Goal: Task Accomplishment & Management: Manage account settings

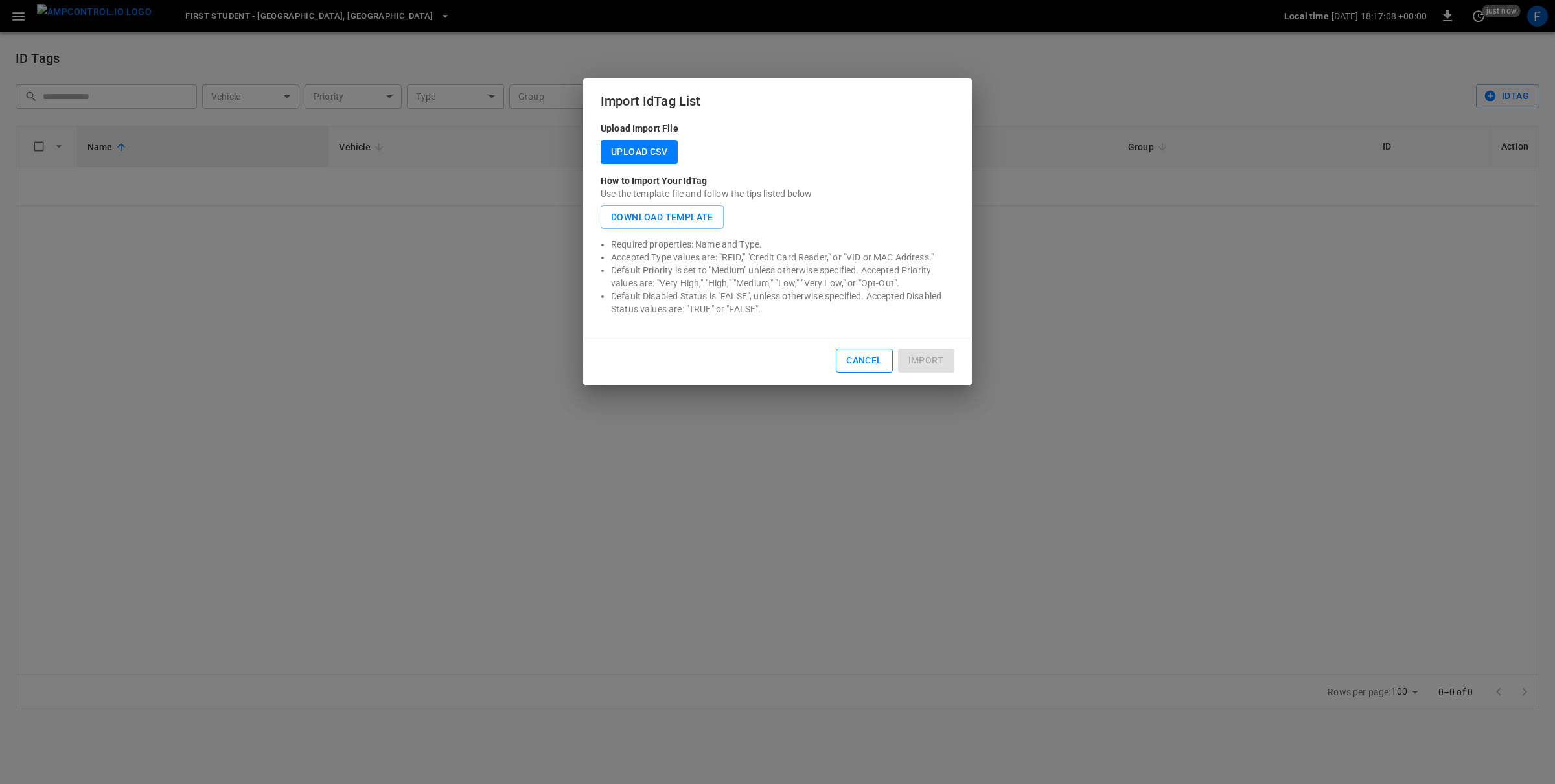
click at [868, 359] on button "Cancel" at bounding box center [864, 360] width 56 height 24
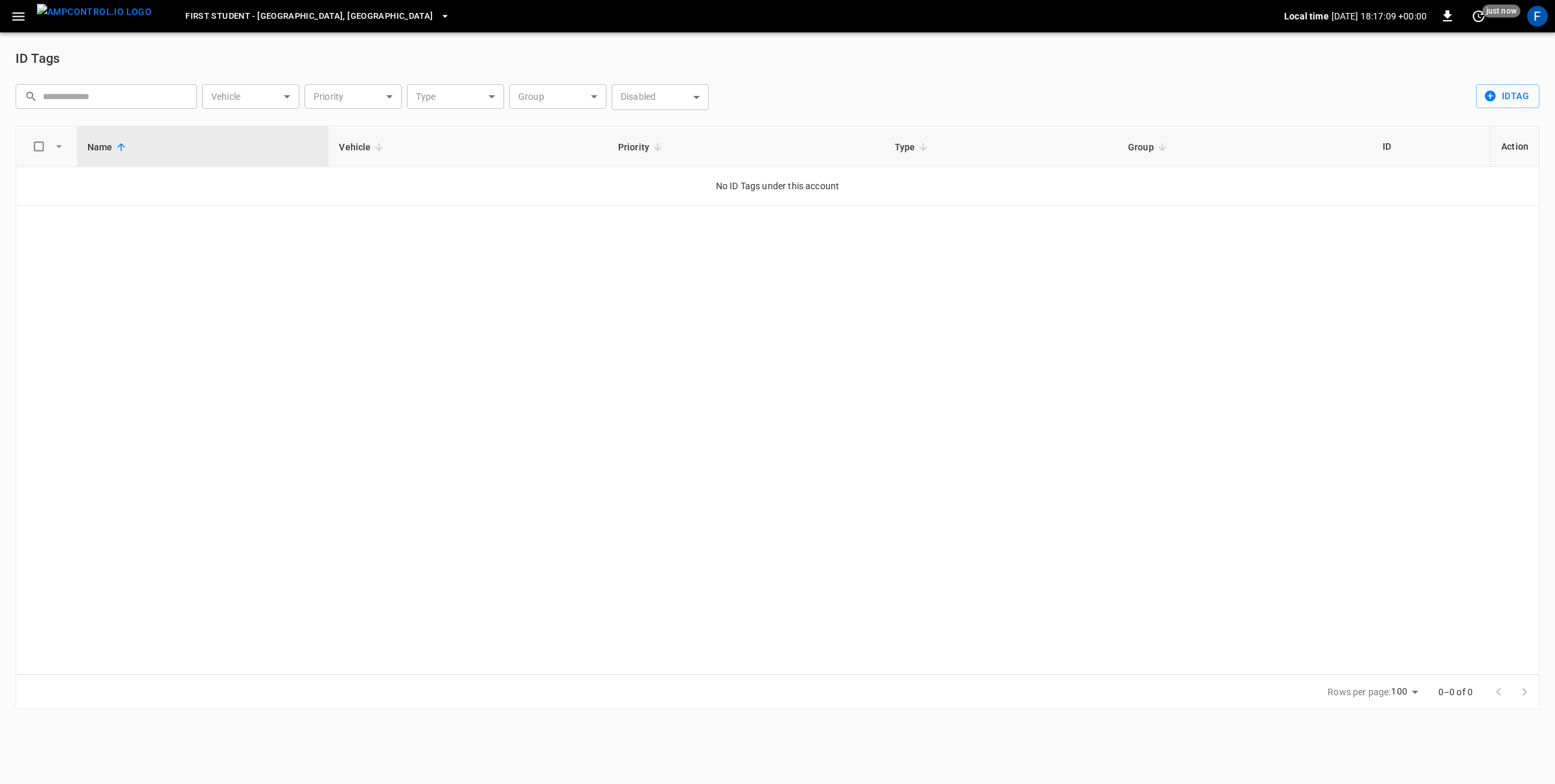
click at [1539, 14] on div "F" at bounding box center [1537, 16] width 21 height 21
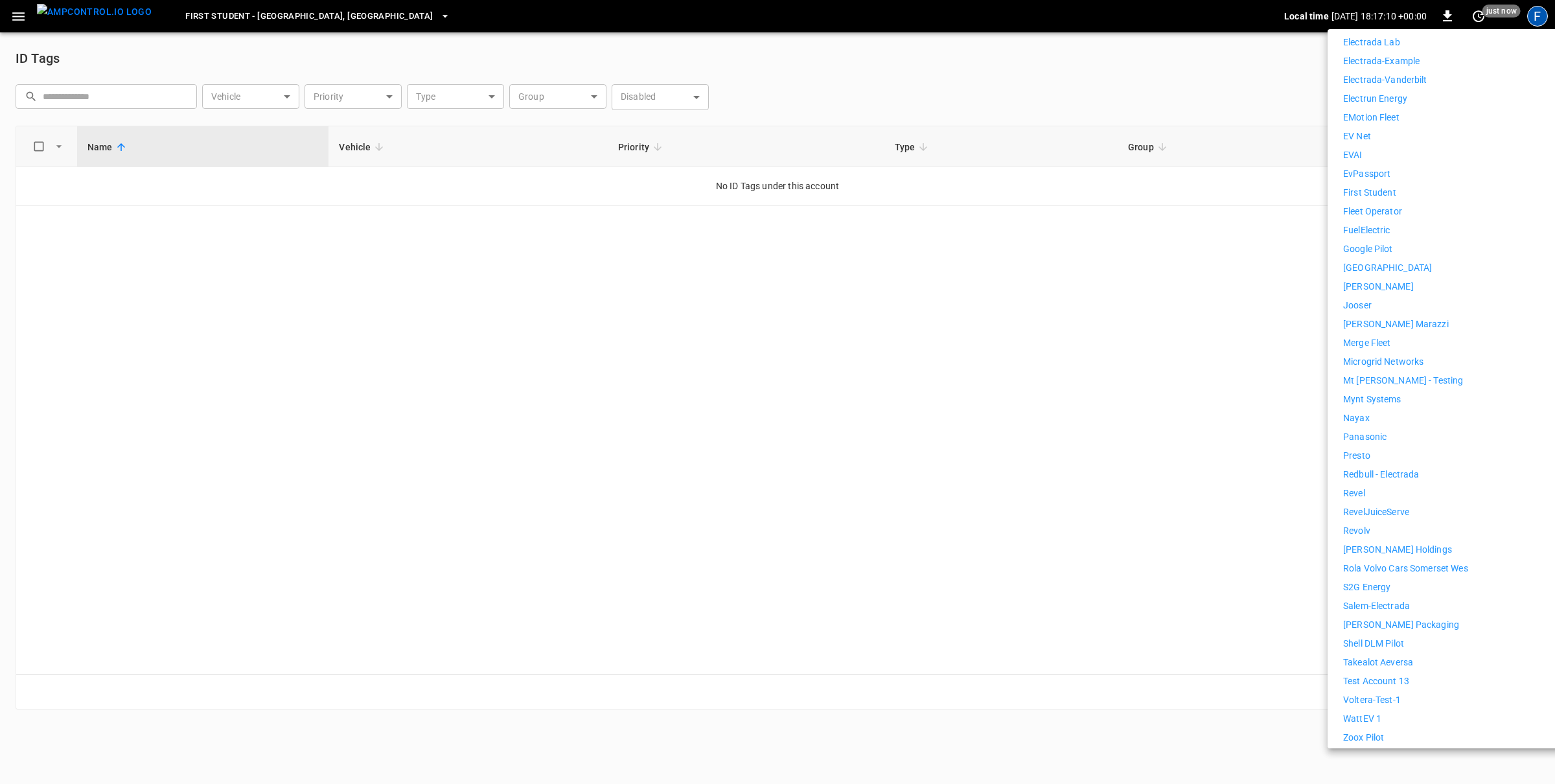
scroll to position [667, 0]
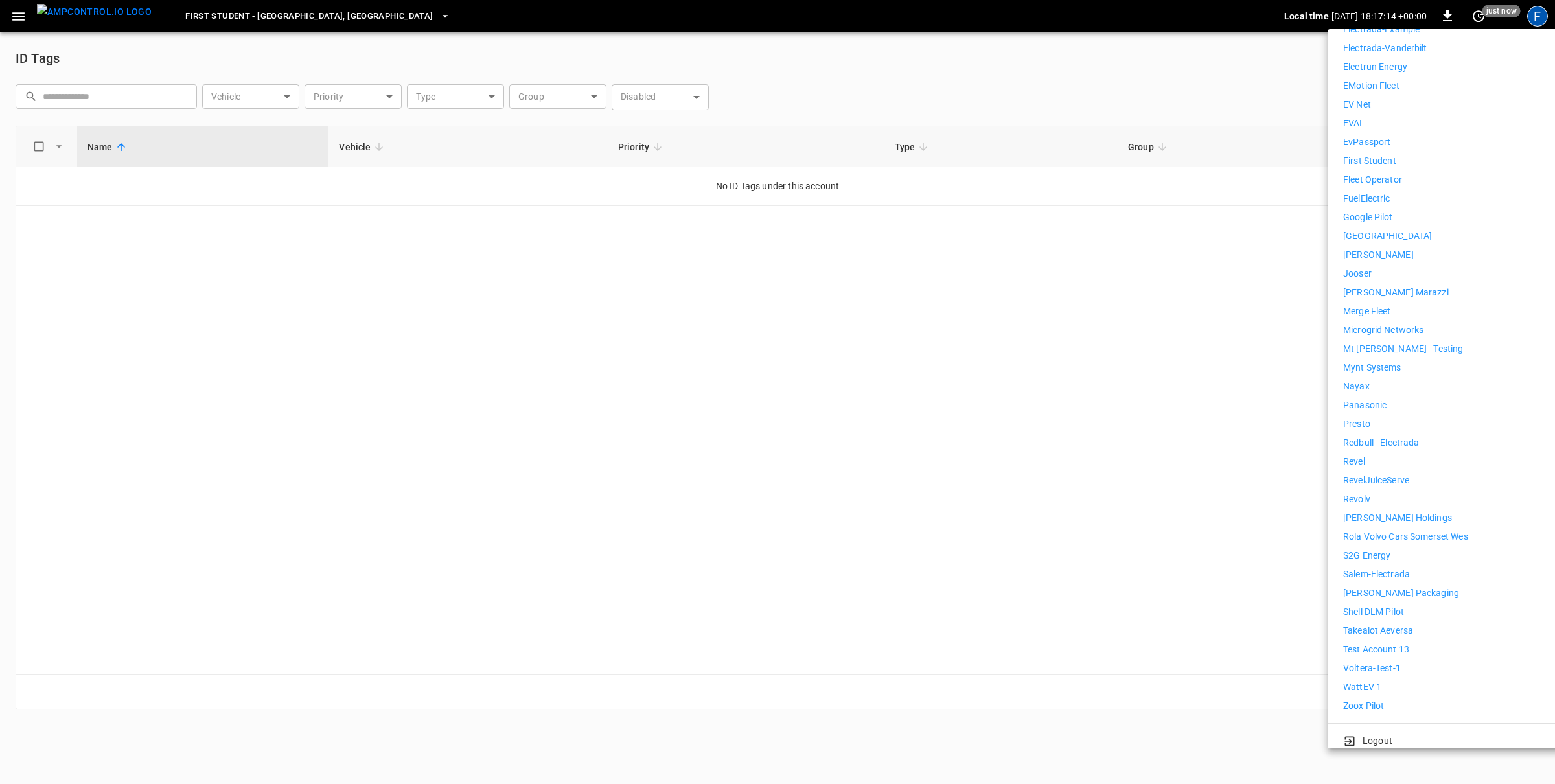
click at [1364, 455] on p "Revel" at bounding box center [1354, 461] width 22 height 13
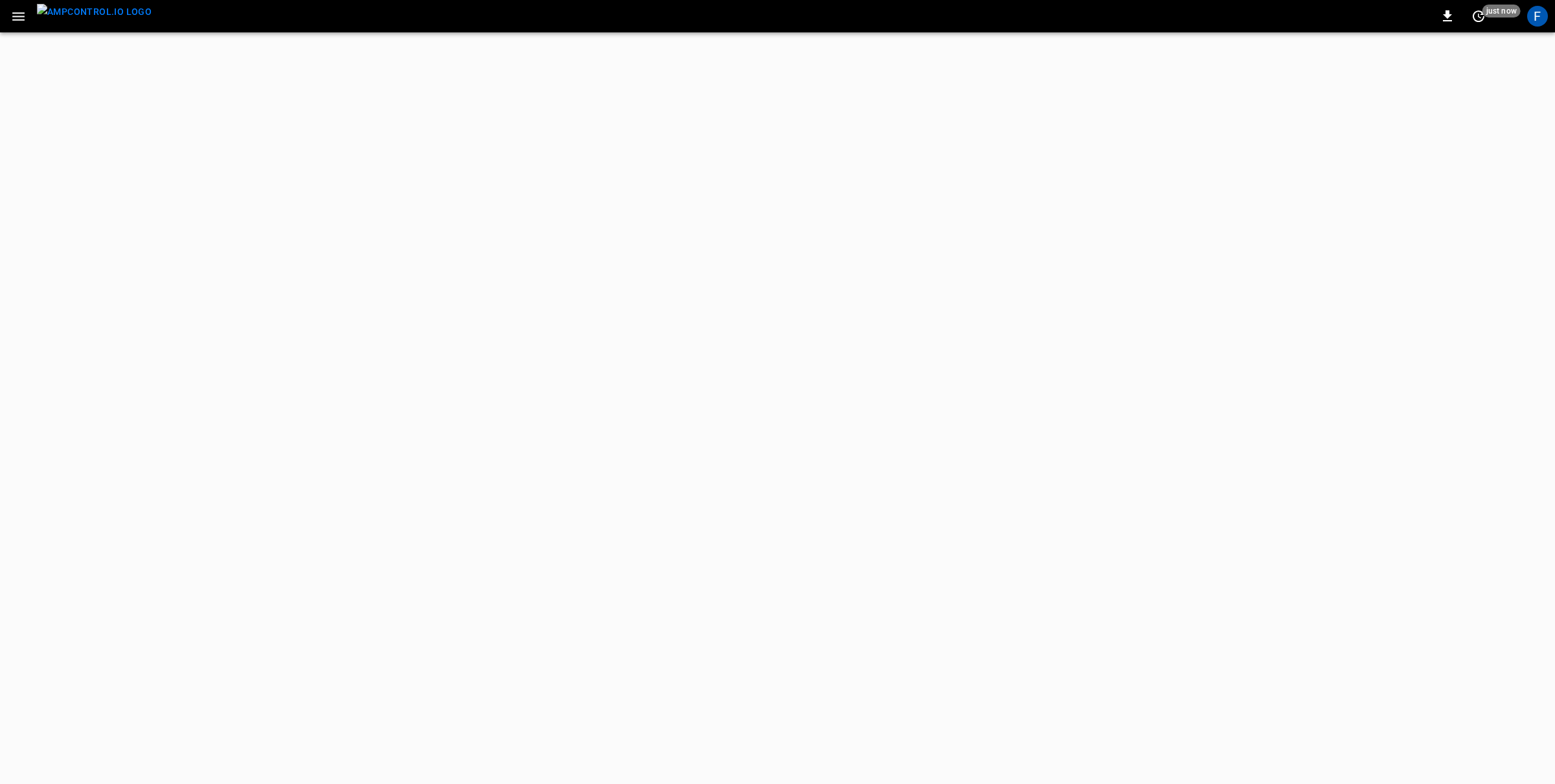
click at [16, 18] on icon "button" at bounding box center [18, 16] width 16 height 16
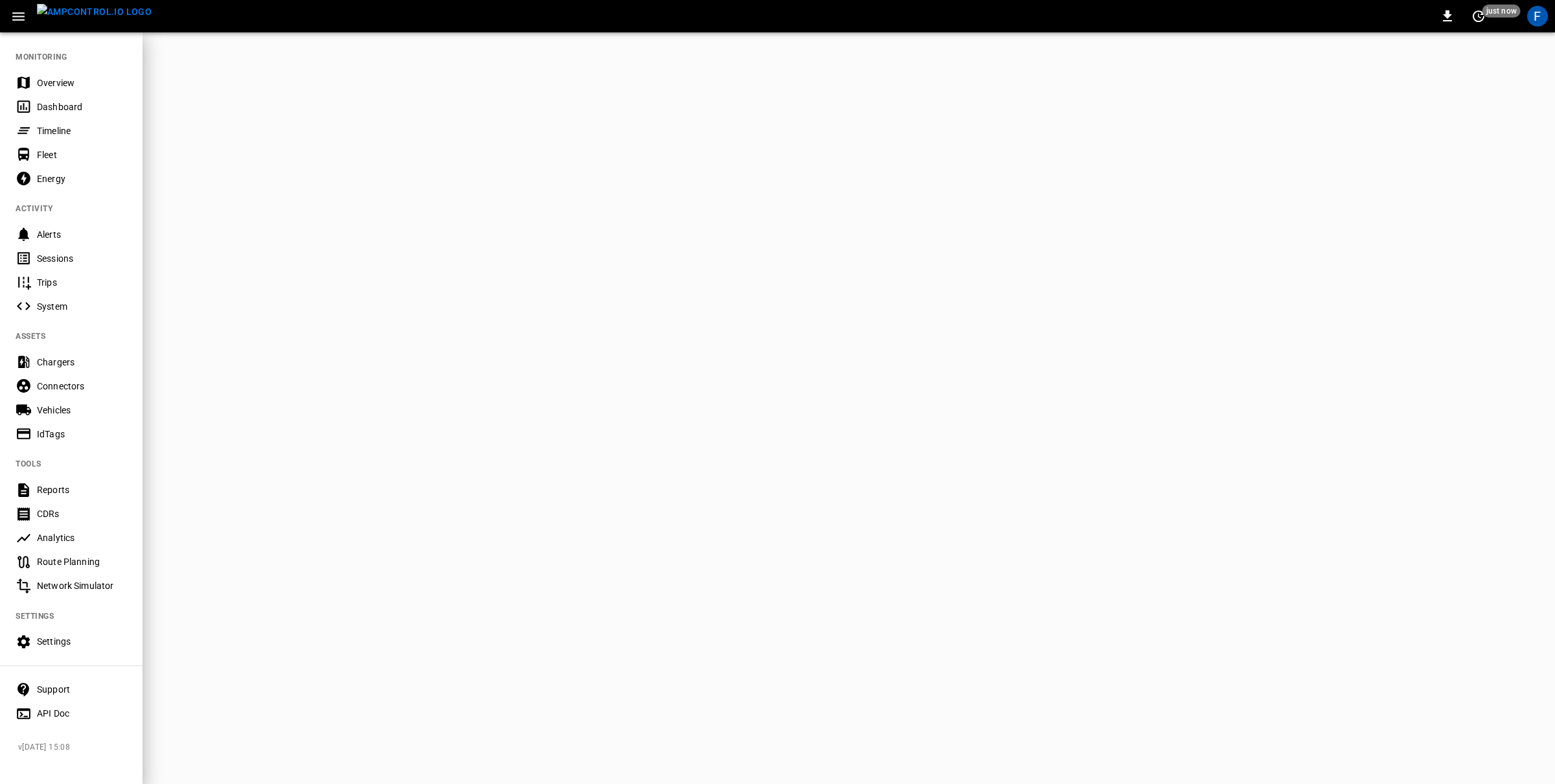
click at [59, 72] on div "Overview" at bounding box center [71, 82] width 142 height 24
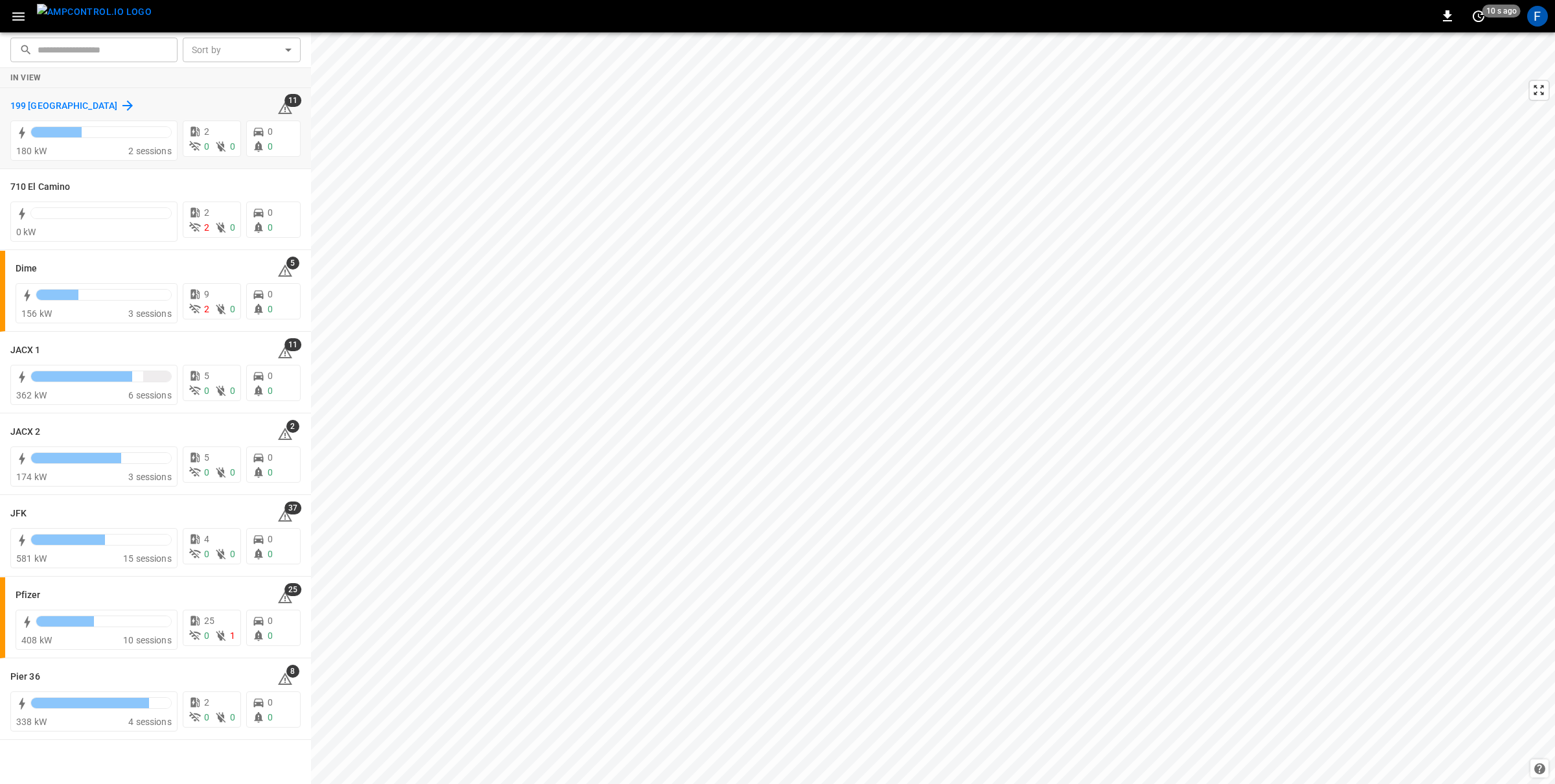
click at [38, 103] on h6 "199 Erie" at bounding box center [64, 106] width 107 height 14
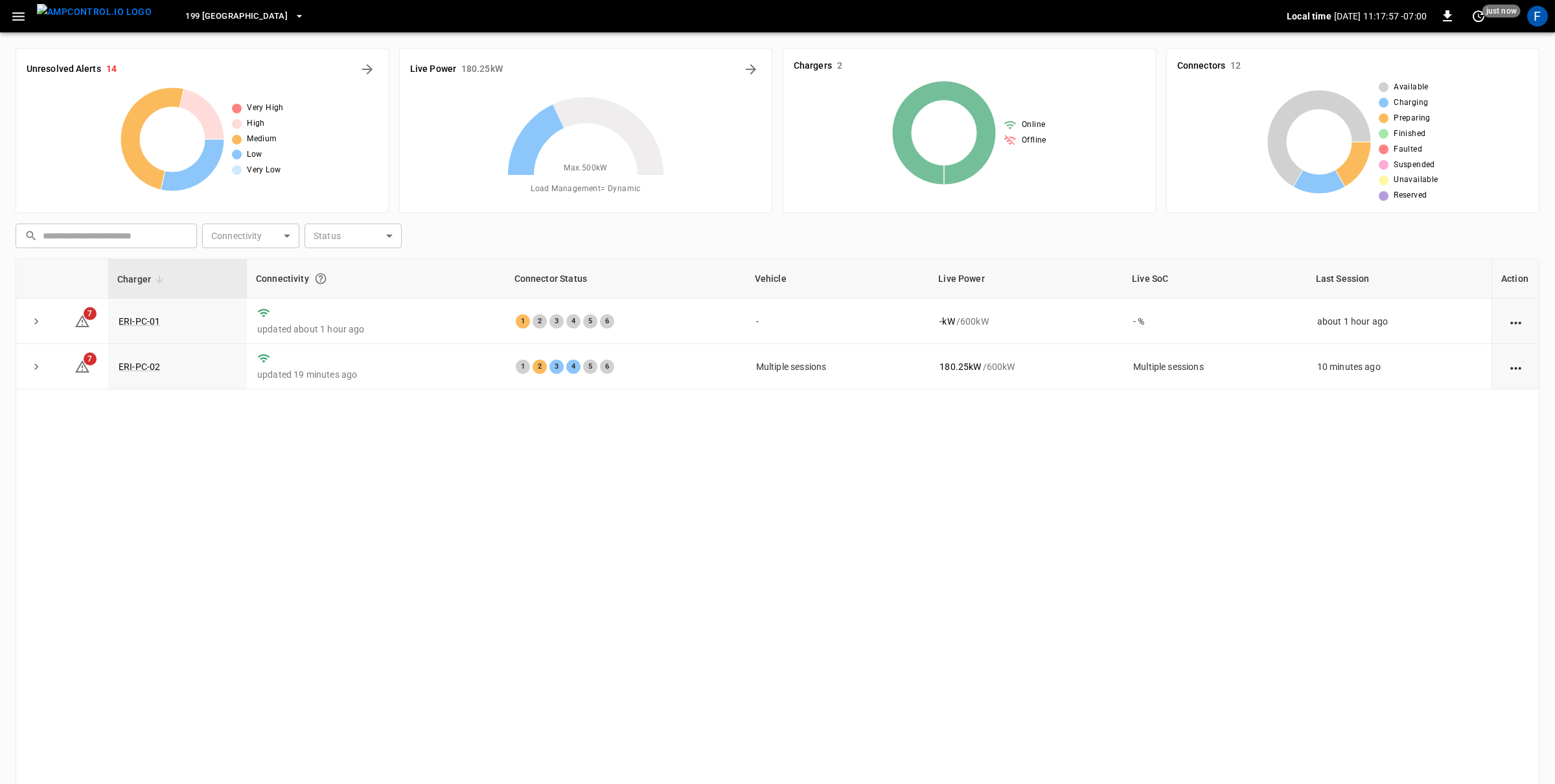
click at [16, 18] on icon "button" at bounding box center [18, 16] width 16 height 16
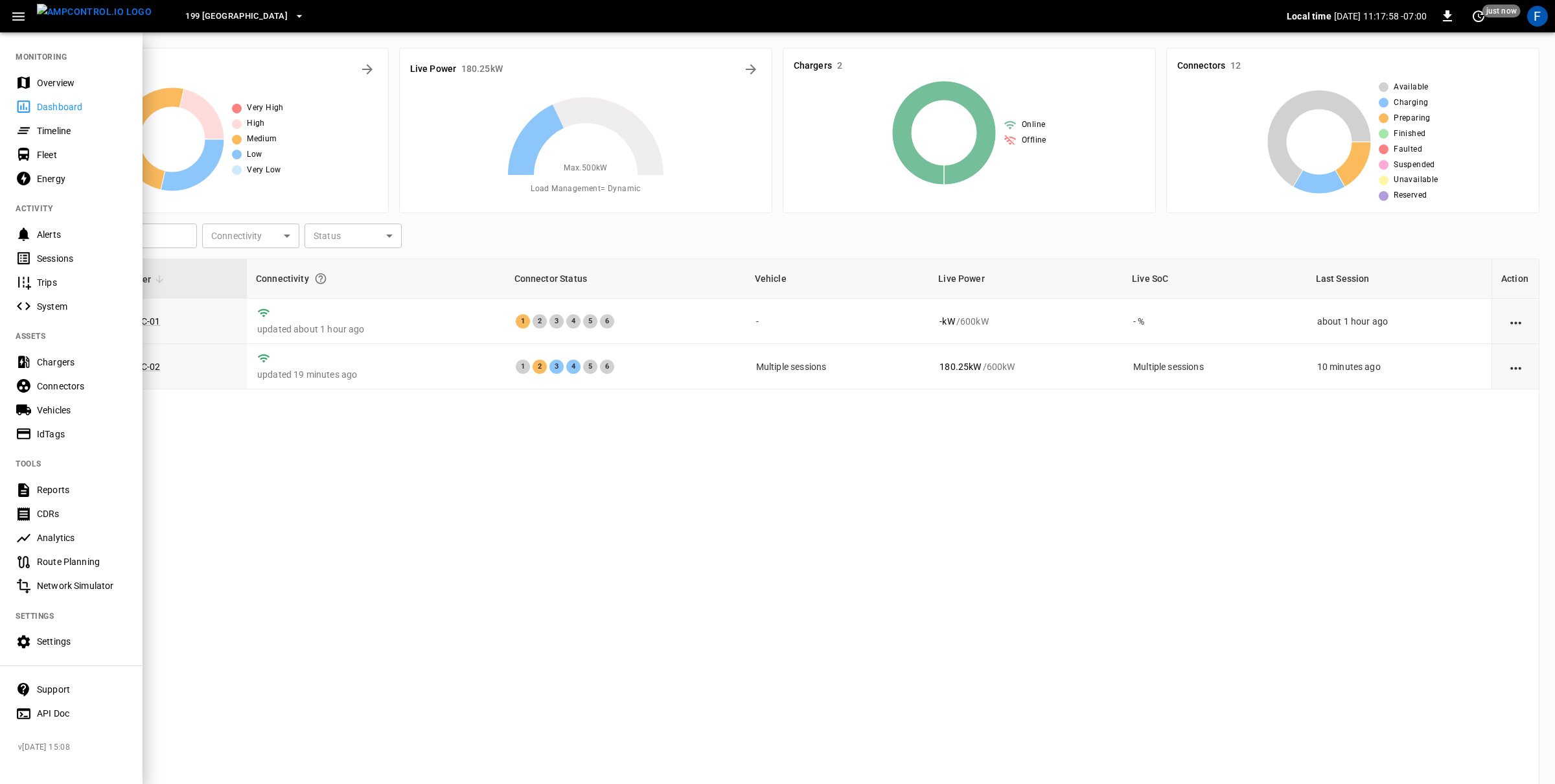
click at [67, 360] on div "Chargers" at bounding box center [82, 361] width 90 height 13
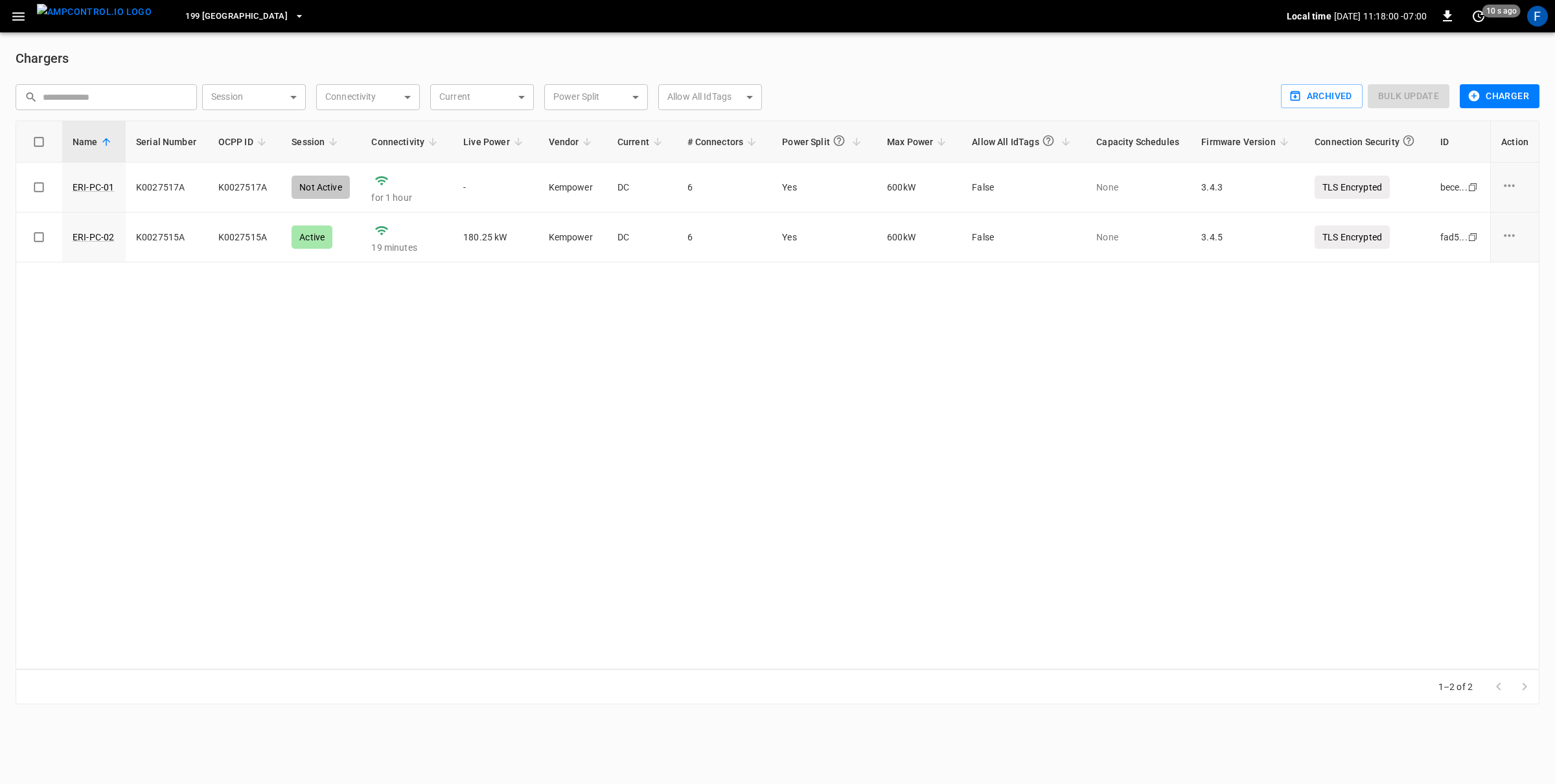
drag, startPoint x: 13, startPoint y: 13, endPoint x: 18, endPoint y: 28, distance: 15.8
click at [13, 13] on icon "button" at bounding box center [18, 17] width 13 height 8
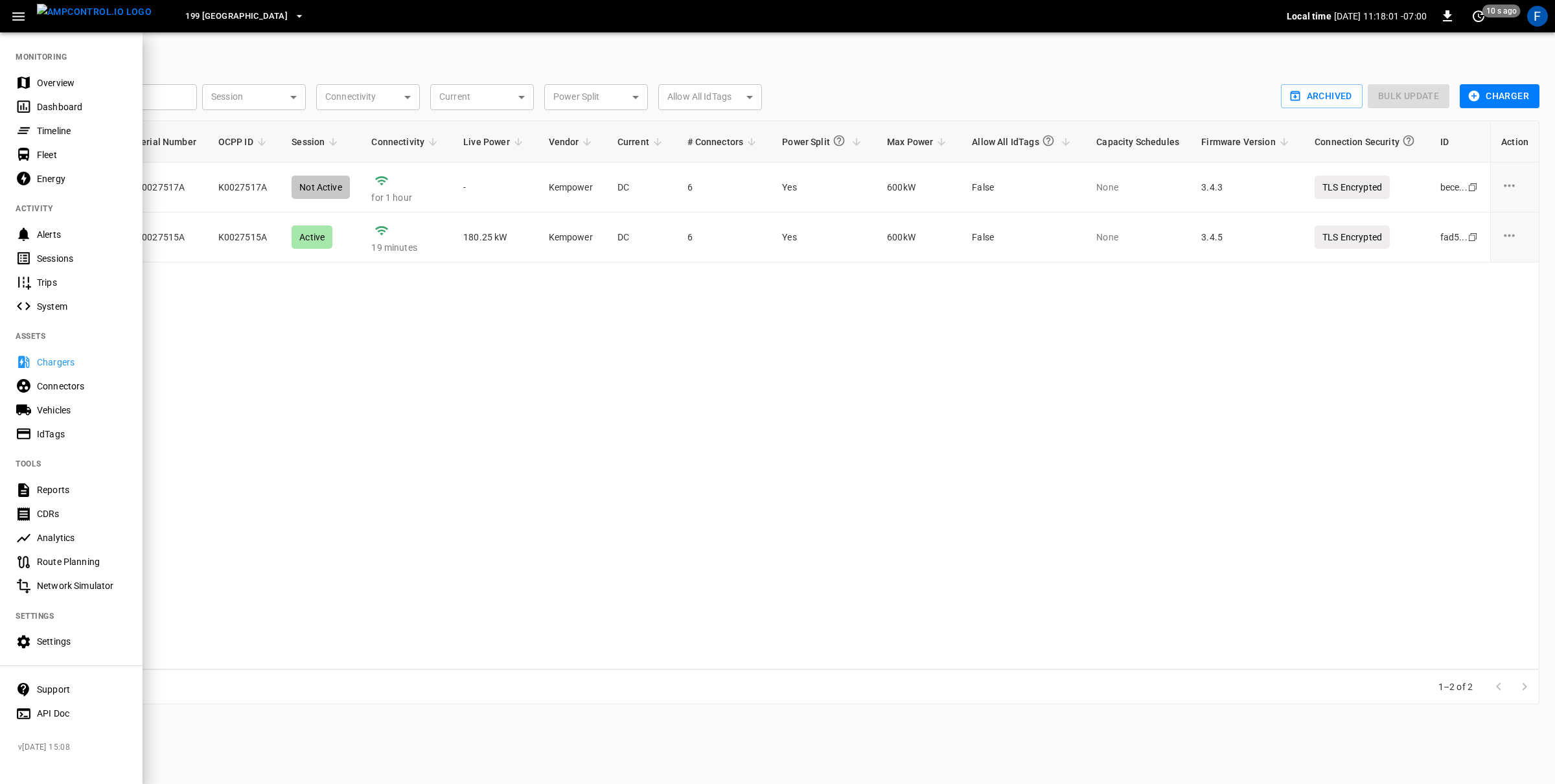
click at [81, 387] on div "Connectors" at bounding box center [82, 385] width 90 height 13
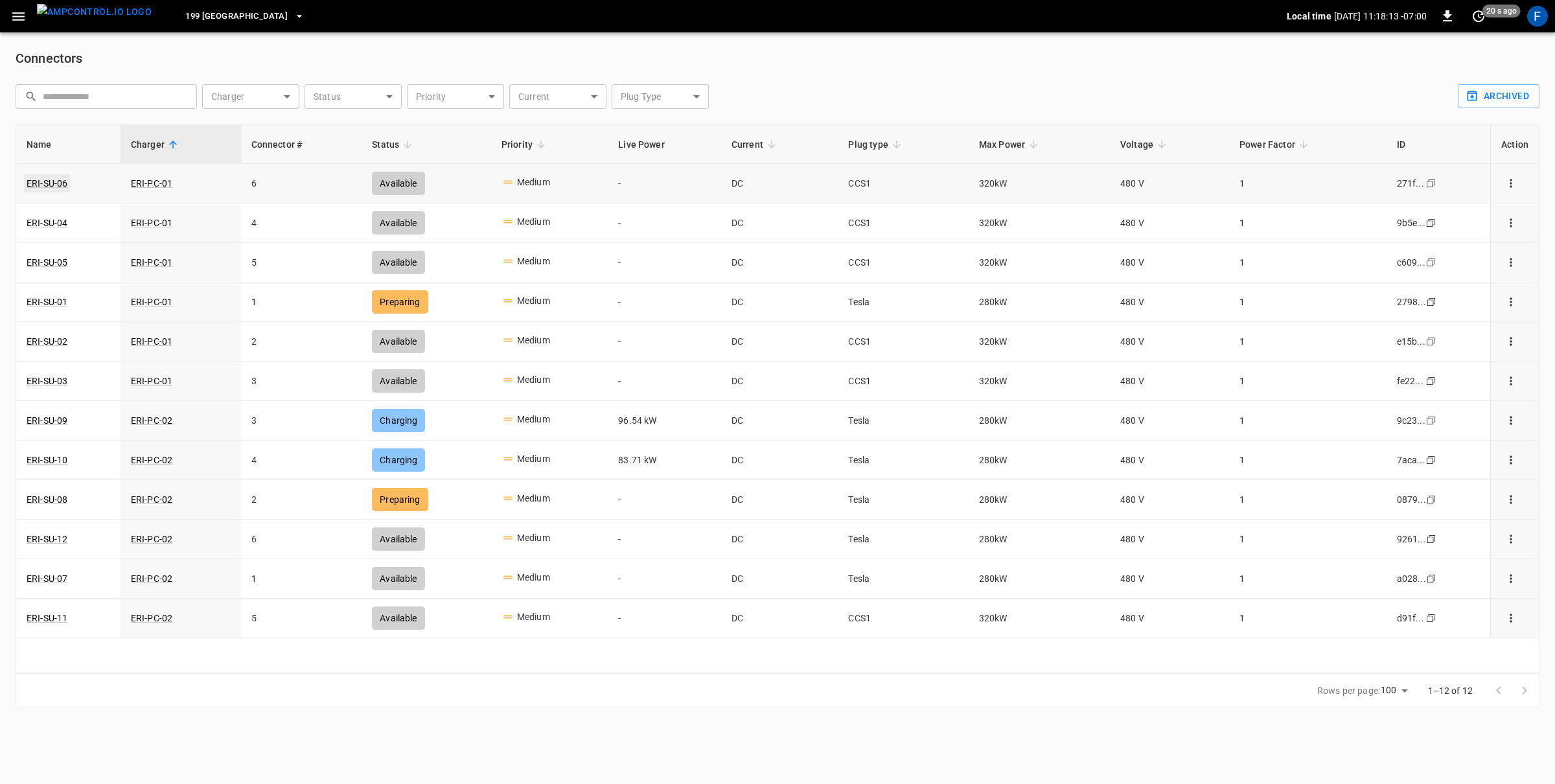
click at [51, 186] on link "ERI-SU-06" at bounding box center [47, 183] width 46 height 18
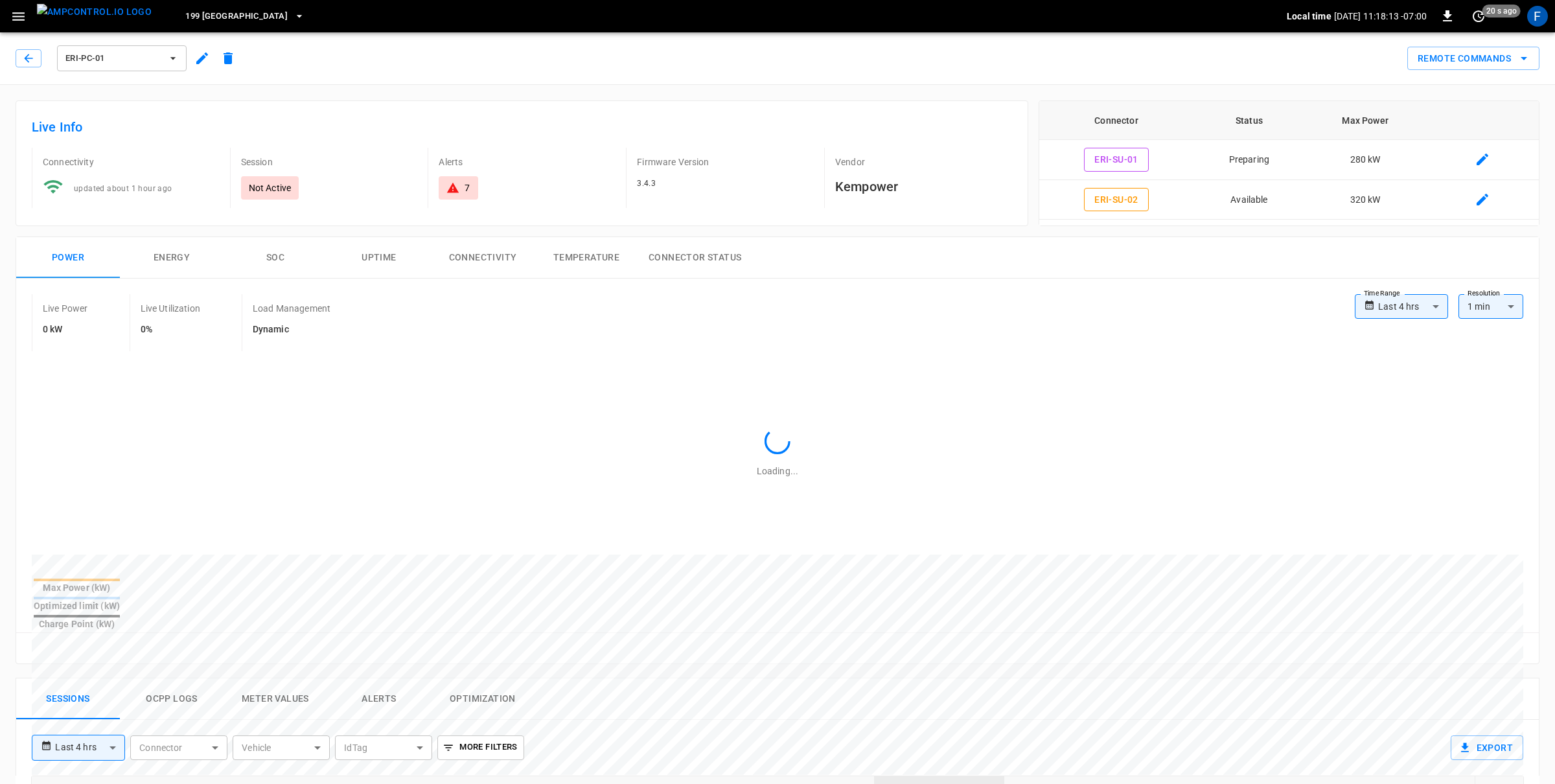
type input "**********"
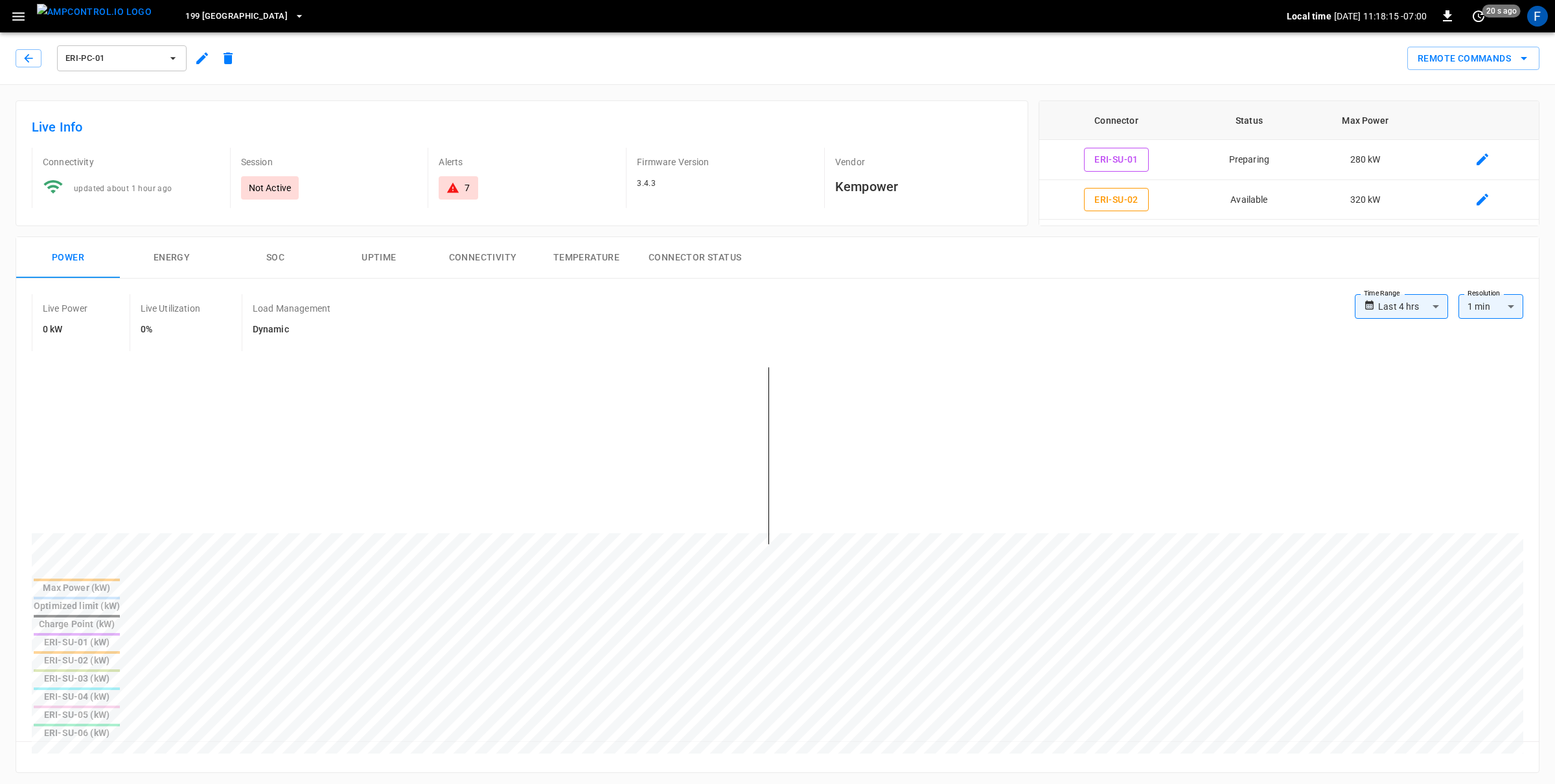
click at [28, 23] on button "button" at bounding box center [18, 16] width 27 height 24
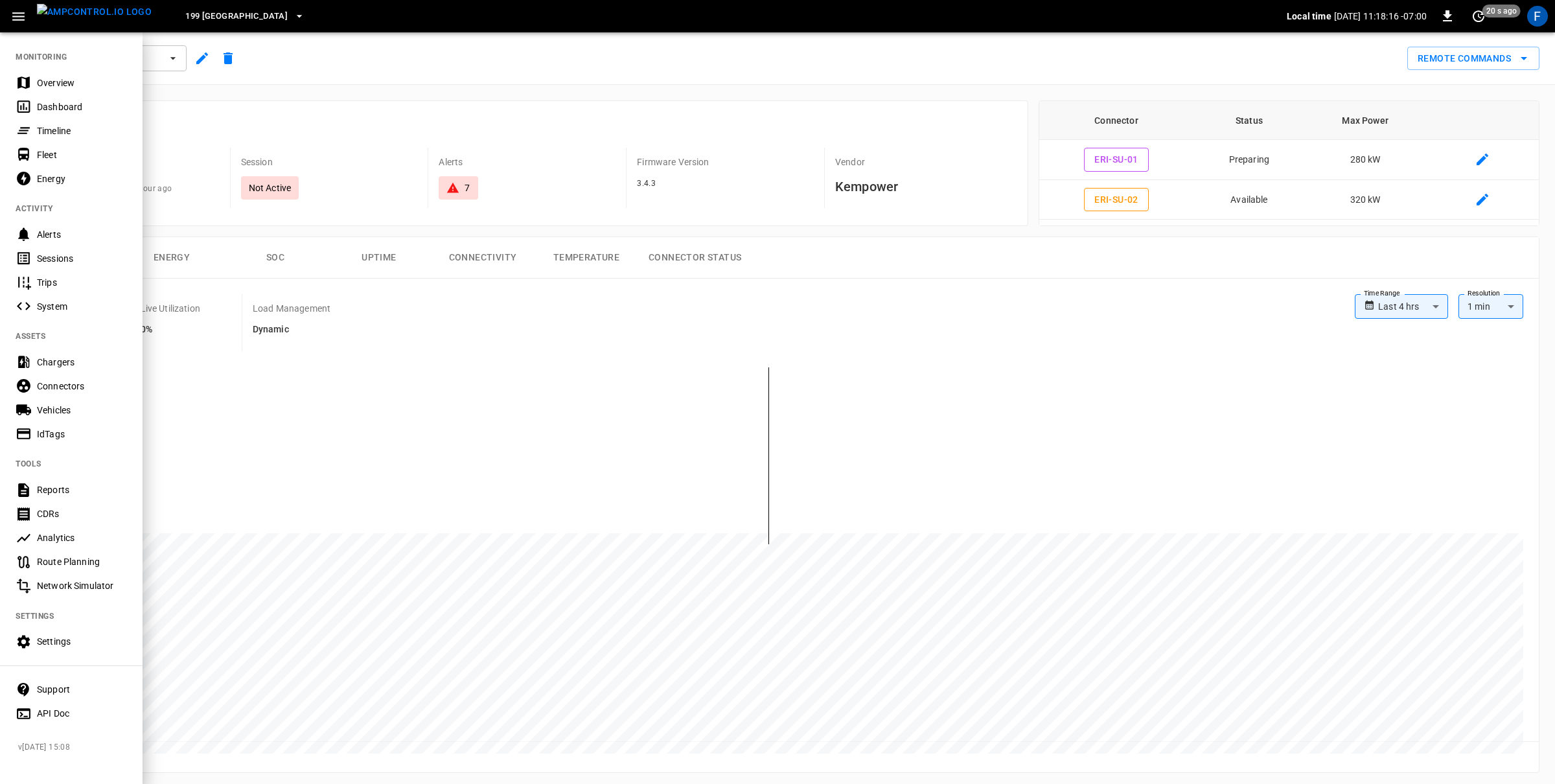
drag, startPoint x: 79, startPoint y: 389, endPoint x: 128, endPoint y: 381, distance: 49.6
click at [79, 389] on div "Connectors" at bounding box center [82, 385] width 90 height 13
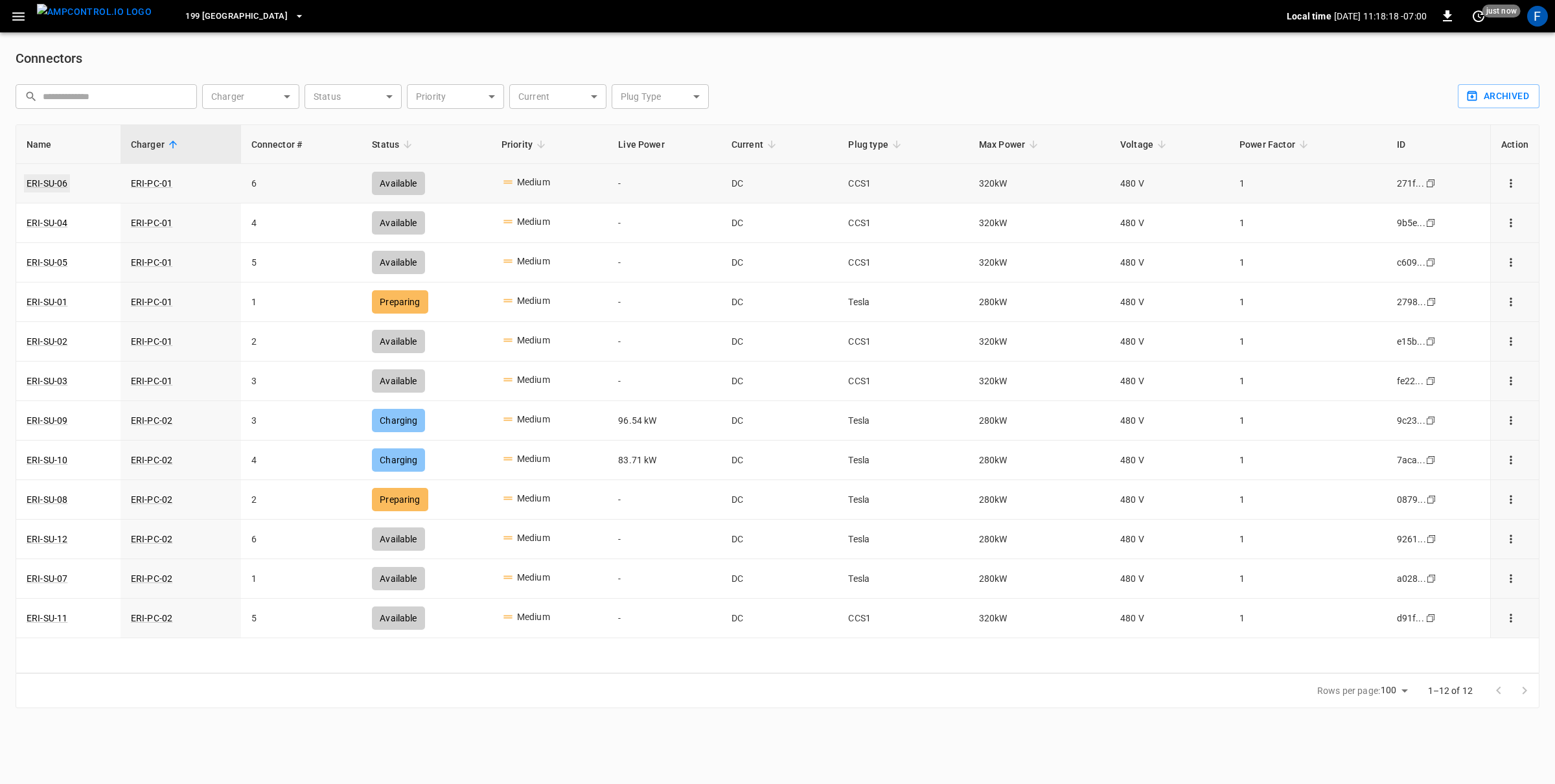
click at [59, 184] on link "ERI-SU-06" at bounding box center [47, 183] width 46 height 18
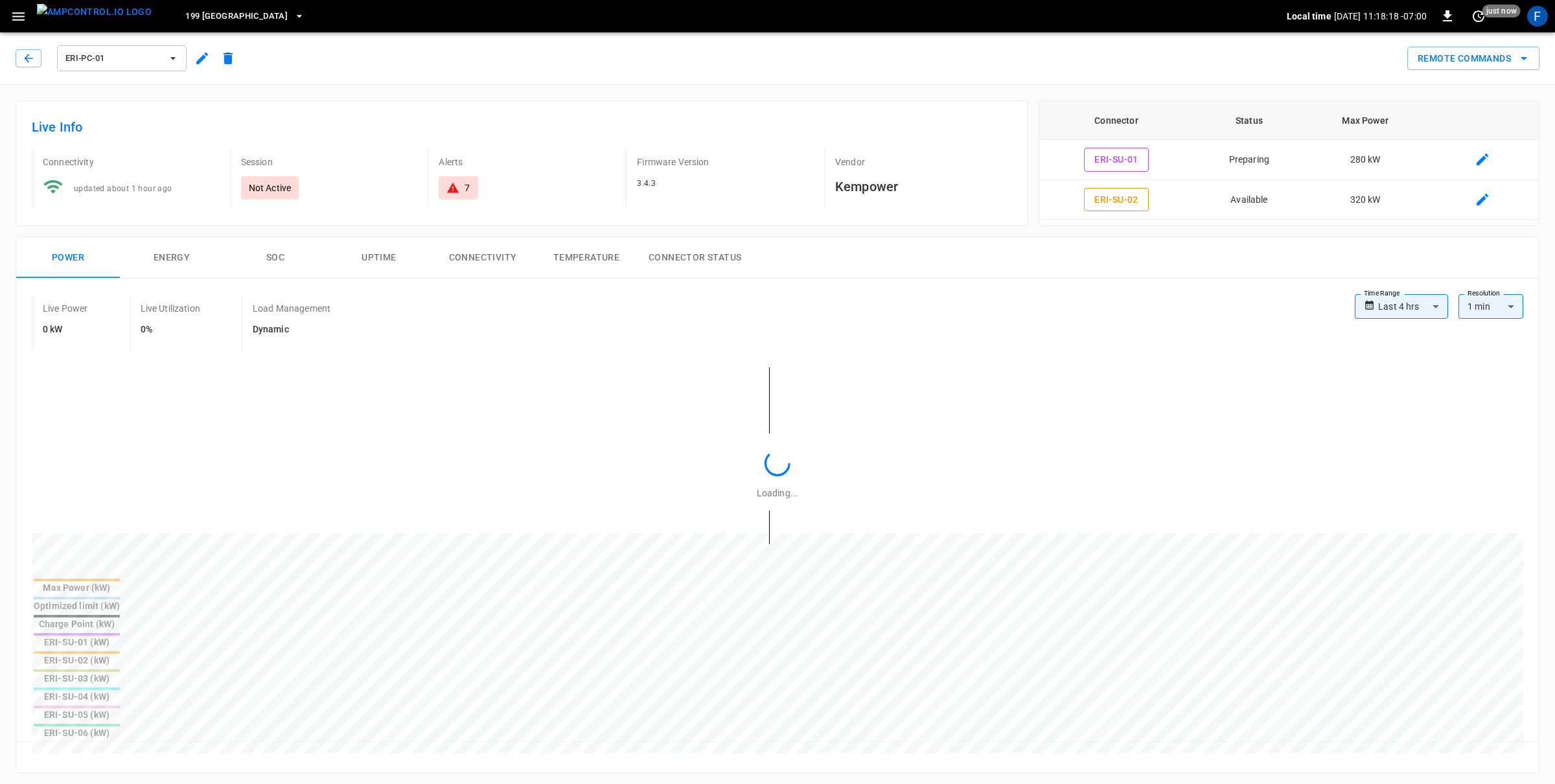
type input "**********"
click at [1488, 157] on icon "connector table" at bounding box center [1482, 159] width 16 height 16
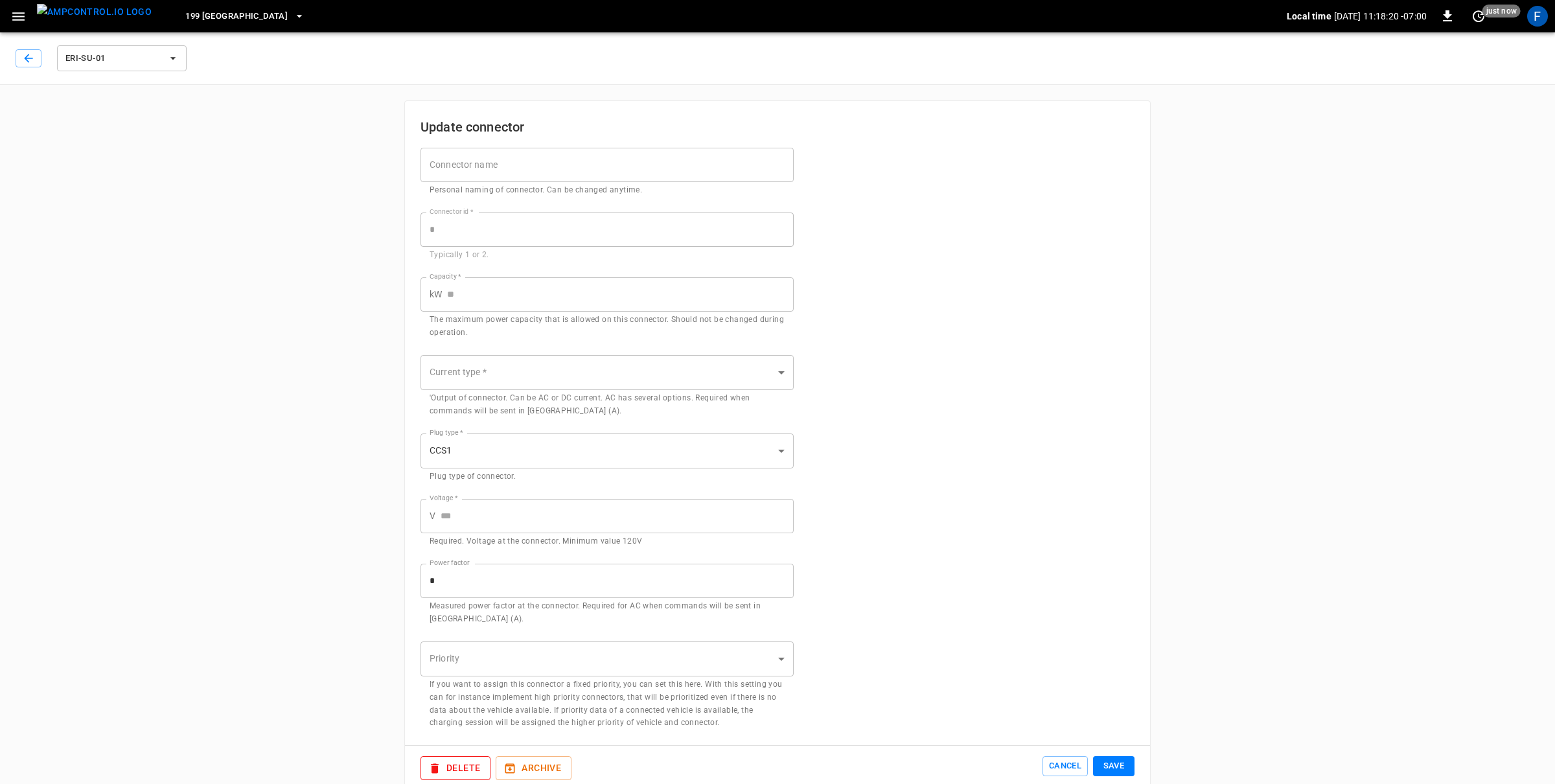
type input "*********"
type input "***"
type input "**"
type input "*****"
type input "***"
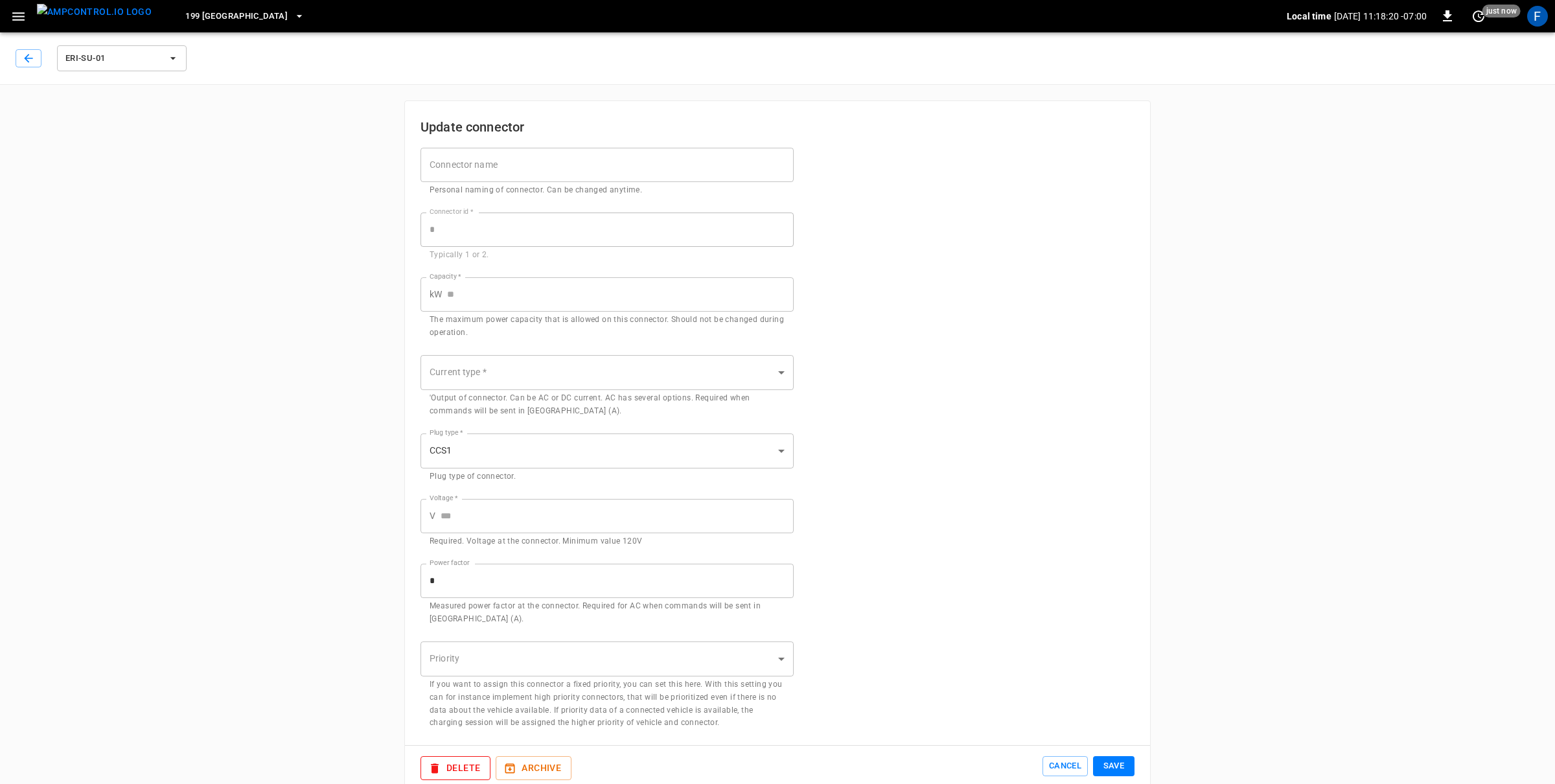
type input "*"
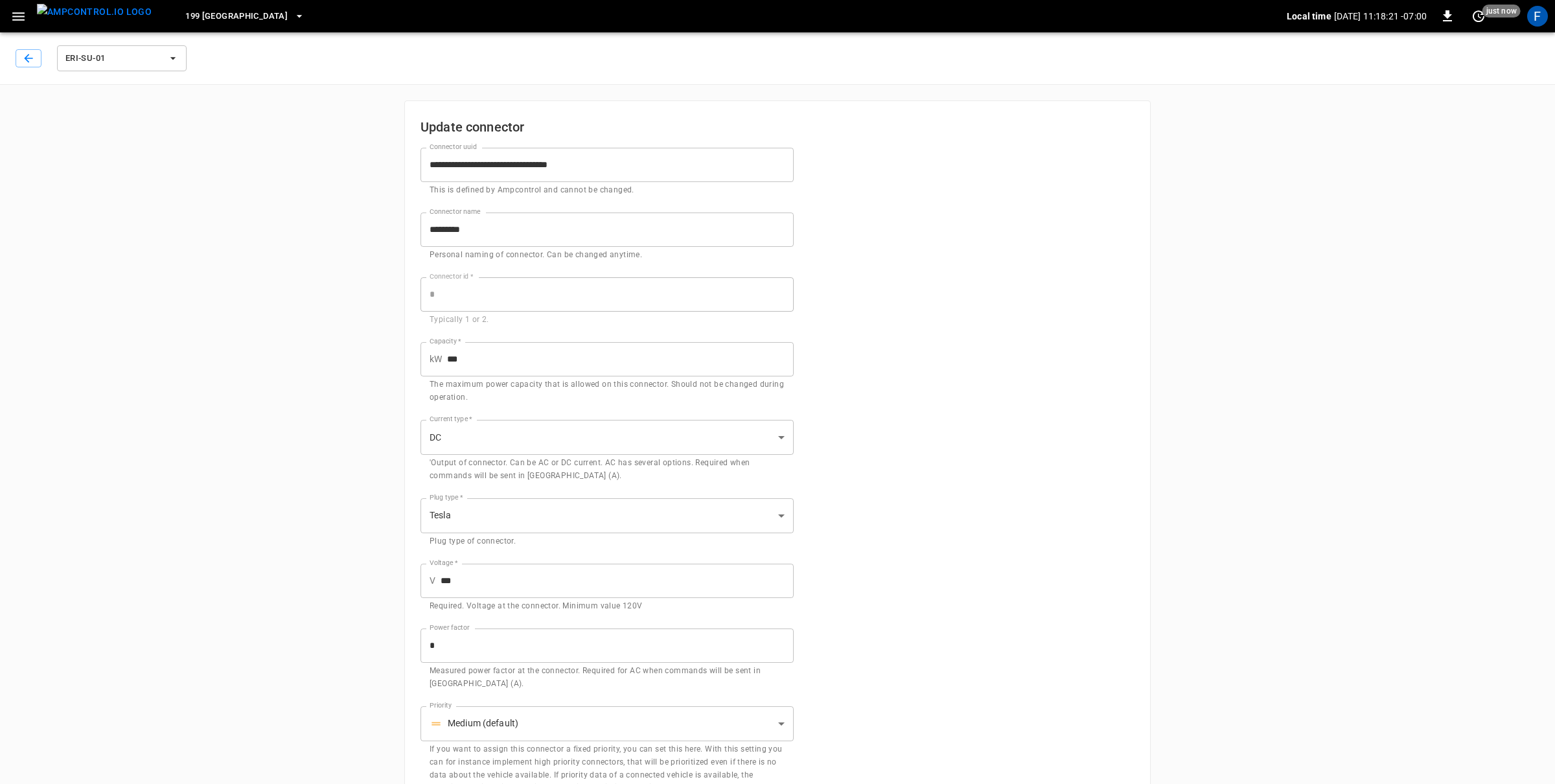
scroll to position [88, 0]
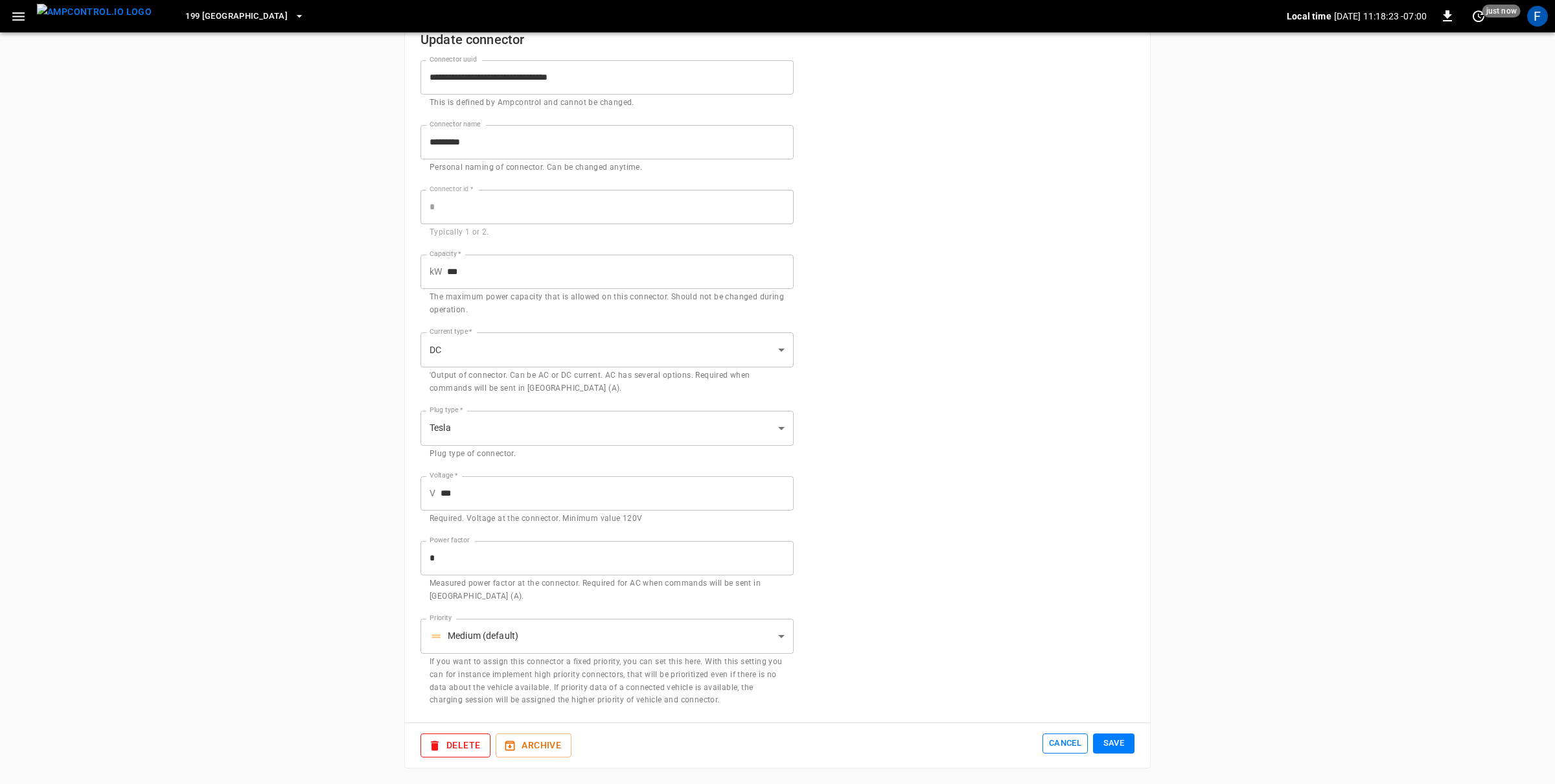
click at [1067, 741] on button "Cancel" at bounding box center [1065, 743] width 45 height 20
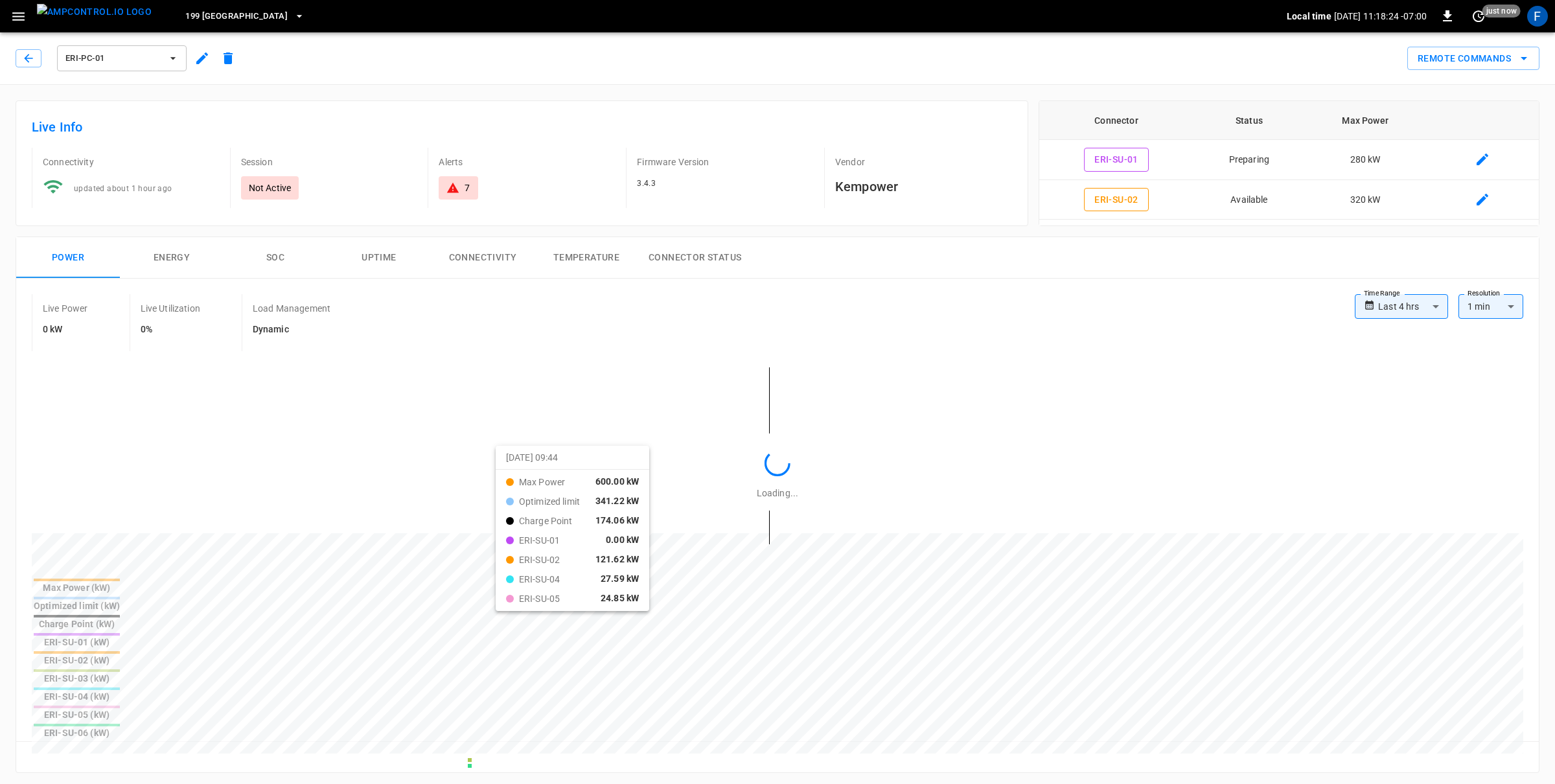
type input "**********"
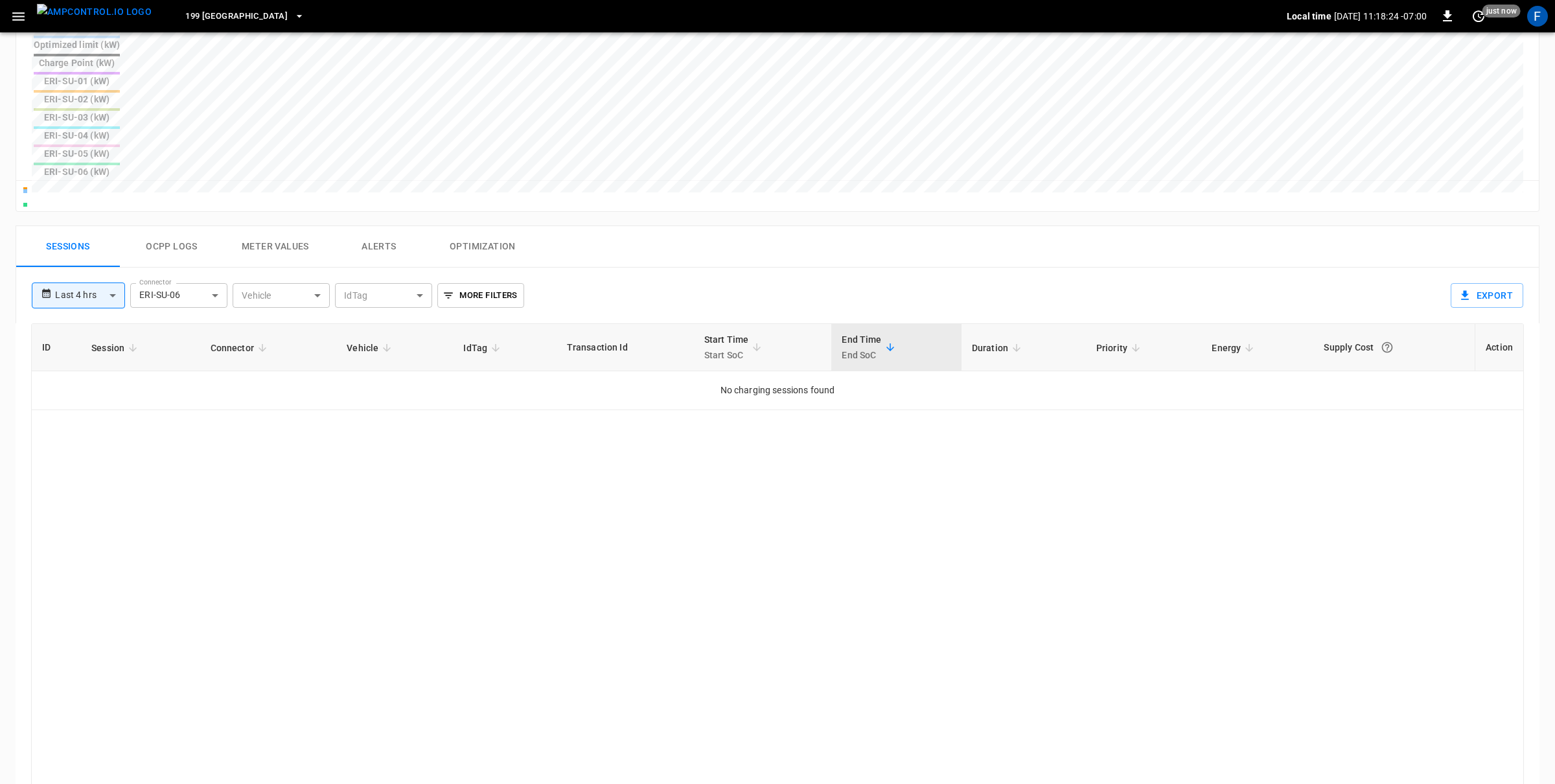
scroll to position [566, 0]
click at [196, 263] on div "**********" at bounding box center [733, 286] width 1424 height 45
click at [192, 221] on button "Ocpp logs" at bounding box center [171, 242] width 104 height 42
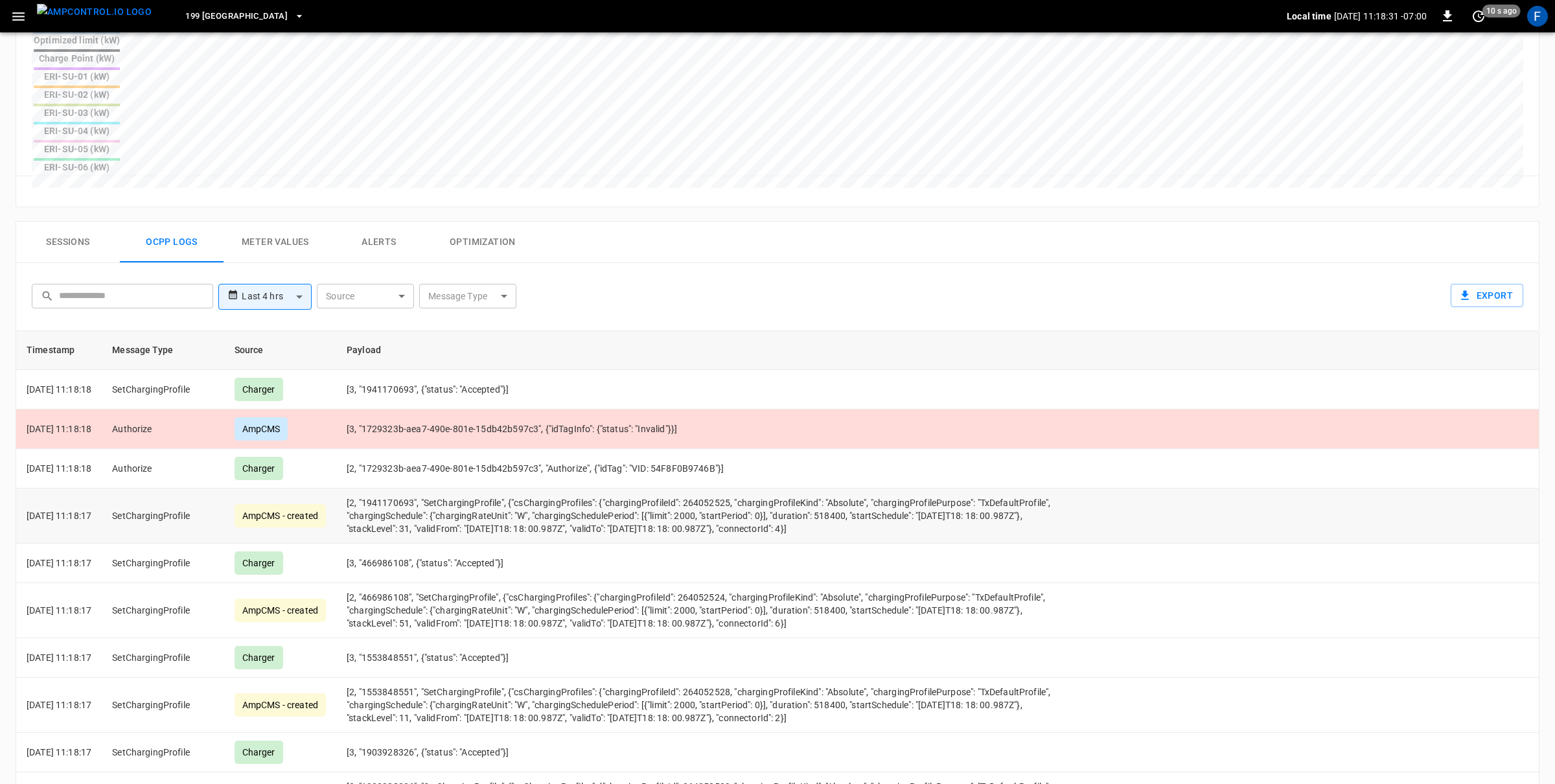
click at [549, 488] on td "[2, "1941170693", "SetChargingProfile", {"csChargingProfiles": {"chargingProfil…" at bounding box center [709, 516] width 746 height 55
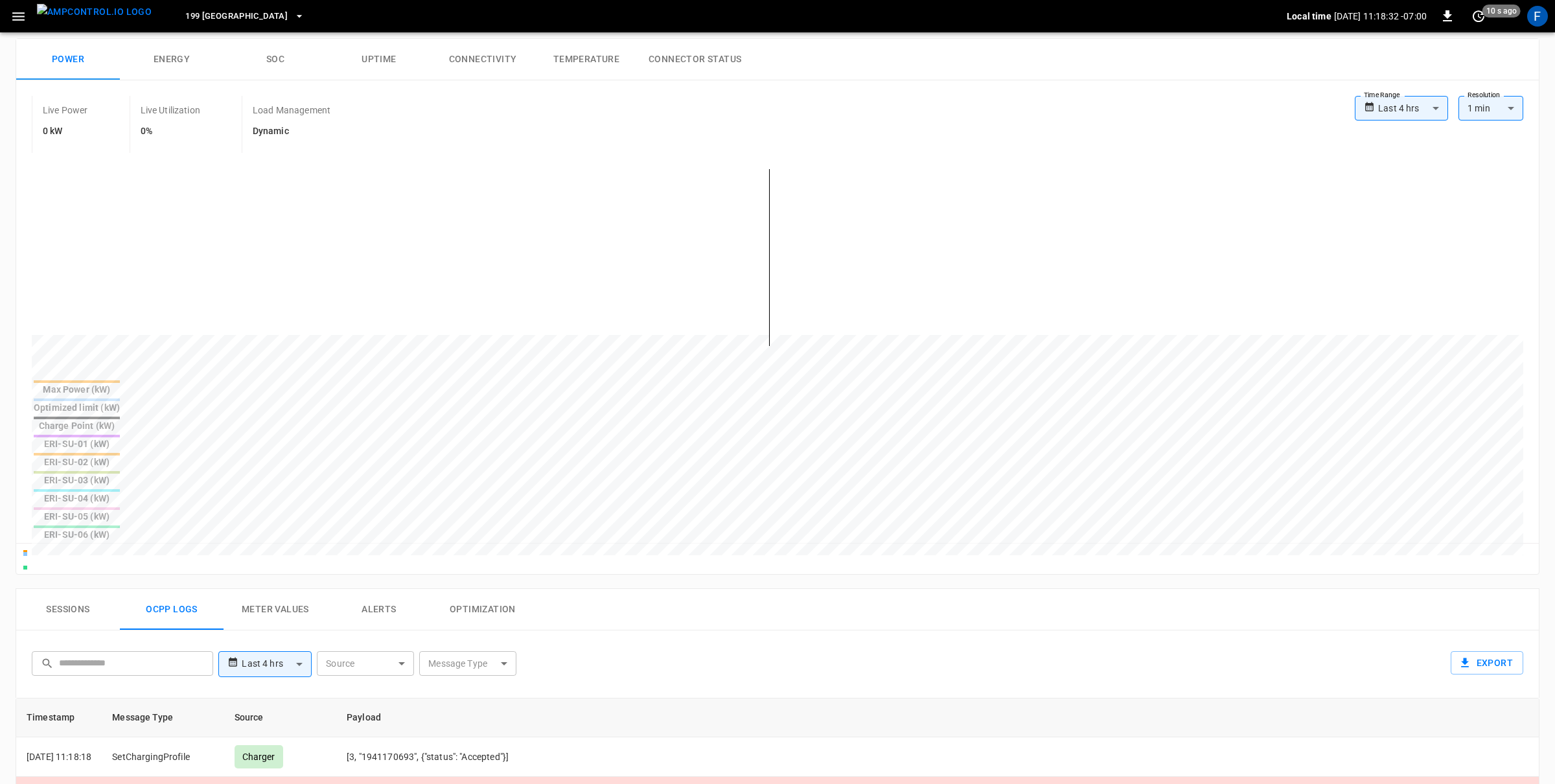
scroll to position [0, 0]
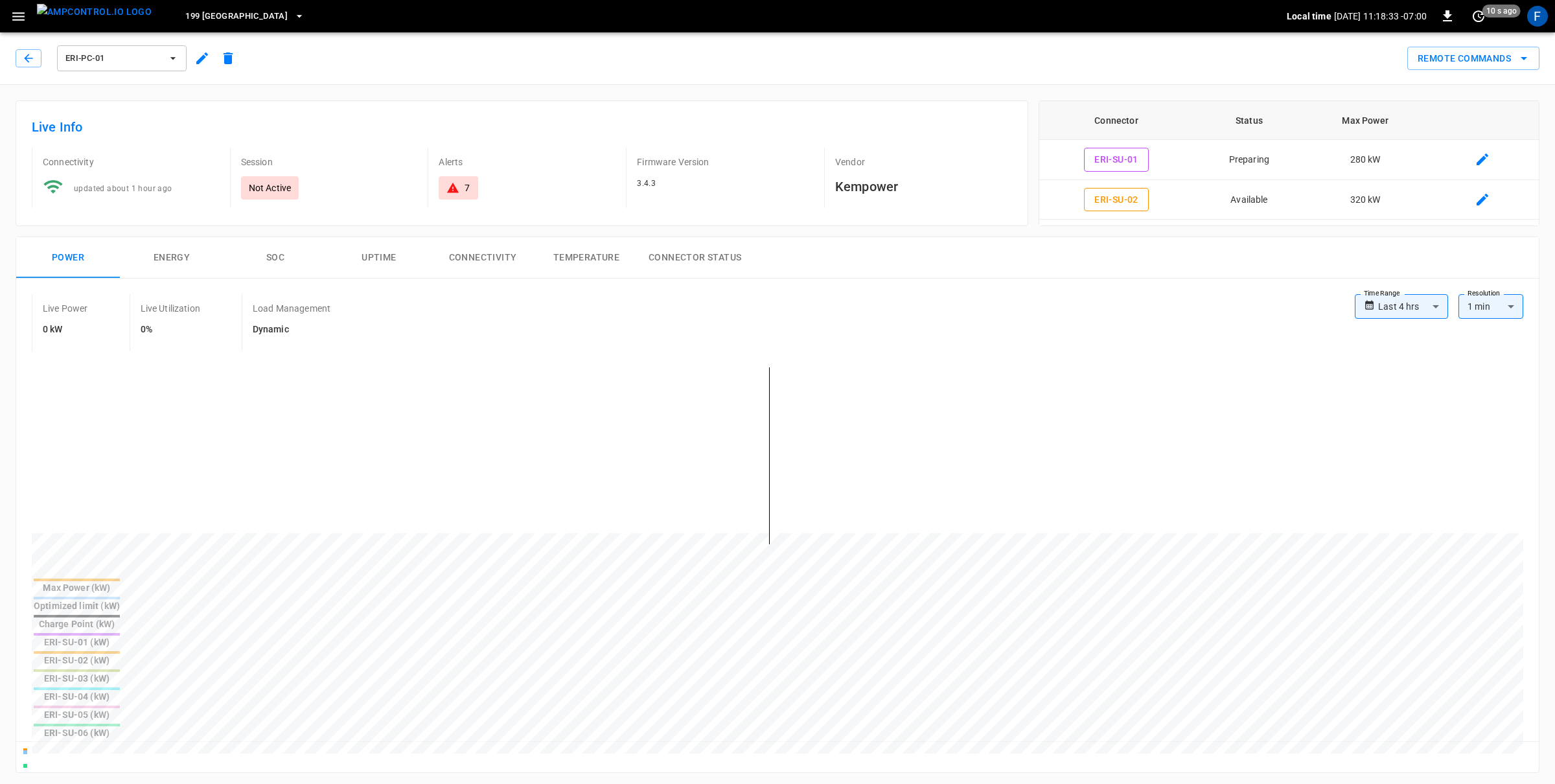
click at [86, 20] on img "menu" at bounding box center [94, 12] width 115 height 16
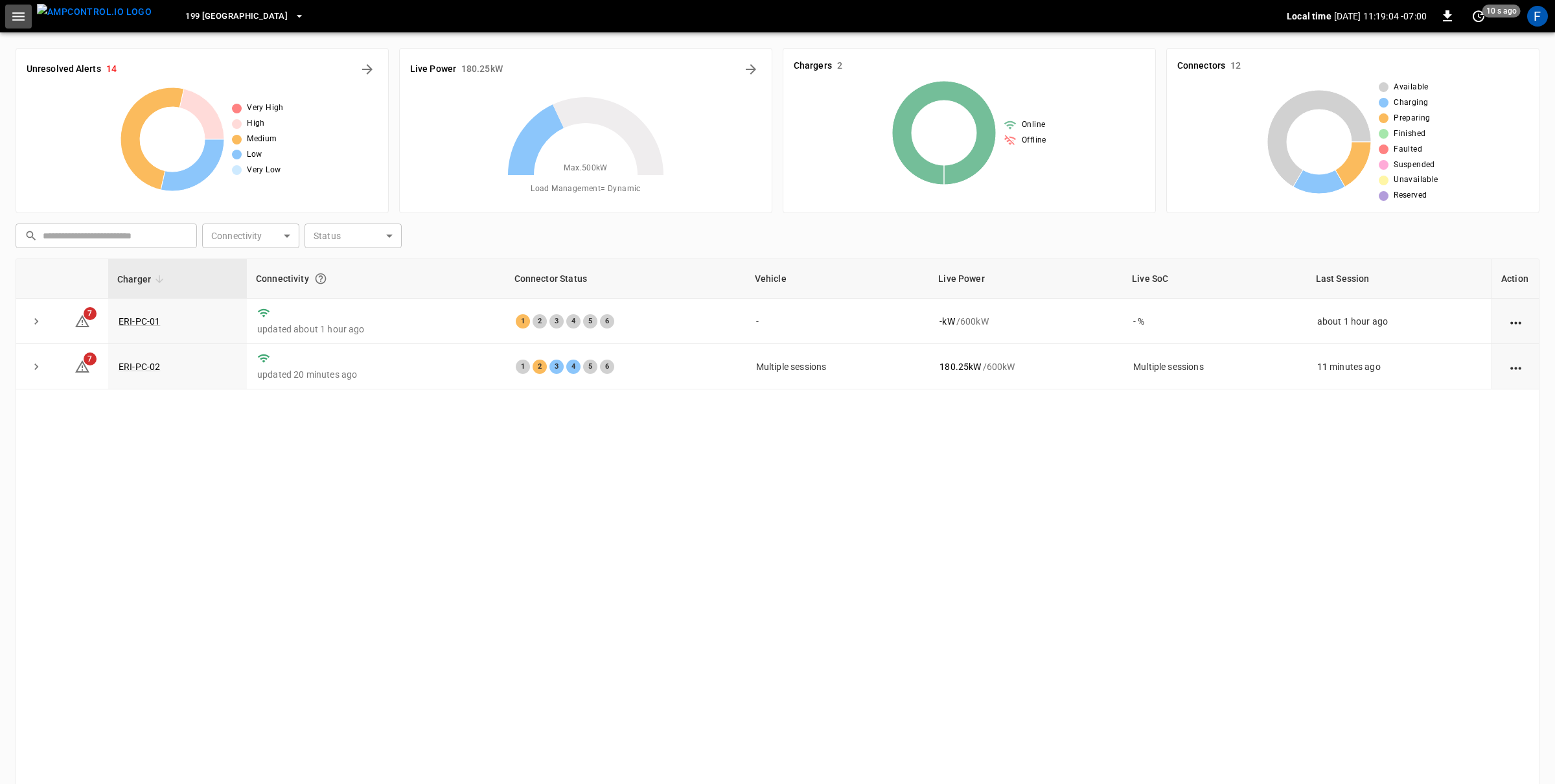
click at [23, 19] on icon "button" at bounding box center [18, 17] width 13 height 8
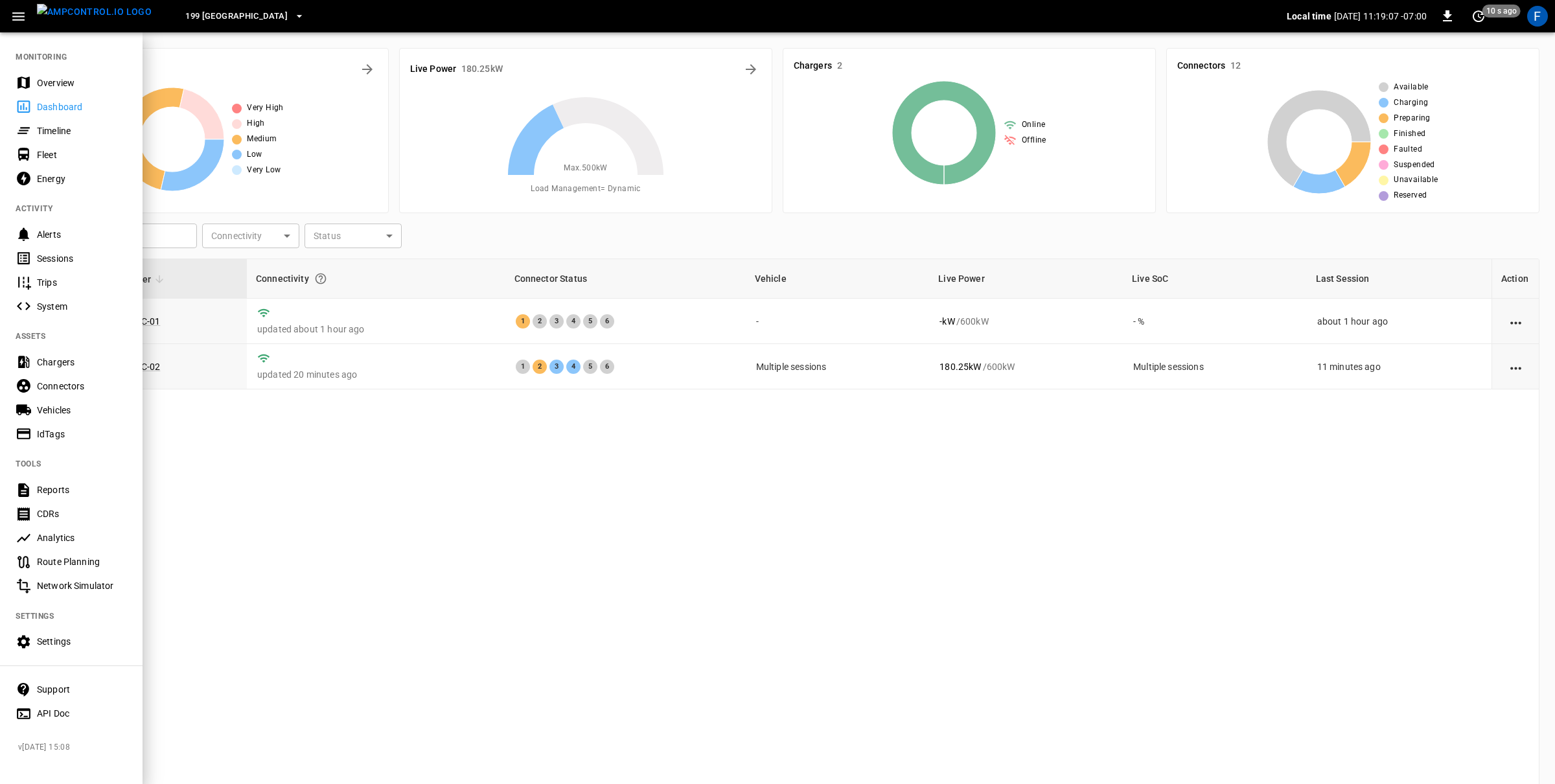
click at [187, 18] on span "199 Erie" at bounding box center [237, 17] width 102 height 15
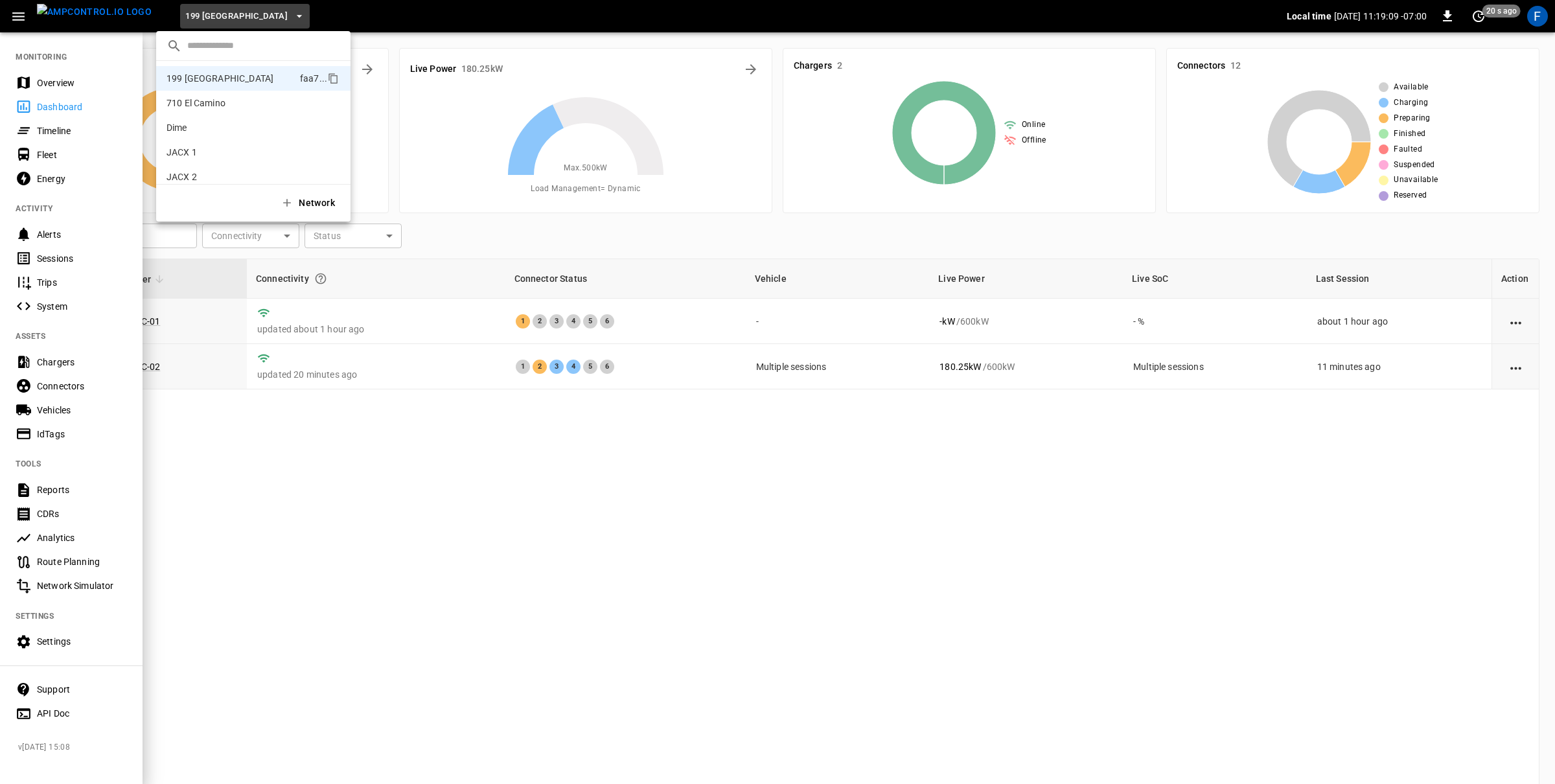
scroll to position [84, 0]
click at [208, 142] on p "Pfizer" at bounding box center [230, 141] width 127 height 13
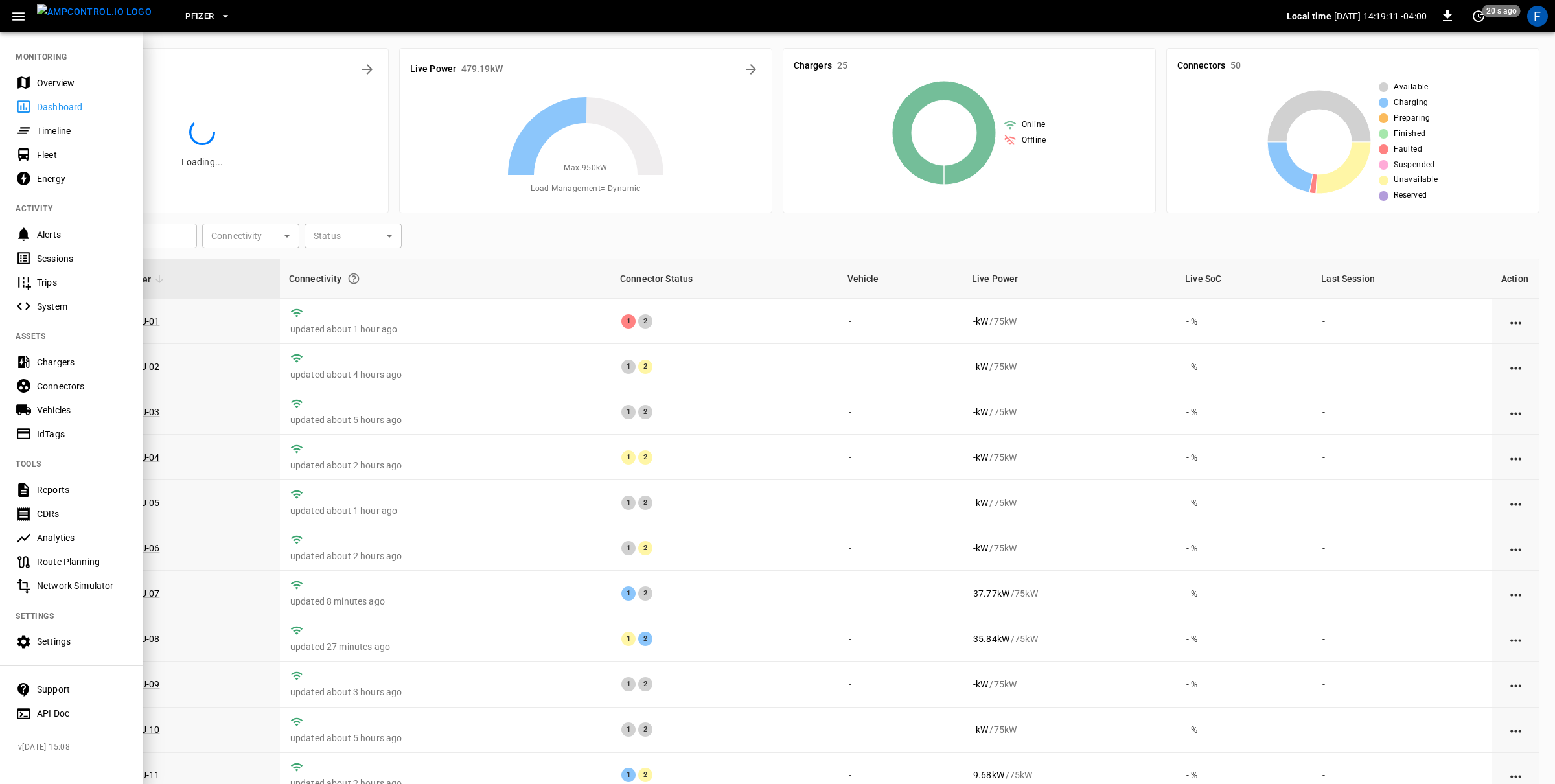
click at [188, 36] on div at bounding box center [778, 392] width 1555 height 784
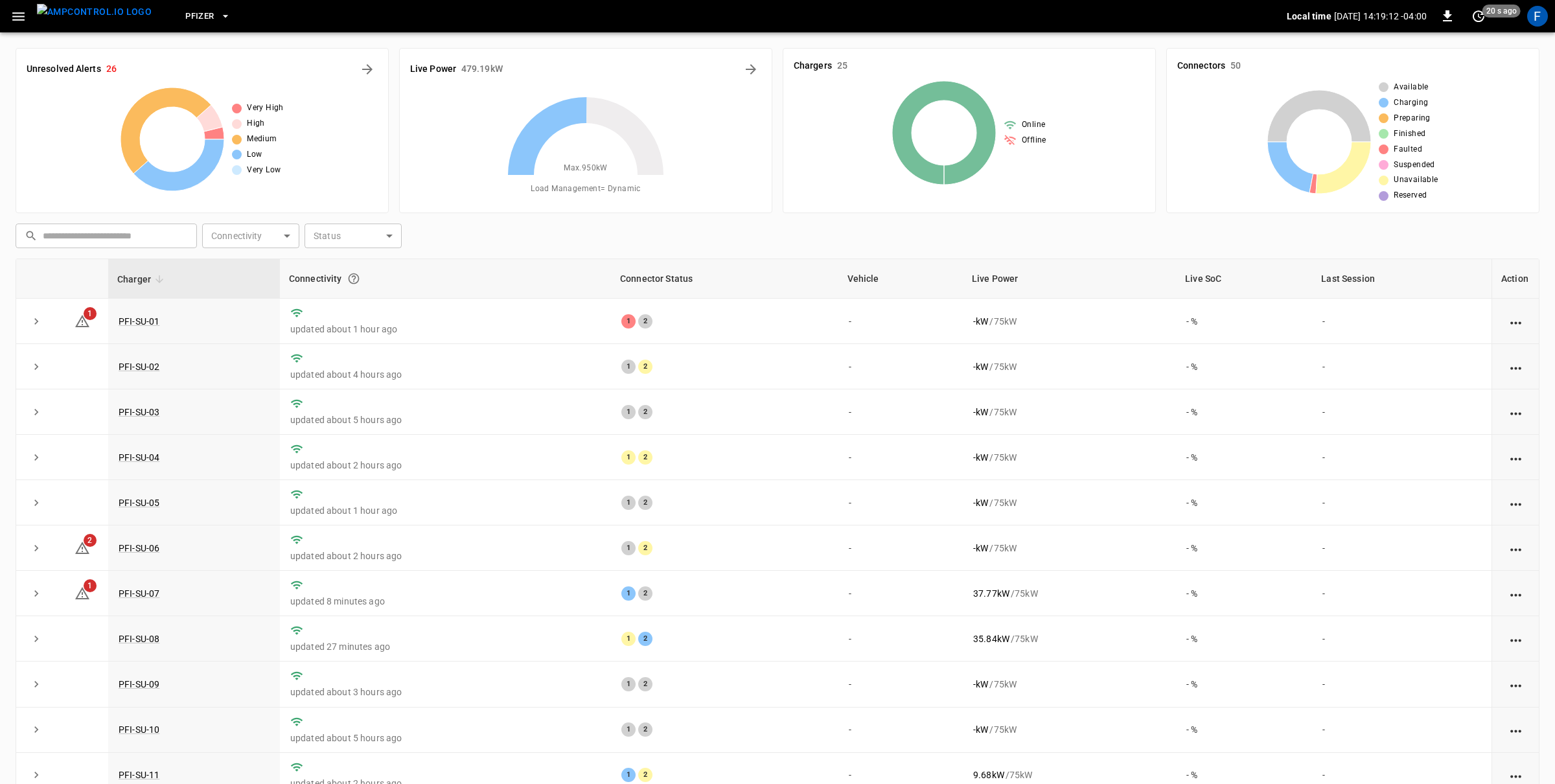
click at [191, 23] on button "Pfizer" at bounding box center [207, 17] width 56 height 25
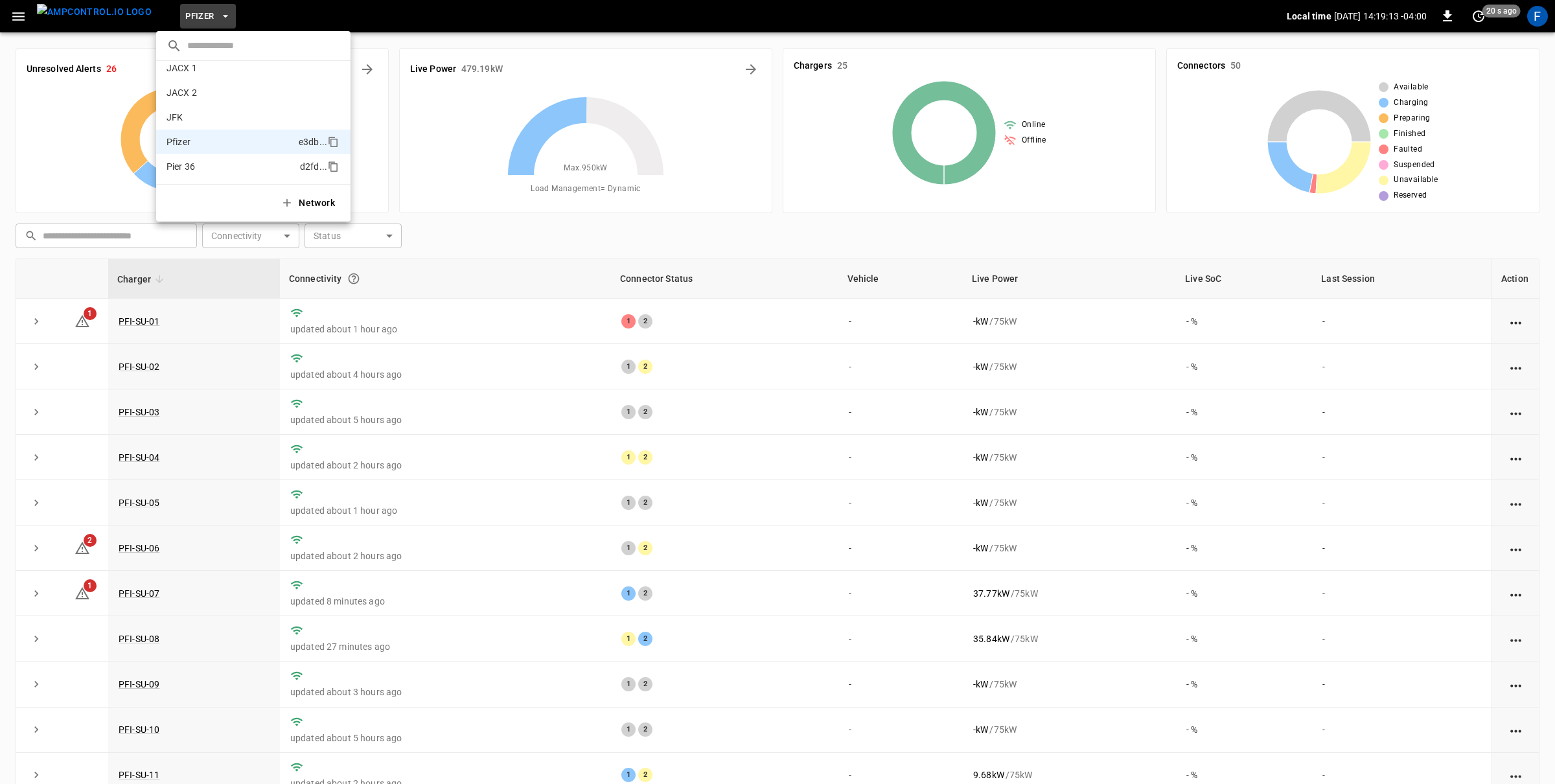
click at [191, 165] on p "Pier 36" at bounding box center [230, 165] width 128 height 13
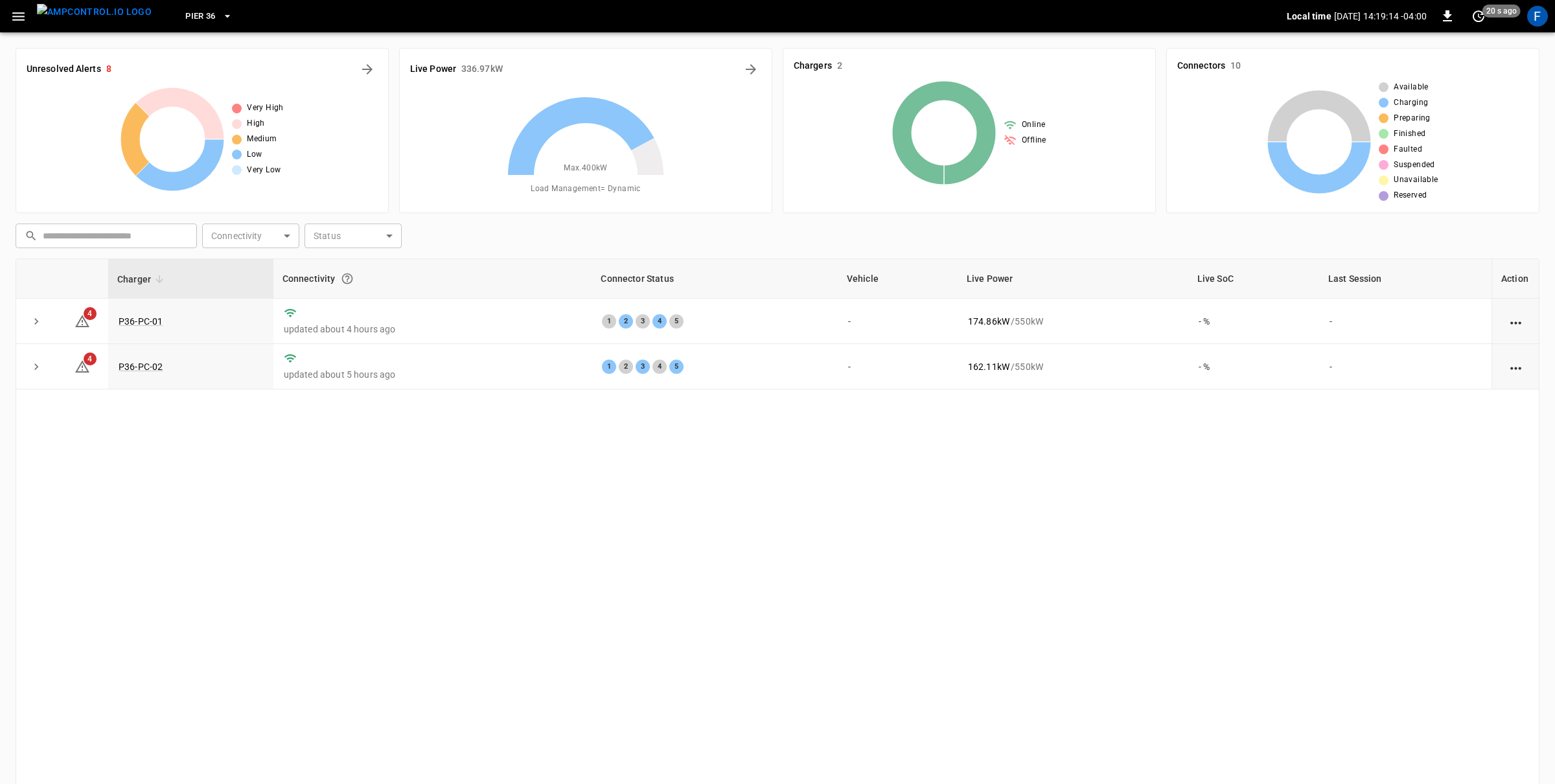
click at [28, 17] on button "button" at bounding box center [18, 16] width 27 height 24
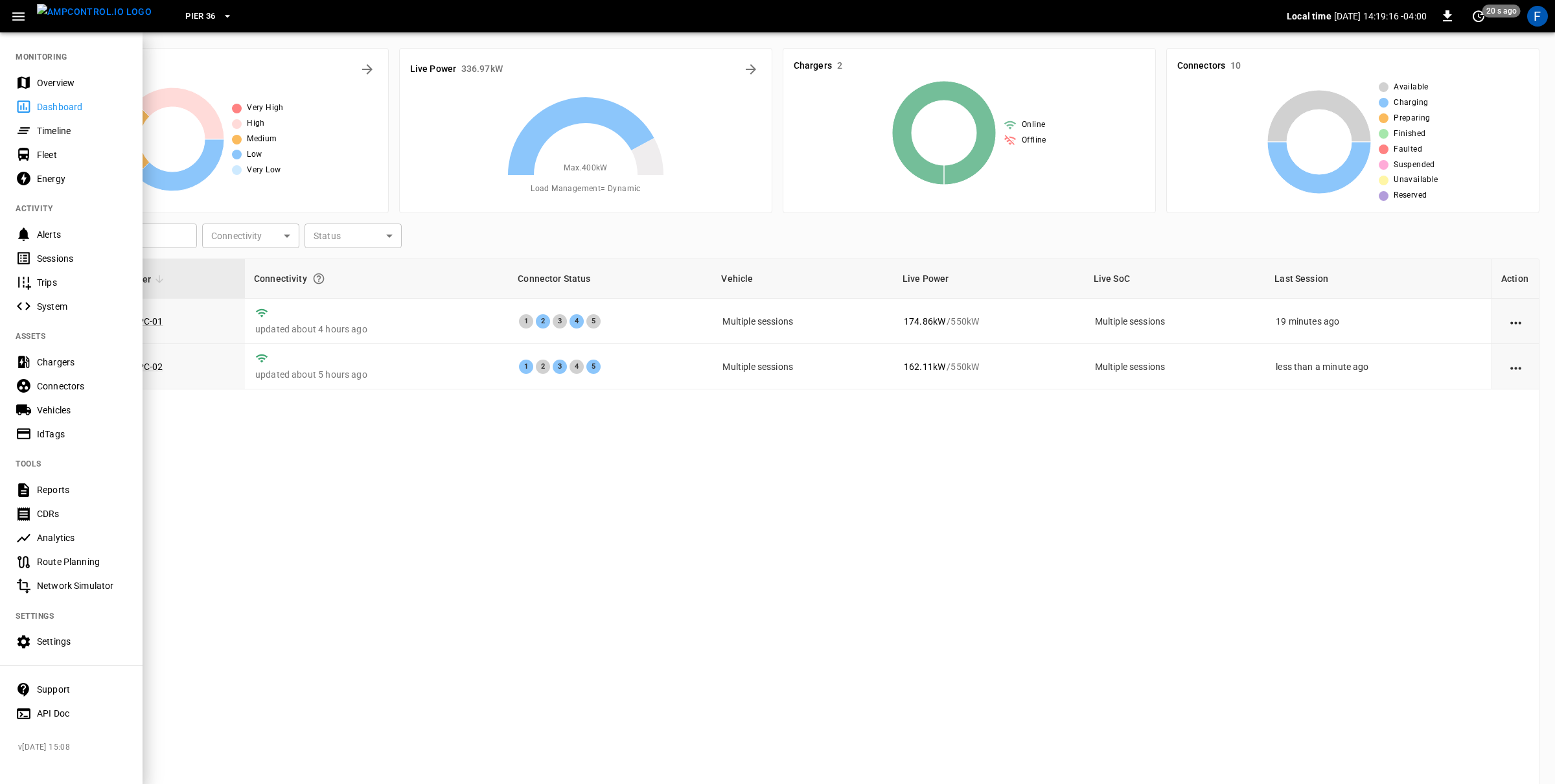
click at [72, 363] on div "Chargers" at bounding box center [82, 361] width 90 height 13
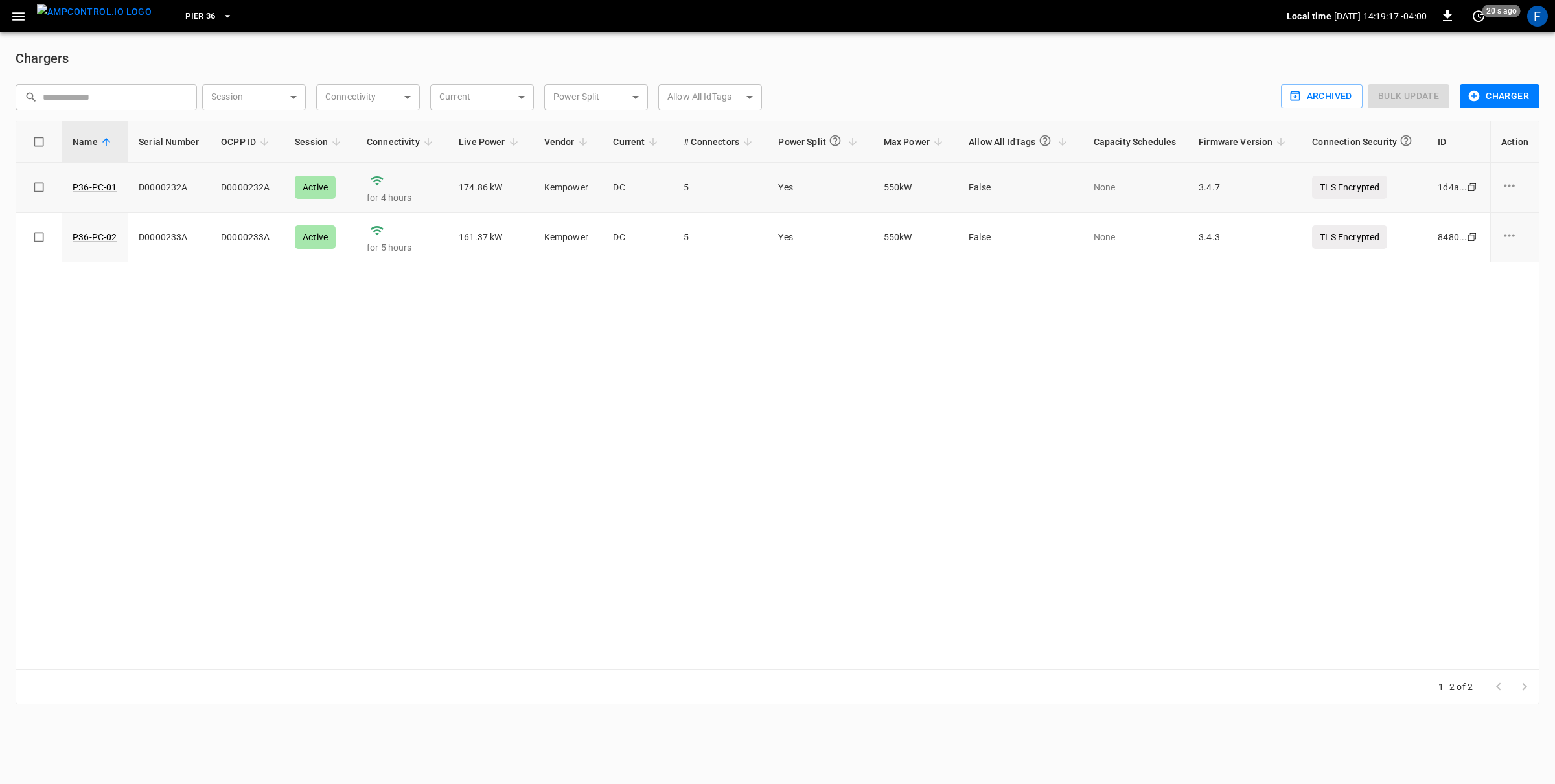
click at [179, 185] on td "D0000232A" at bounding box center [169, 188] width 82 height 50
click at [186, 27] on div "Pier 36" at bounding box center [724, 17] width 1124 height 30
click at [186, 25] on button "Pier 36" at bounding box center [208, 17] width 58 height 25
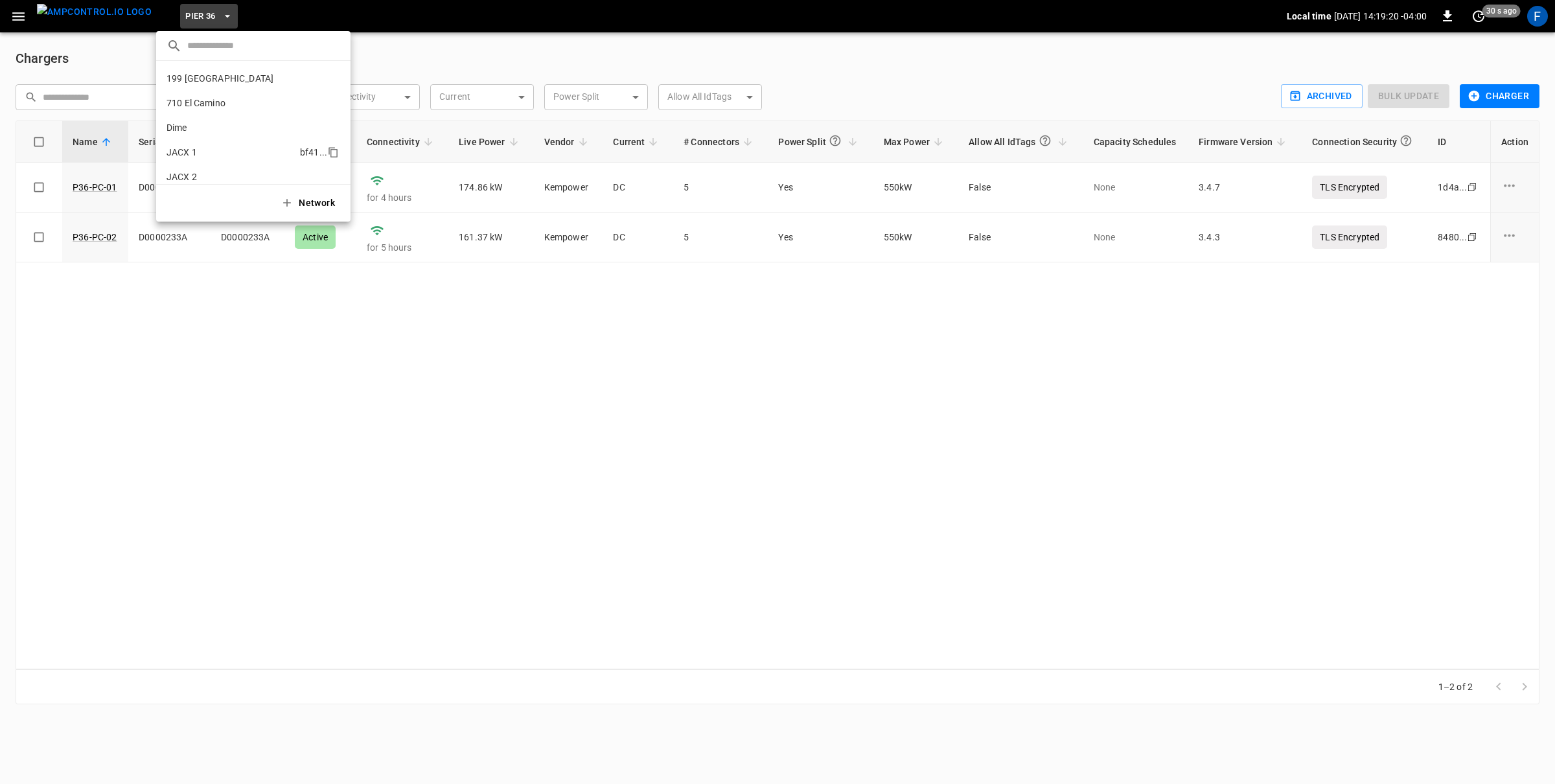
scroll to position [84, 0]
click at [205, 120] on p "JFK" at bounding box center [229, 117] width 126 height 13
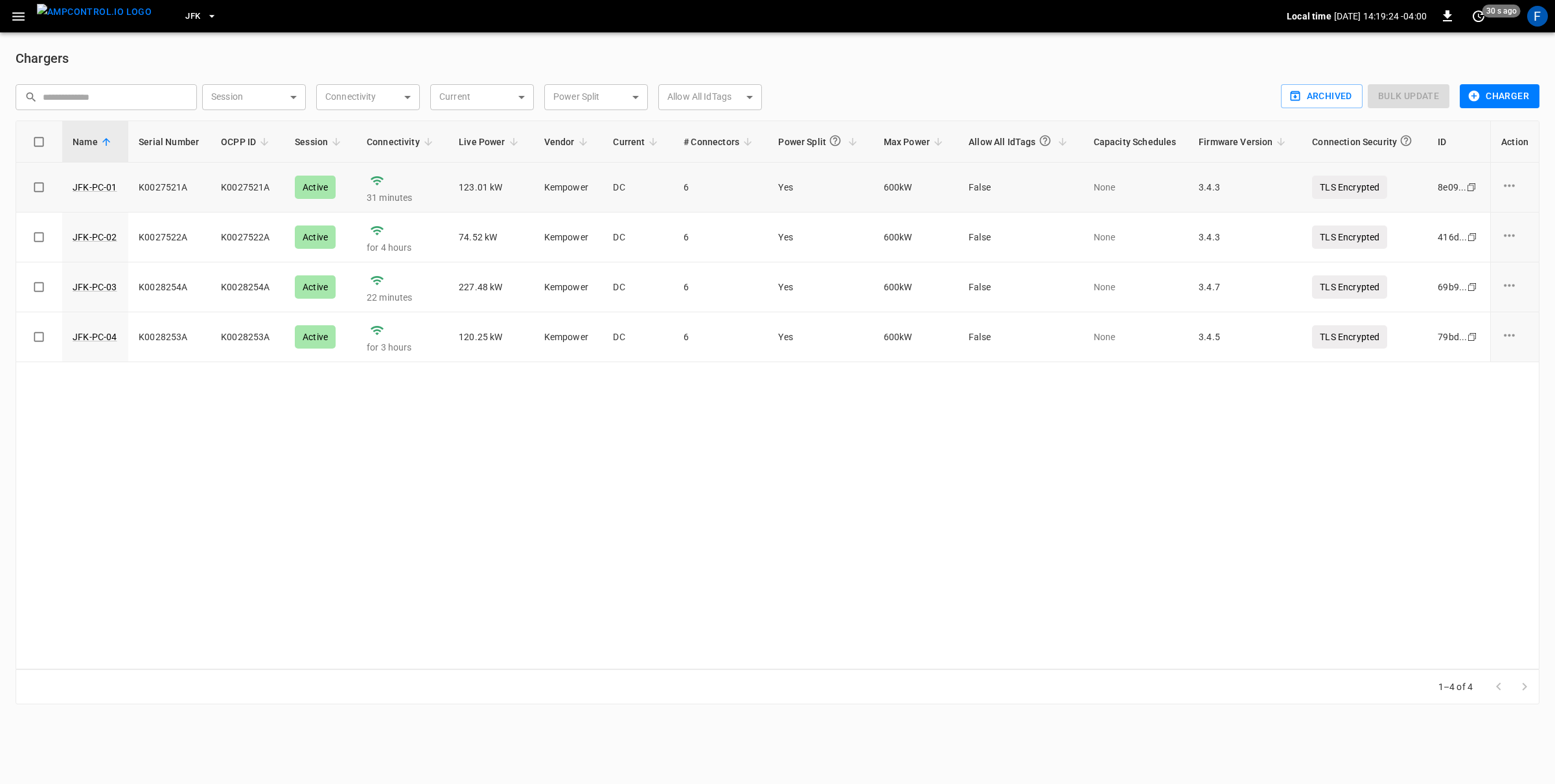
drag, startPoint x: 157, startPoint y: 189, endPoint x: 191, endPoint y: 191, distance: 34.1
click at [191, 191] on td "K0027521A" at bounding box center [169, 188] width 82 height 50
drag, startPoint x: 246, startPoint y: 189, endPoint x: 266, endPoint y: 190, distance: 20.0
click at [266, 190] on td "K0027521A" at bounding box center [247, 188] width 74 height 50
click at [186, 10] on span "JFK" at bounding box center [193, 17] width 15 height 15
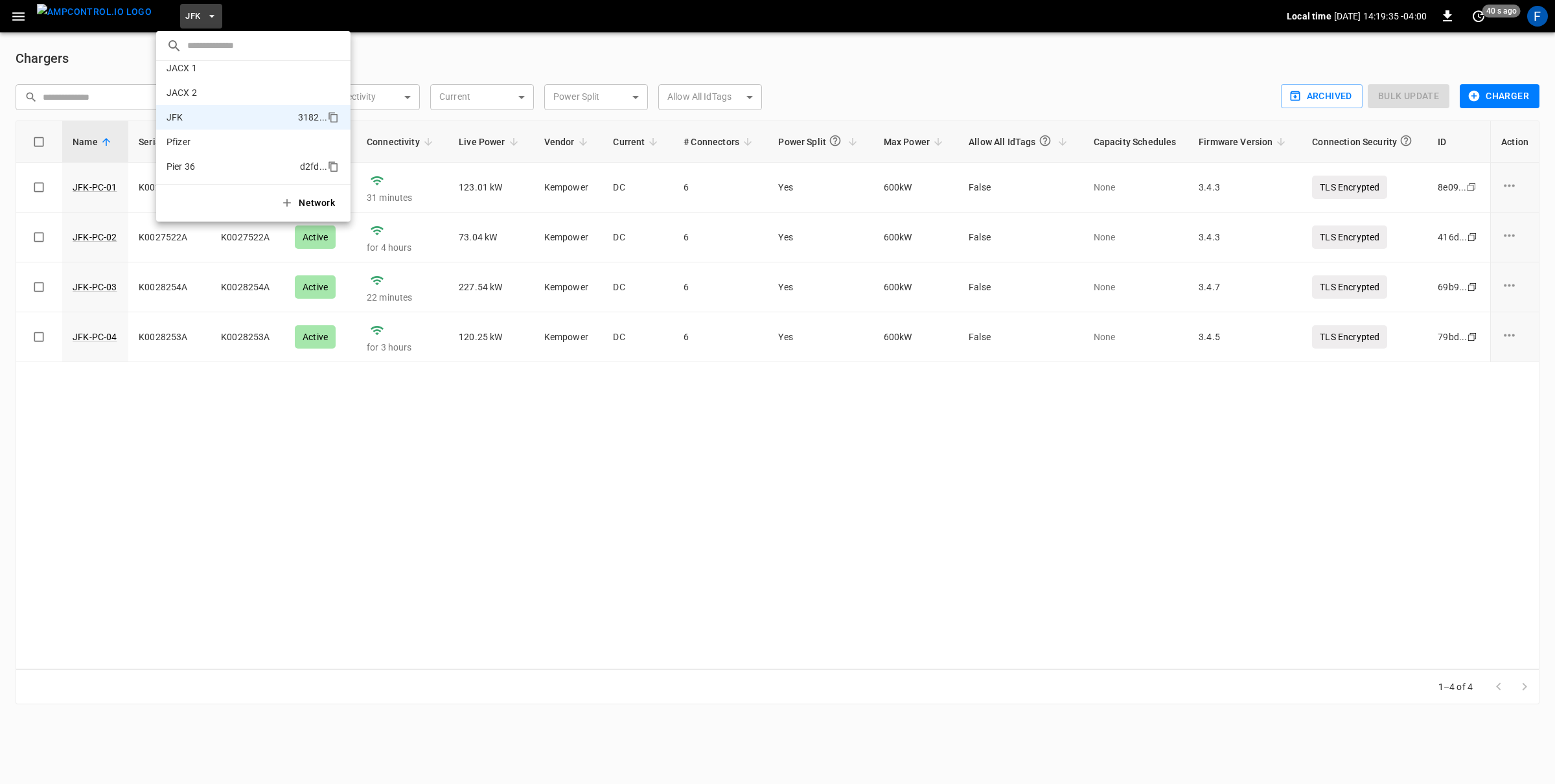
click at [211, 177] on li "Pier 36 d2fd ..." at bounding box center [253, 165] width 194 height 24
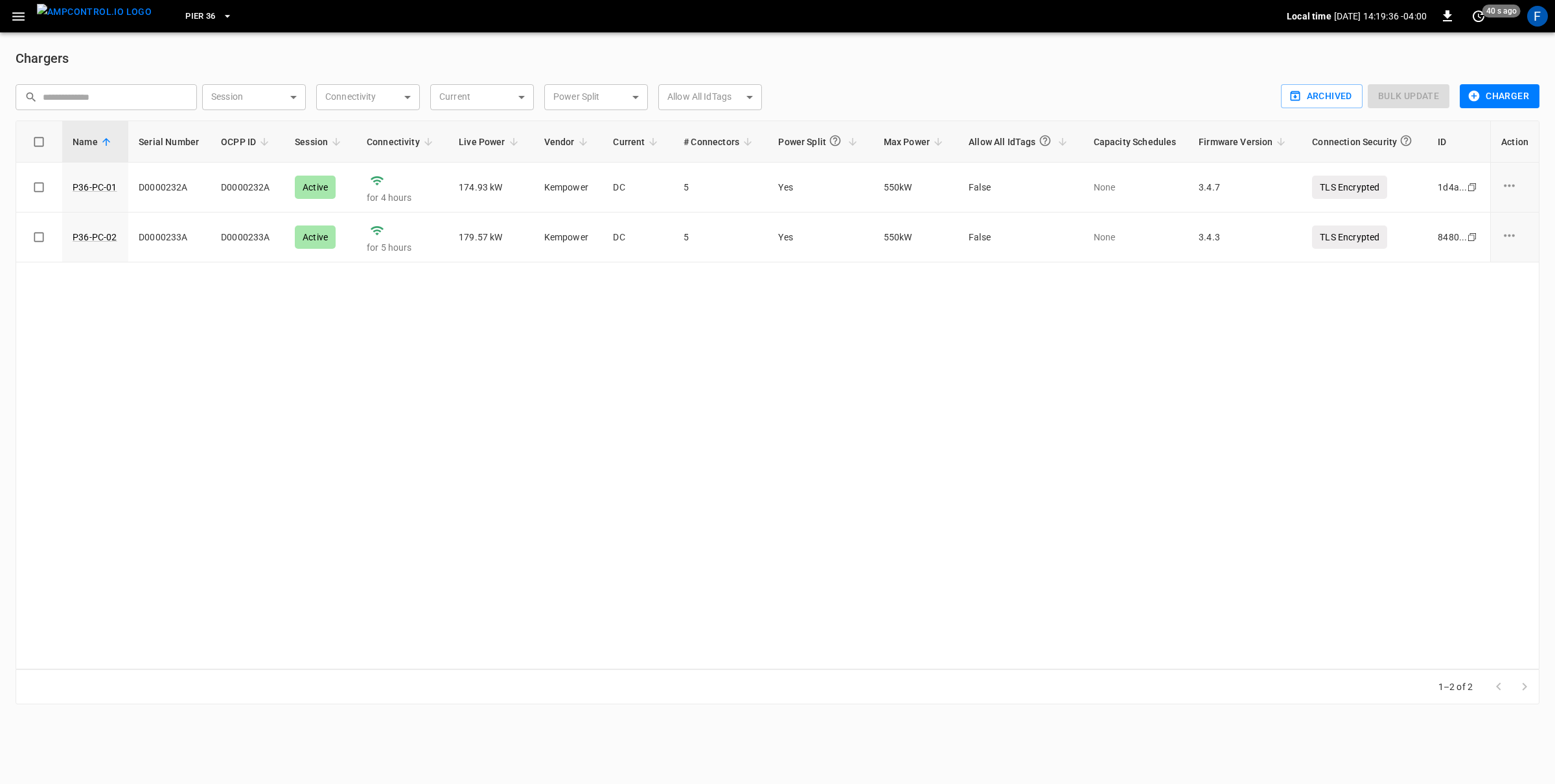
click at [186, 34] on div "Chargers ​ ​ Session ​ Session Connectivity ​ Connectivity Current ​ Current Po…" at bounding box center [778, 376] width 1555 height 687
click at [186, 19] on span "Pier 36" at bounding box center [201, 17] width 30 height 15
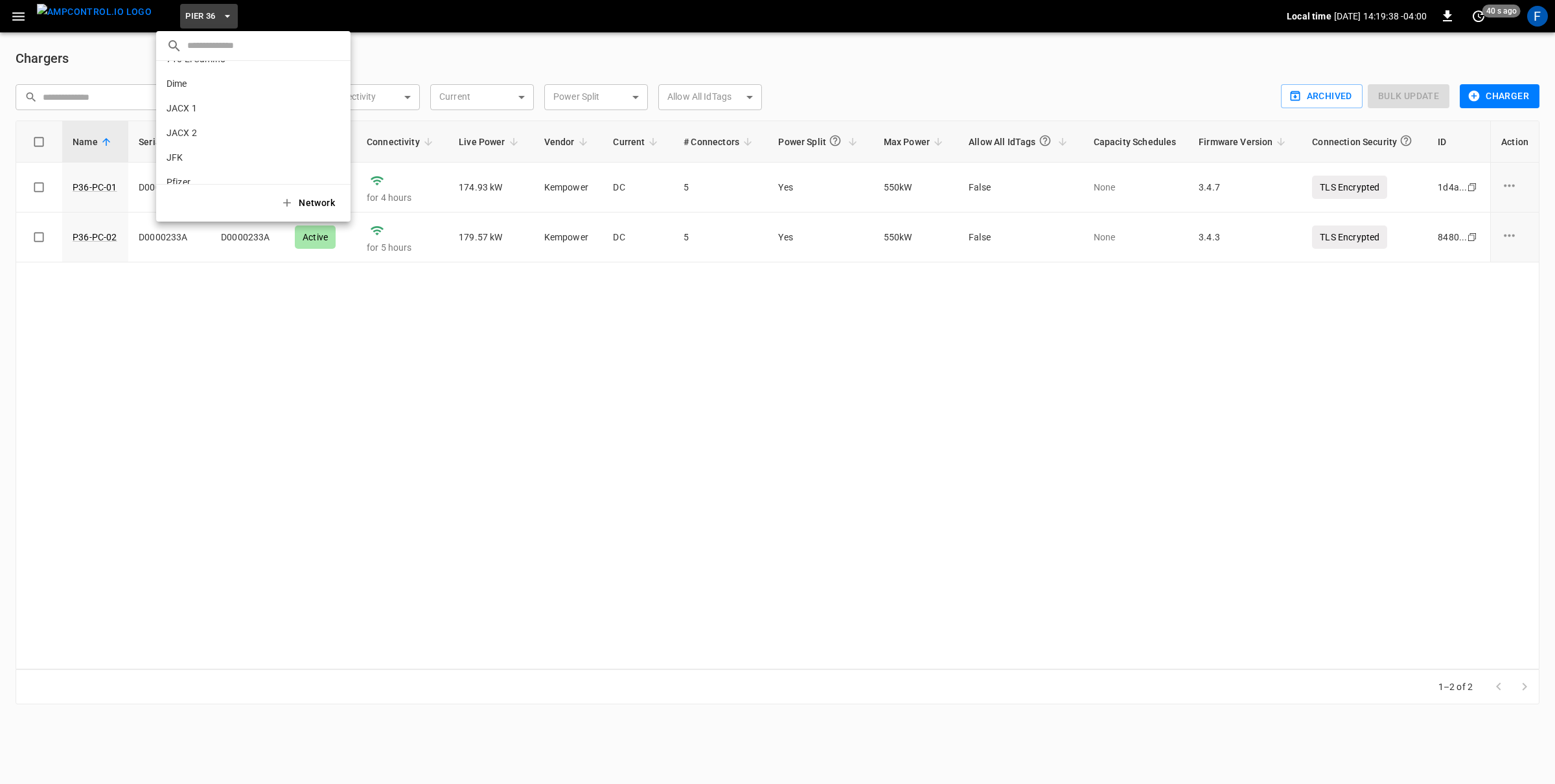
scroll to position [0, 0]
click at [199, 84] on p "199 Erie" at bounding box center [230, 78] width 128 height 13
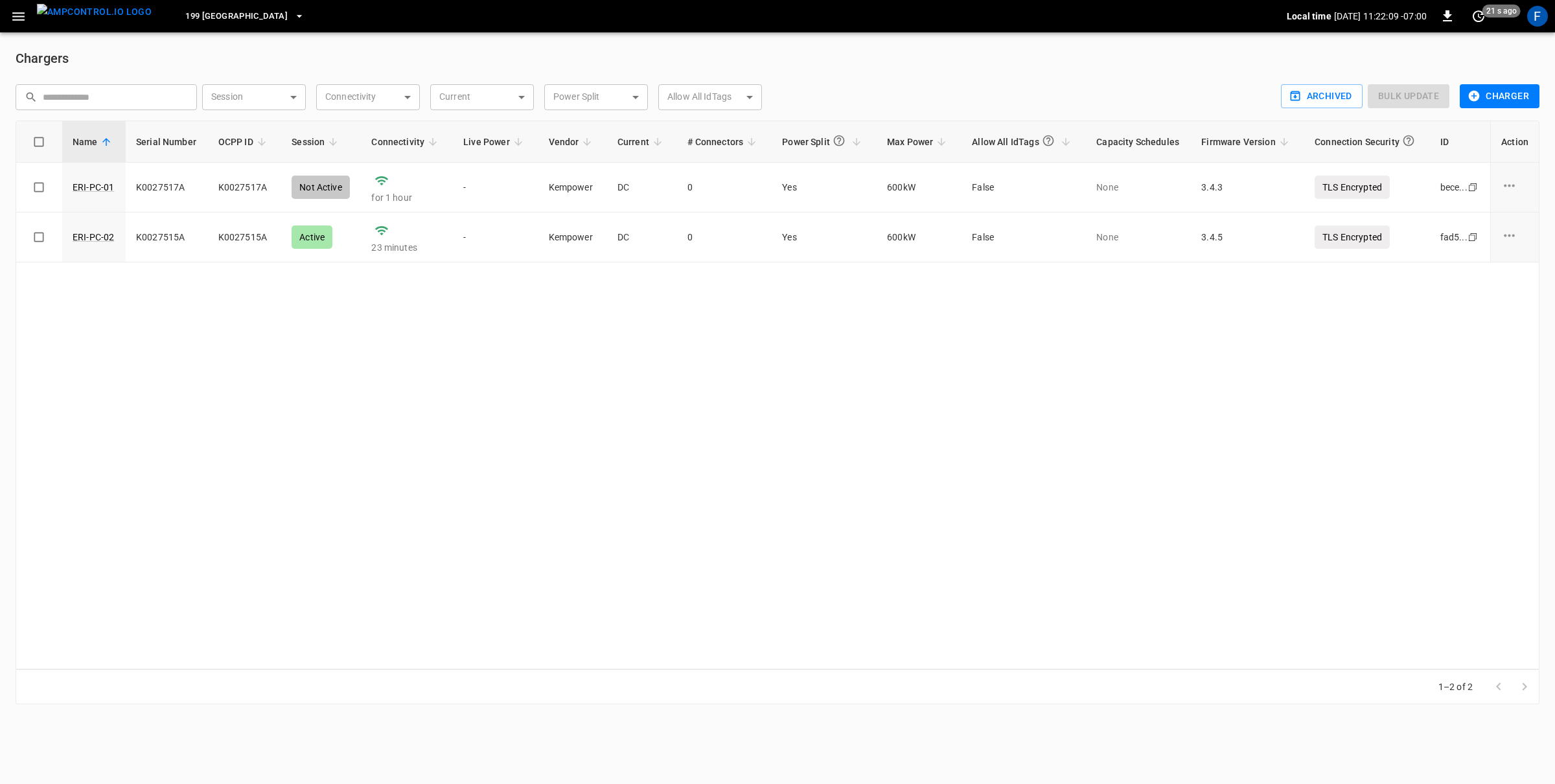
click at [20, 25] on button "button" at bounding box center [18, 16] width 27 height 24
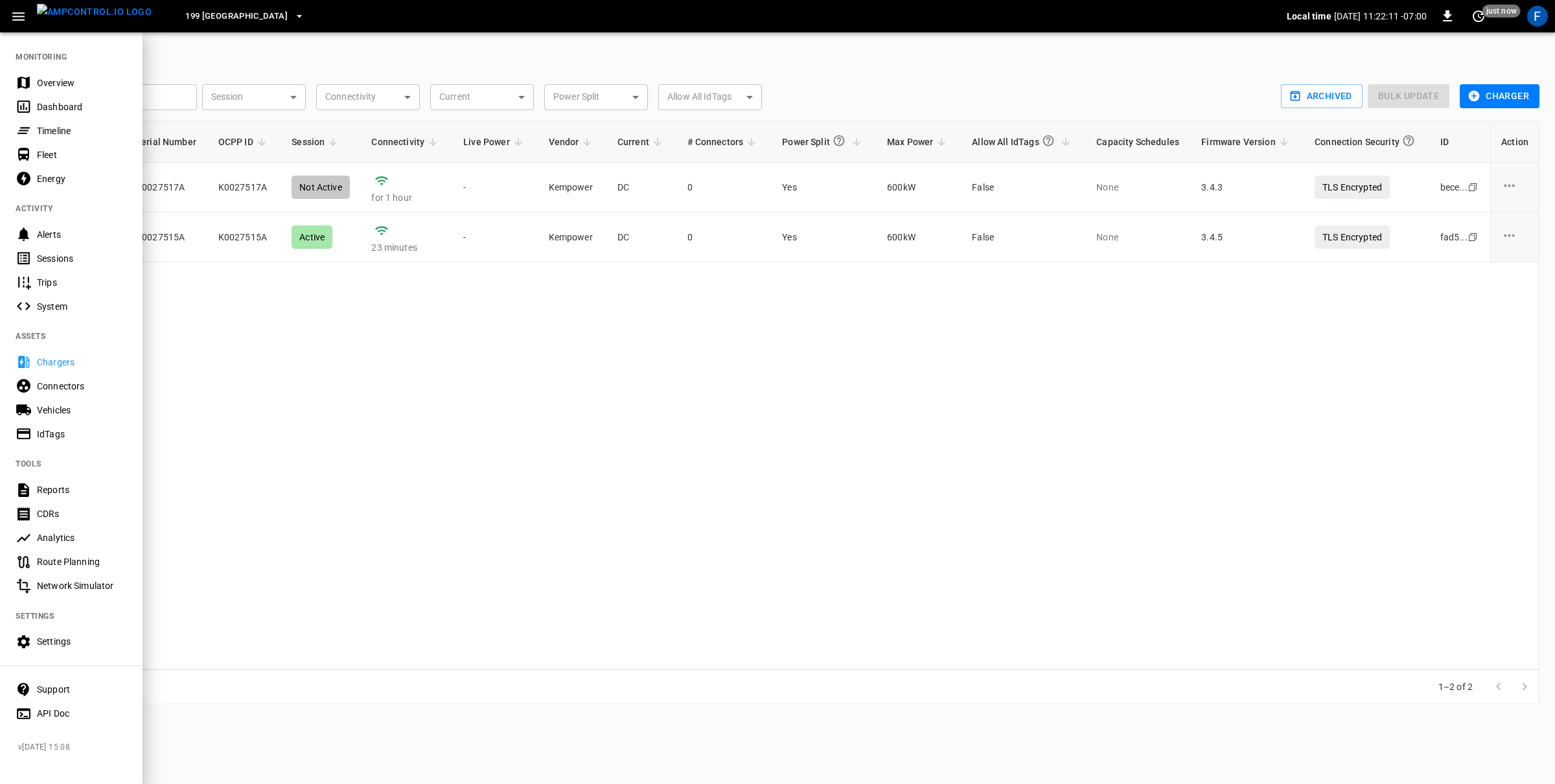
click at [81, 644] on div "Settings" at bounding box center [82, 640] width 90 height 13
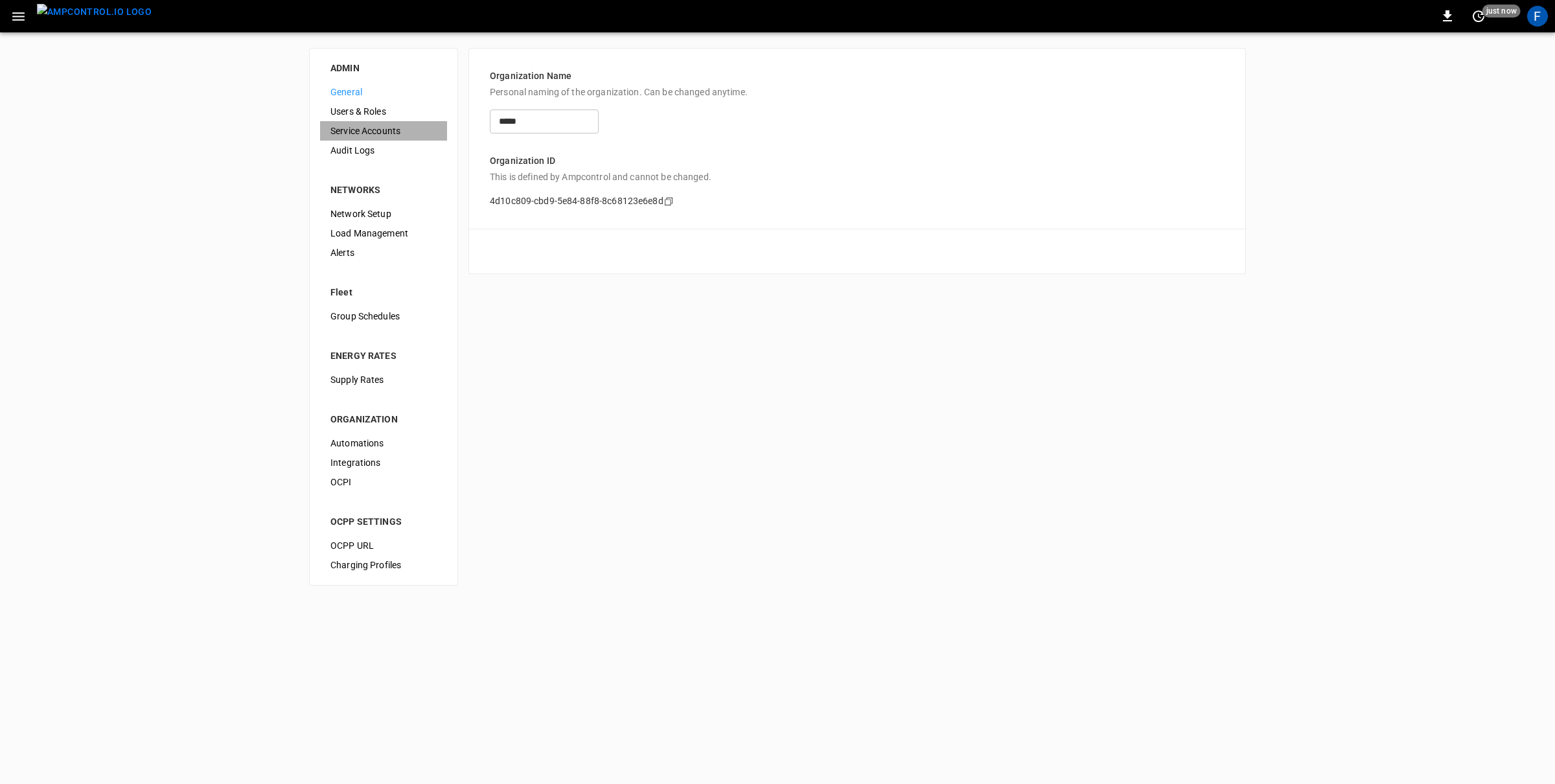
click at [385, 128] on span "Service Accounts" at bounding box center [383, 131] width 106 height 13
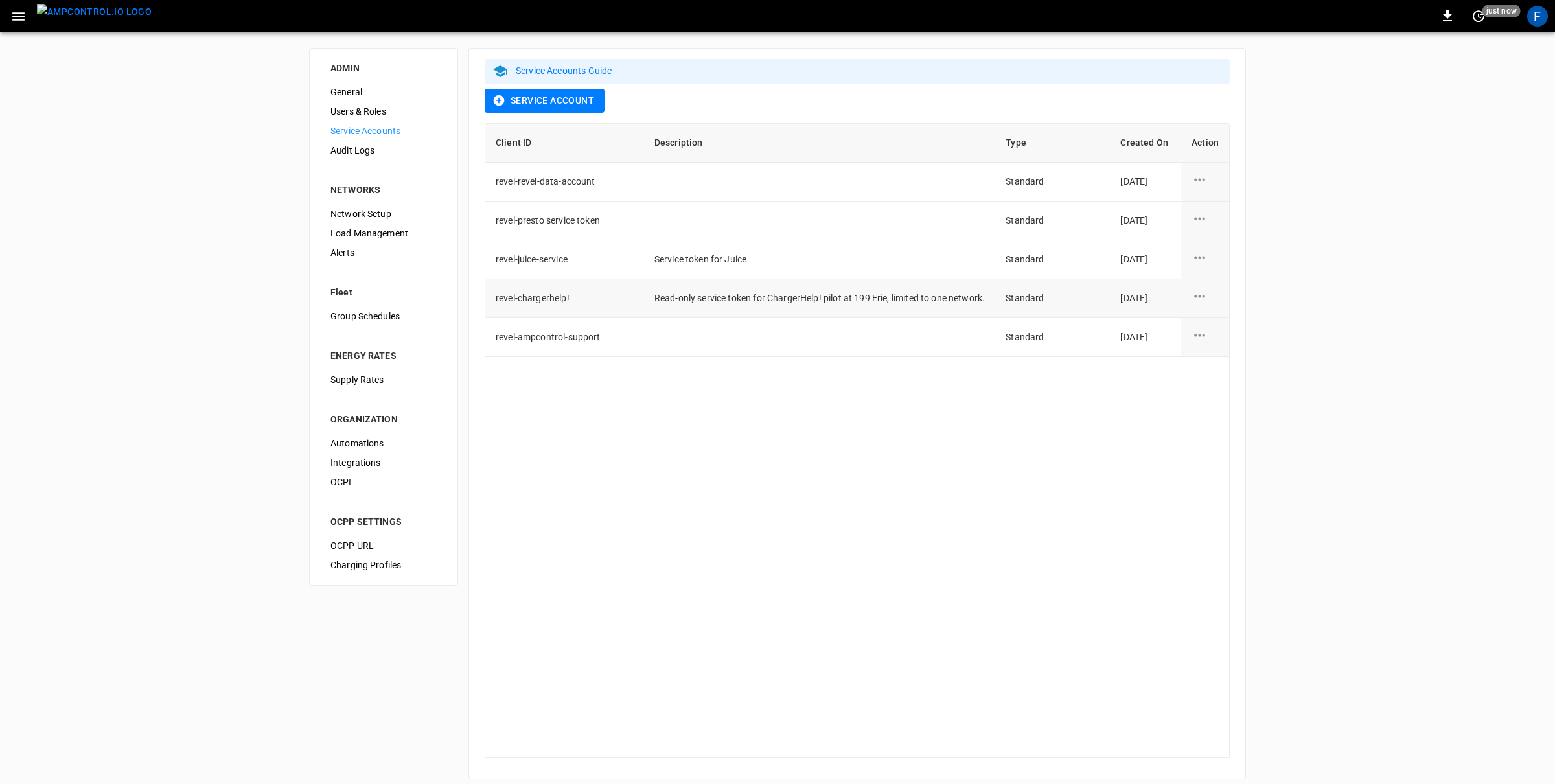
click at [1189, 293] on td at bounding box center [1205, 298] width 48 height 38
click at [1200, 293] on icon "service account action options" at bounding box center [1199, 296] width 16 height 16
click at [1229, 315] on li "Regenerate Secret" at bounding box center [1239, 326] width 95 height 22
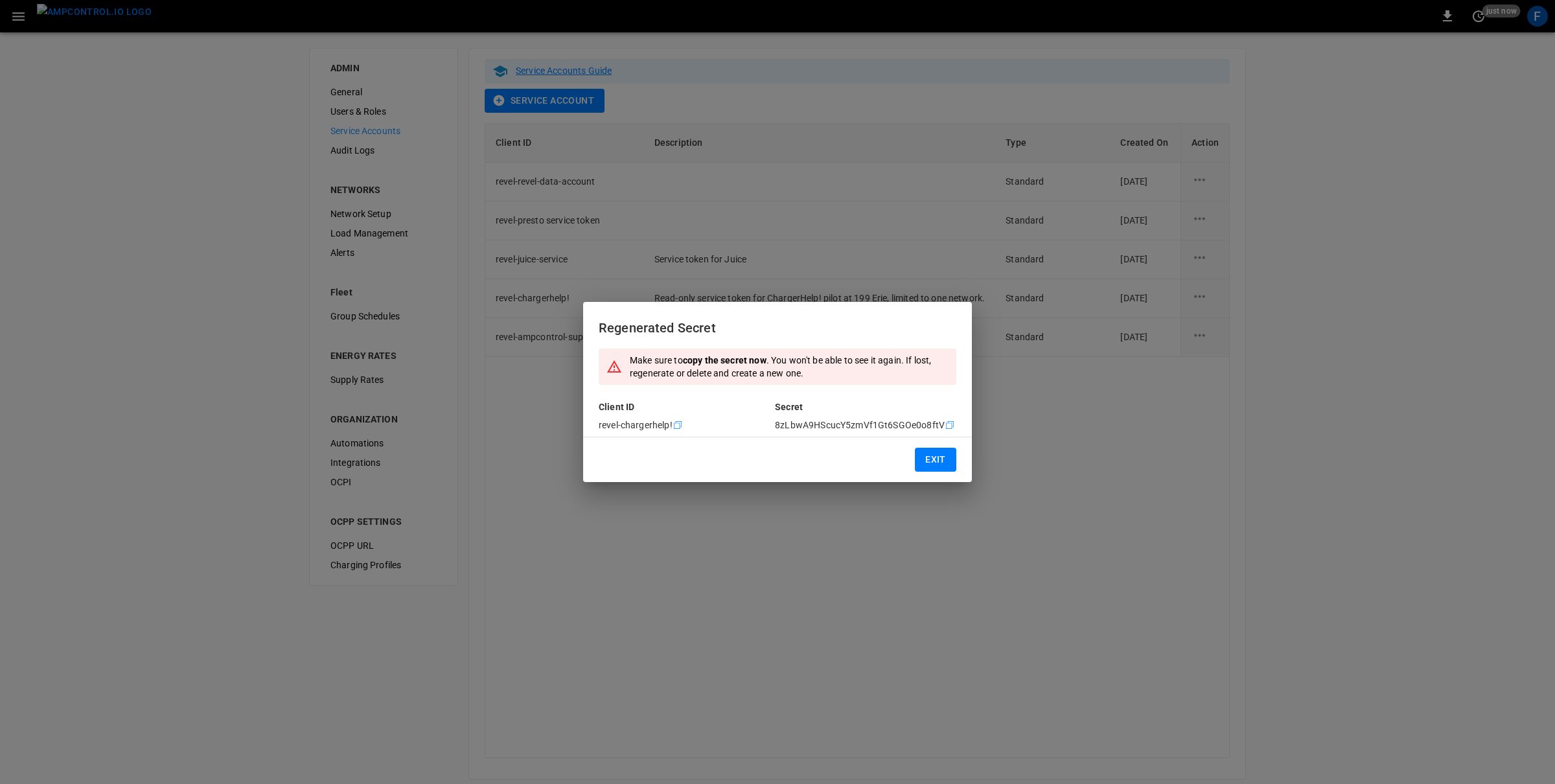
click at [1201, 293] on div "Regenerated Secret Make sure to copy the secret now . You won't be able to see …" at bounding box center [778, 392] width 1555 height 784
click at [948, 425] on icon "Copy" at bounding box center [950, 425] width 10 height 10
click at [924, 456] on button "Exit" at bounding box center [936, 459] width 42 height 24
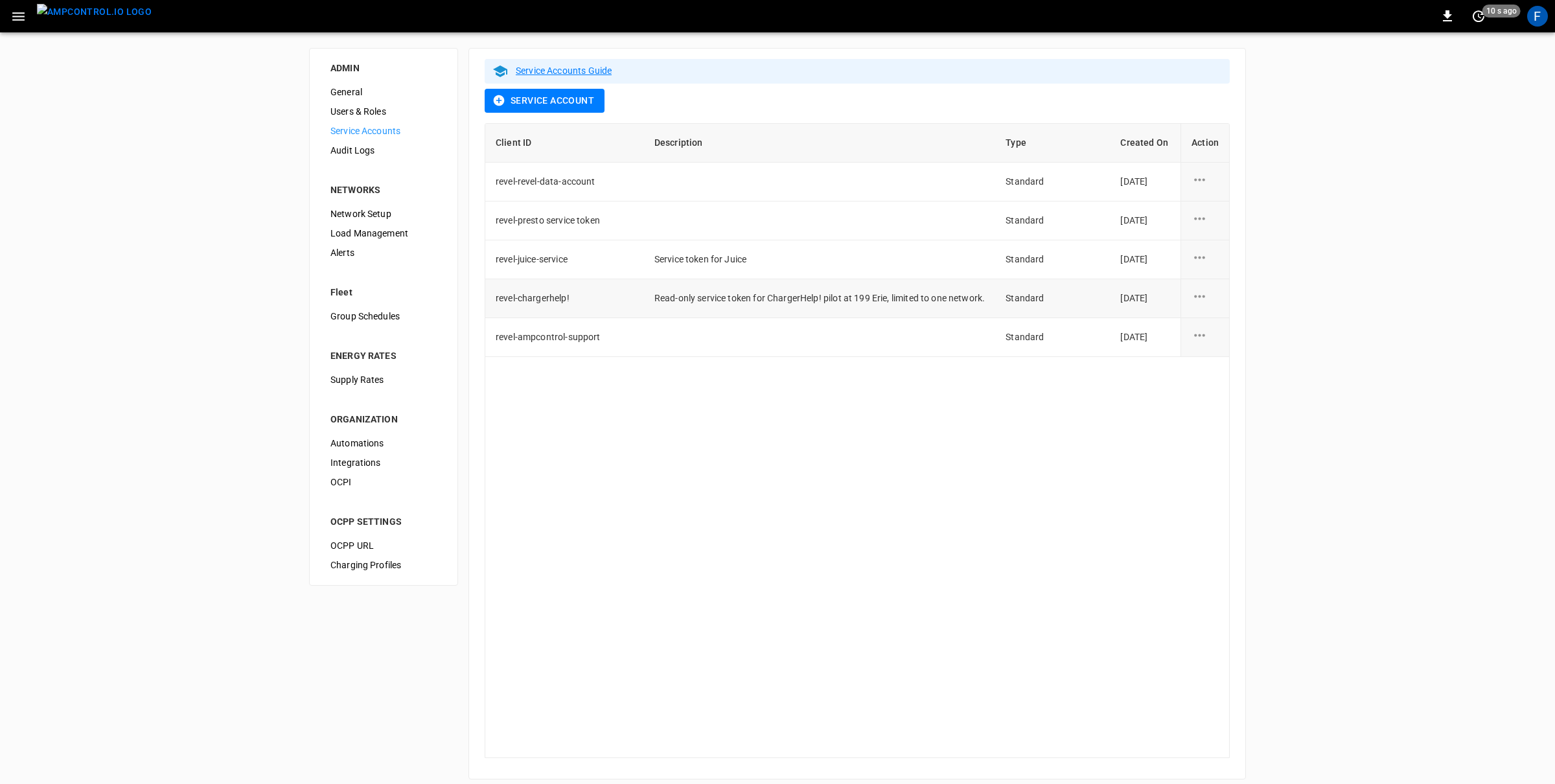
click at [1201, 293] on icon "service account action options" at bounding box center [1199, 296] width 16 height 16
click at [1235, 303] on li "Edit" at bounding box center [1239, 304] width 95 height 22
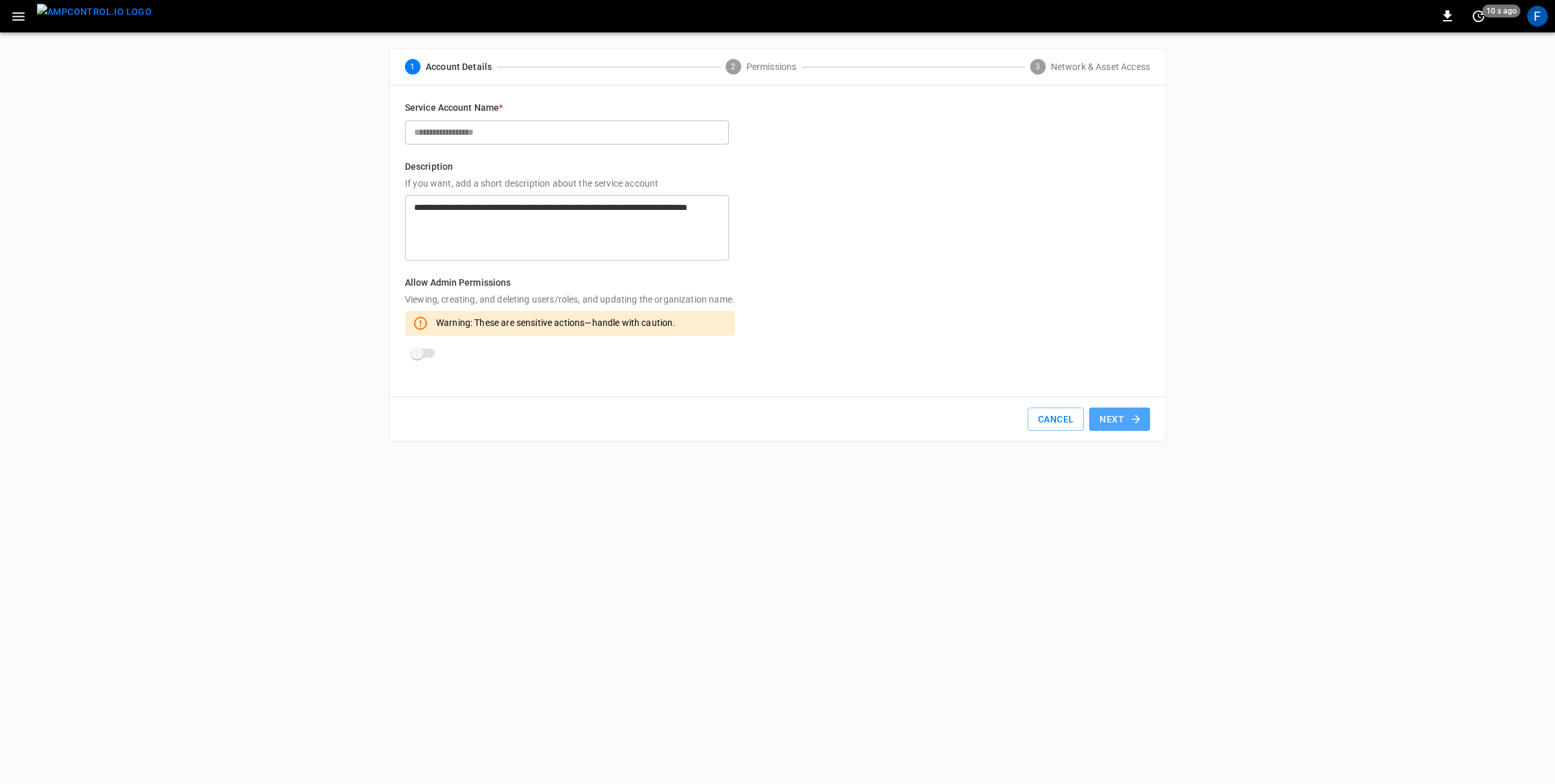
click at [1113, 414] on button "Next" at bounding box center [1119, 419] width 61 height 24
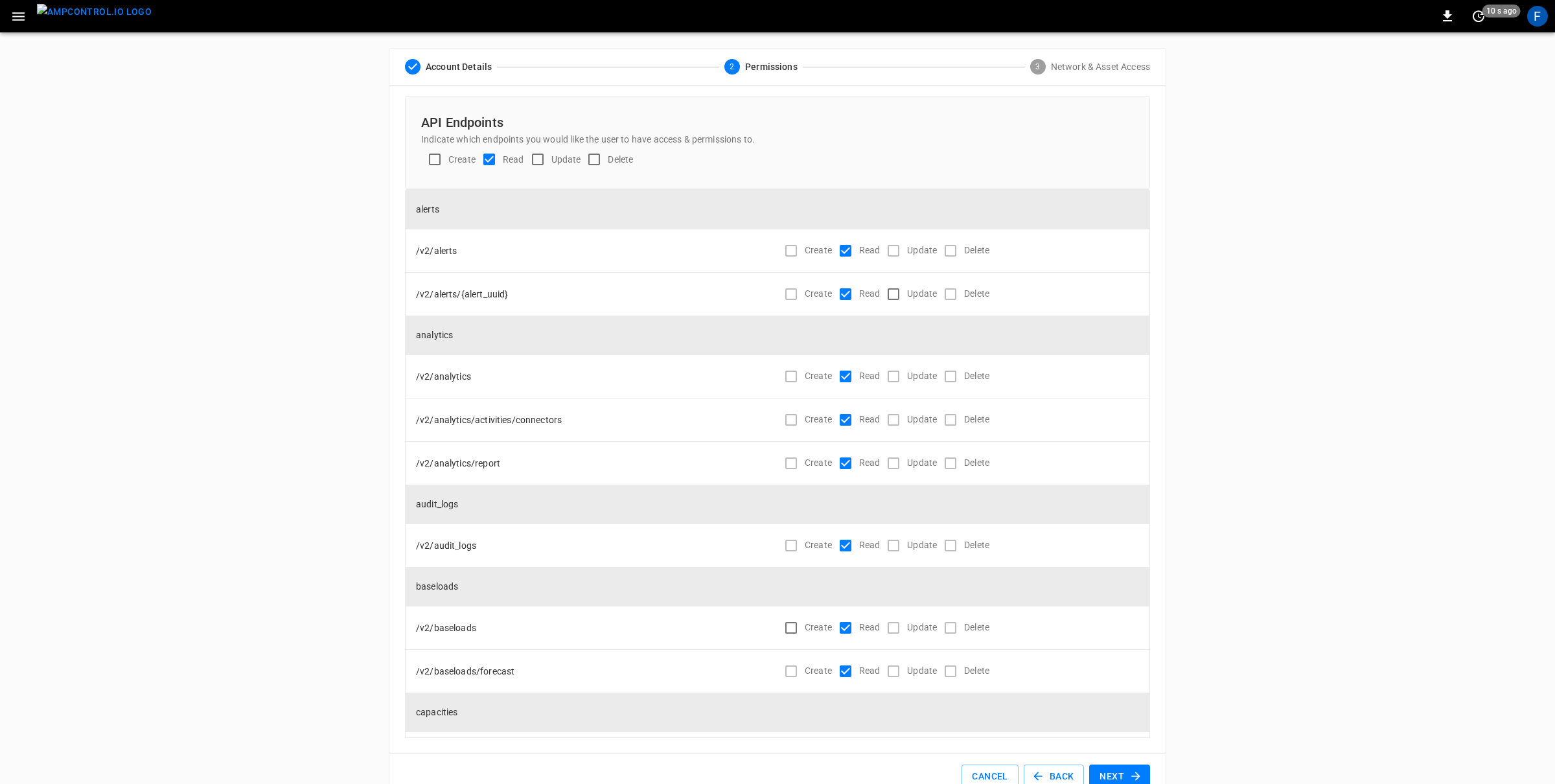
scroll to position [251, 0]
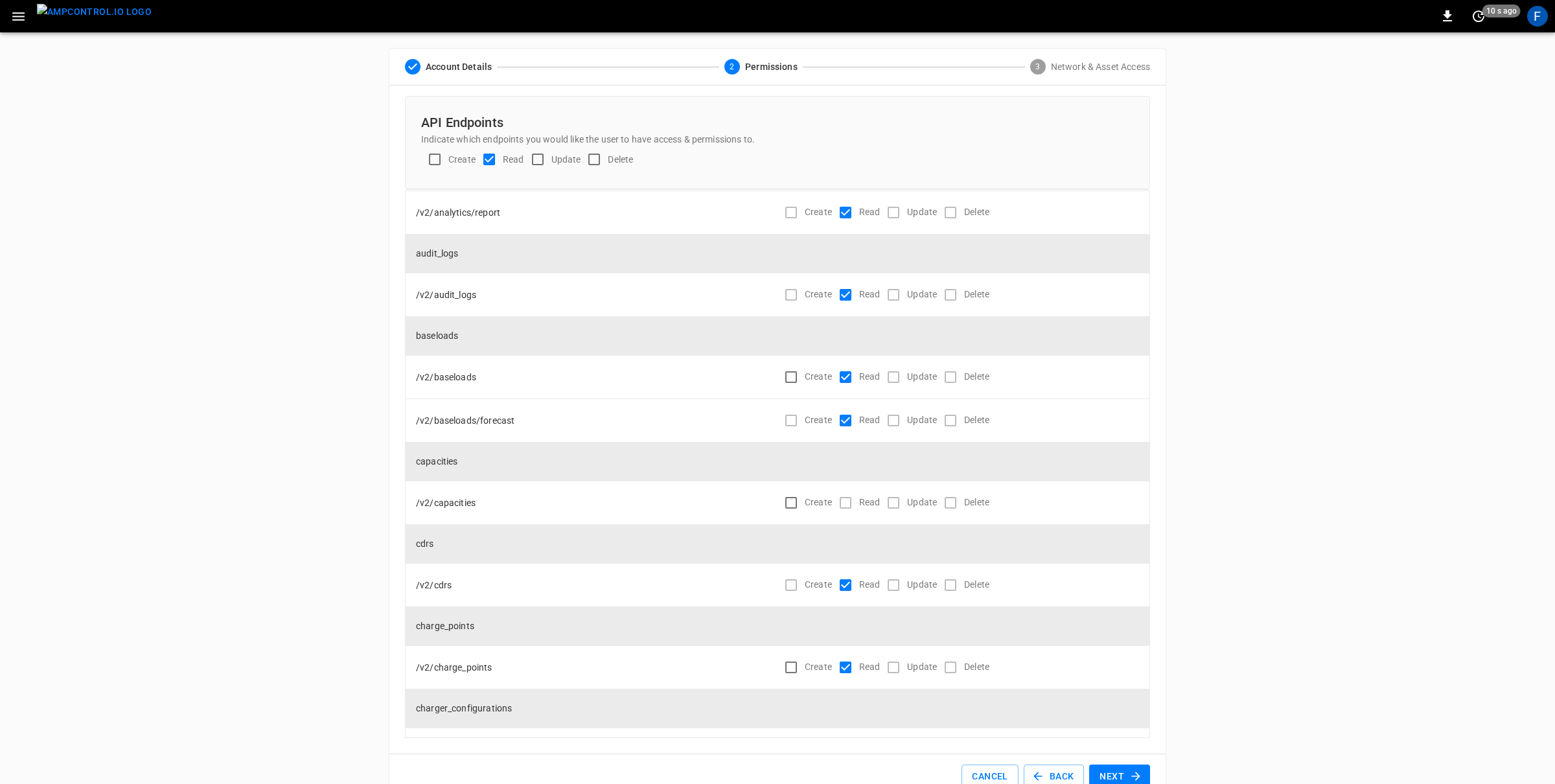
click at [1106, 771] on button "Next" at bounding box center [1119, 776] width 61 height 24
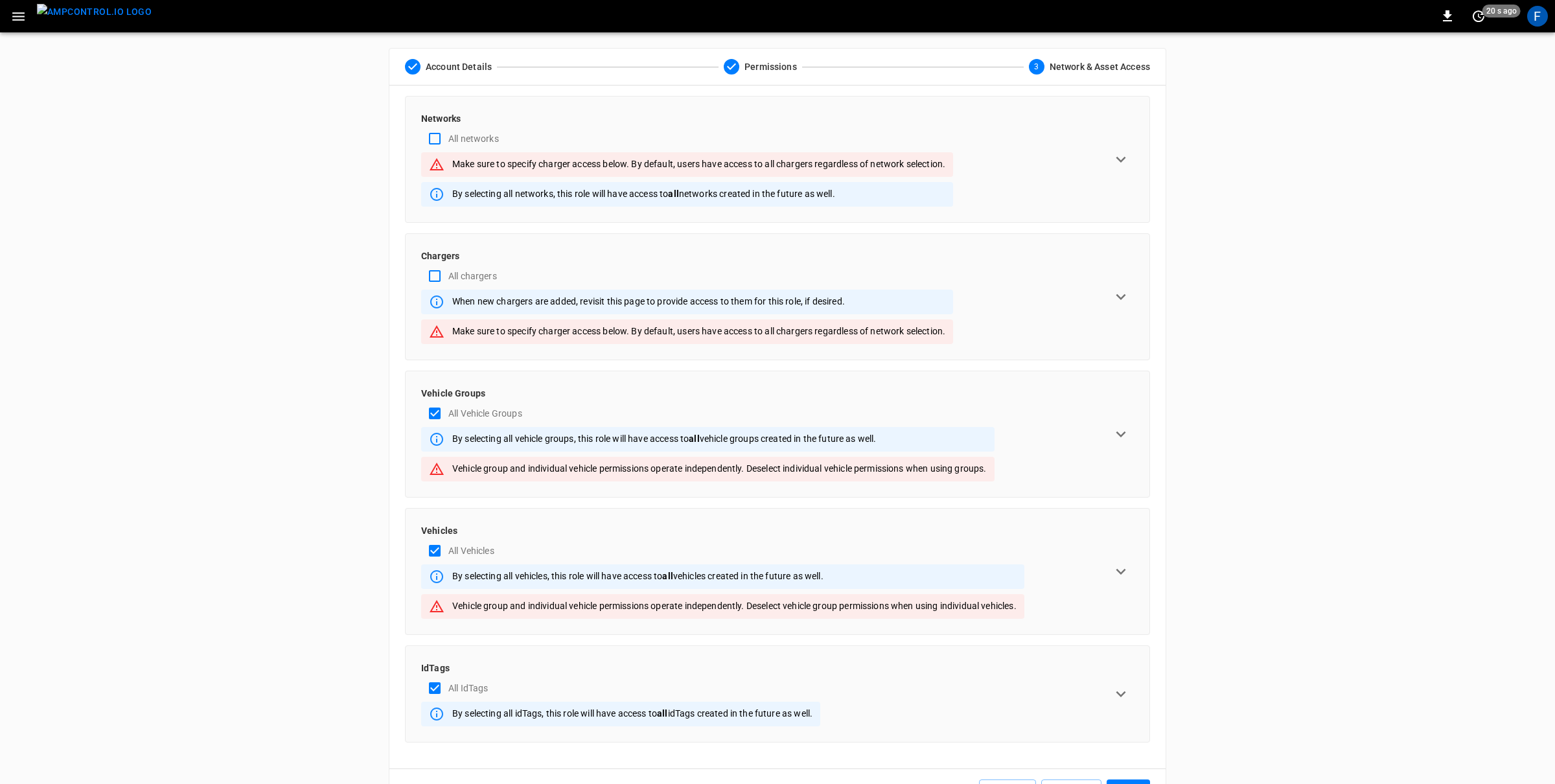
click at [601, 277] on div "All chargers" at bounding box center [687, 276] width 532 height 28
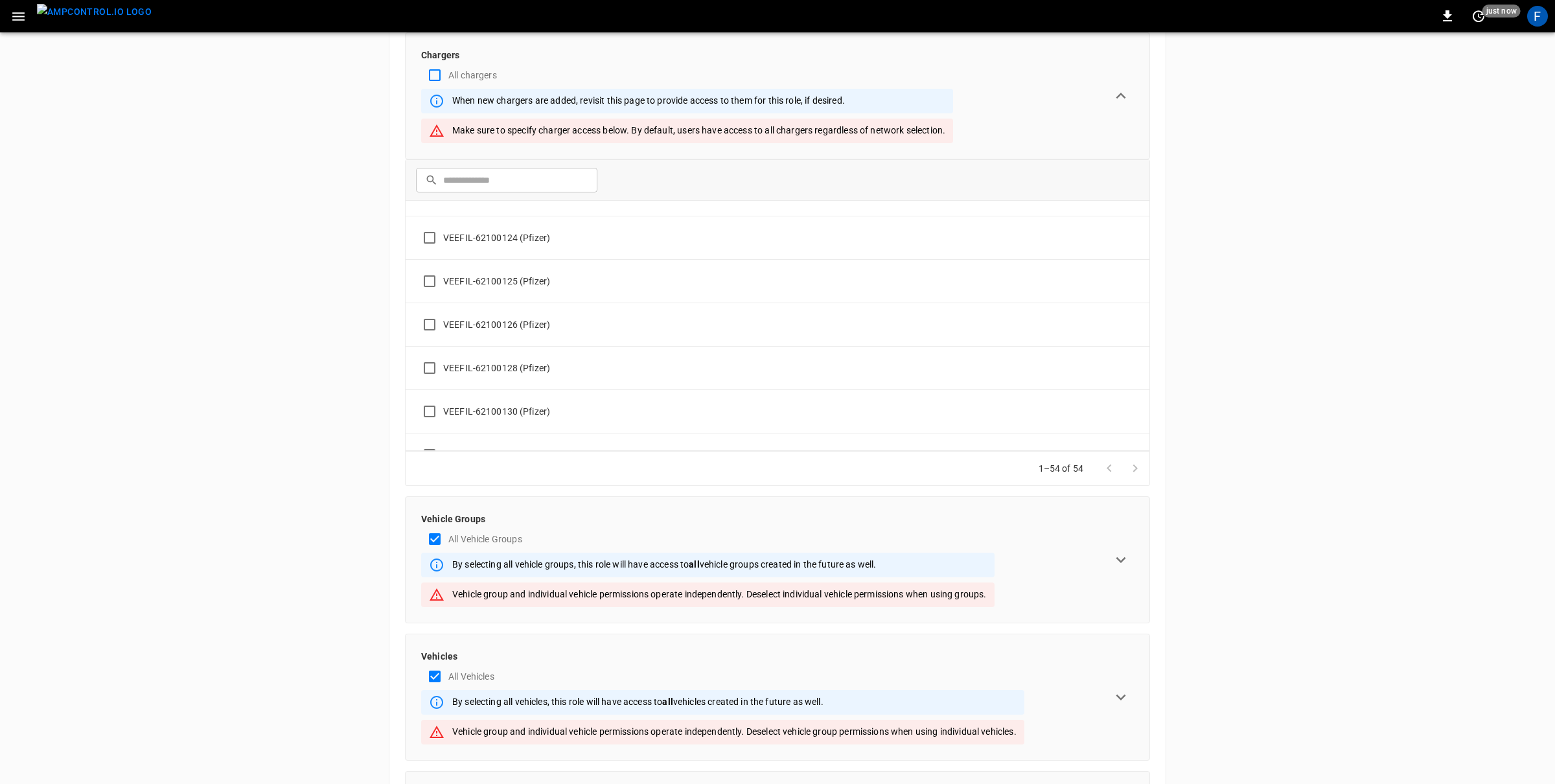
scroll to position [374, 0]
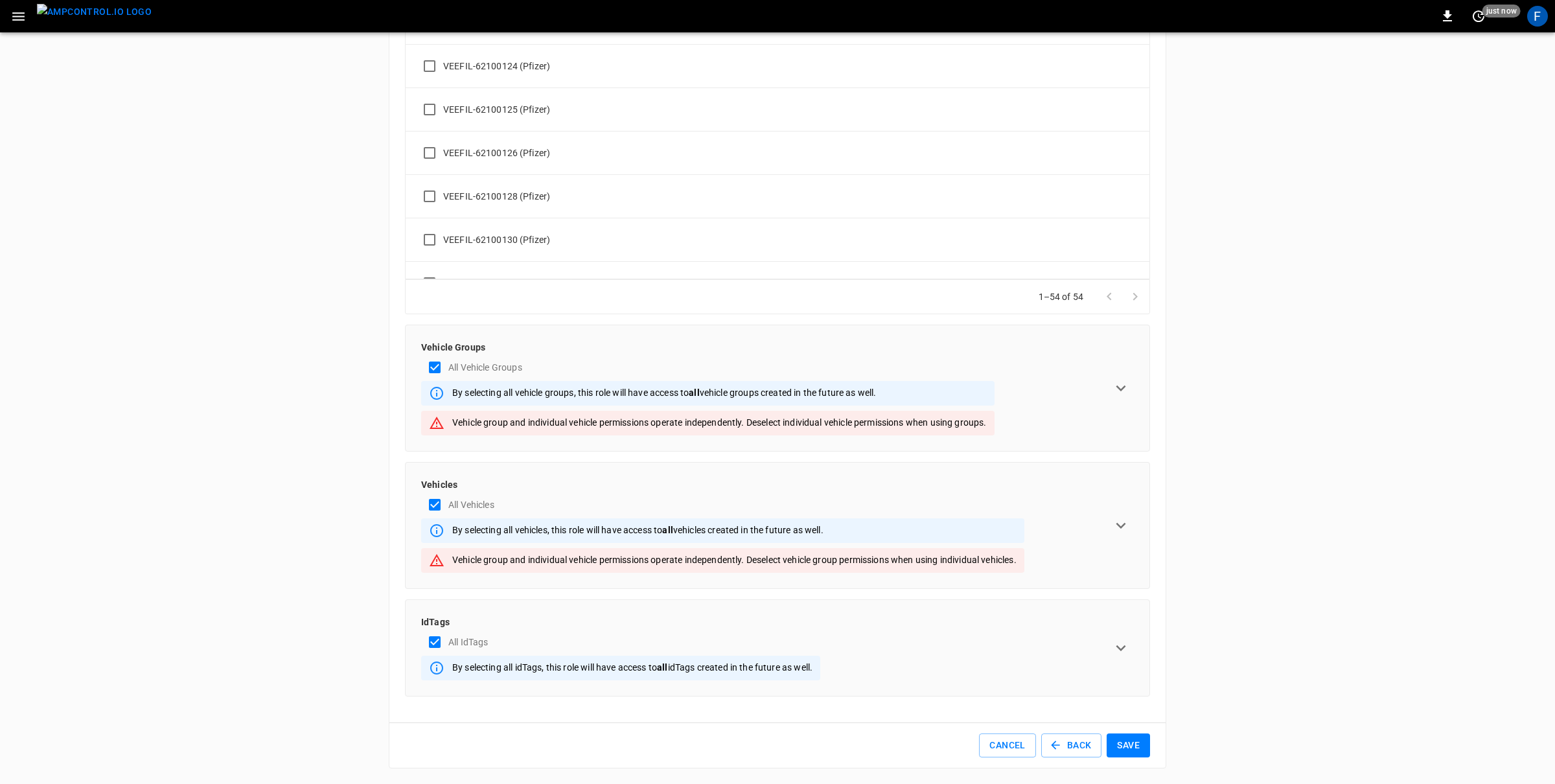
click at [1134, 747] on button "Save" at bounding box center [1129, 745] width 43 height 24
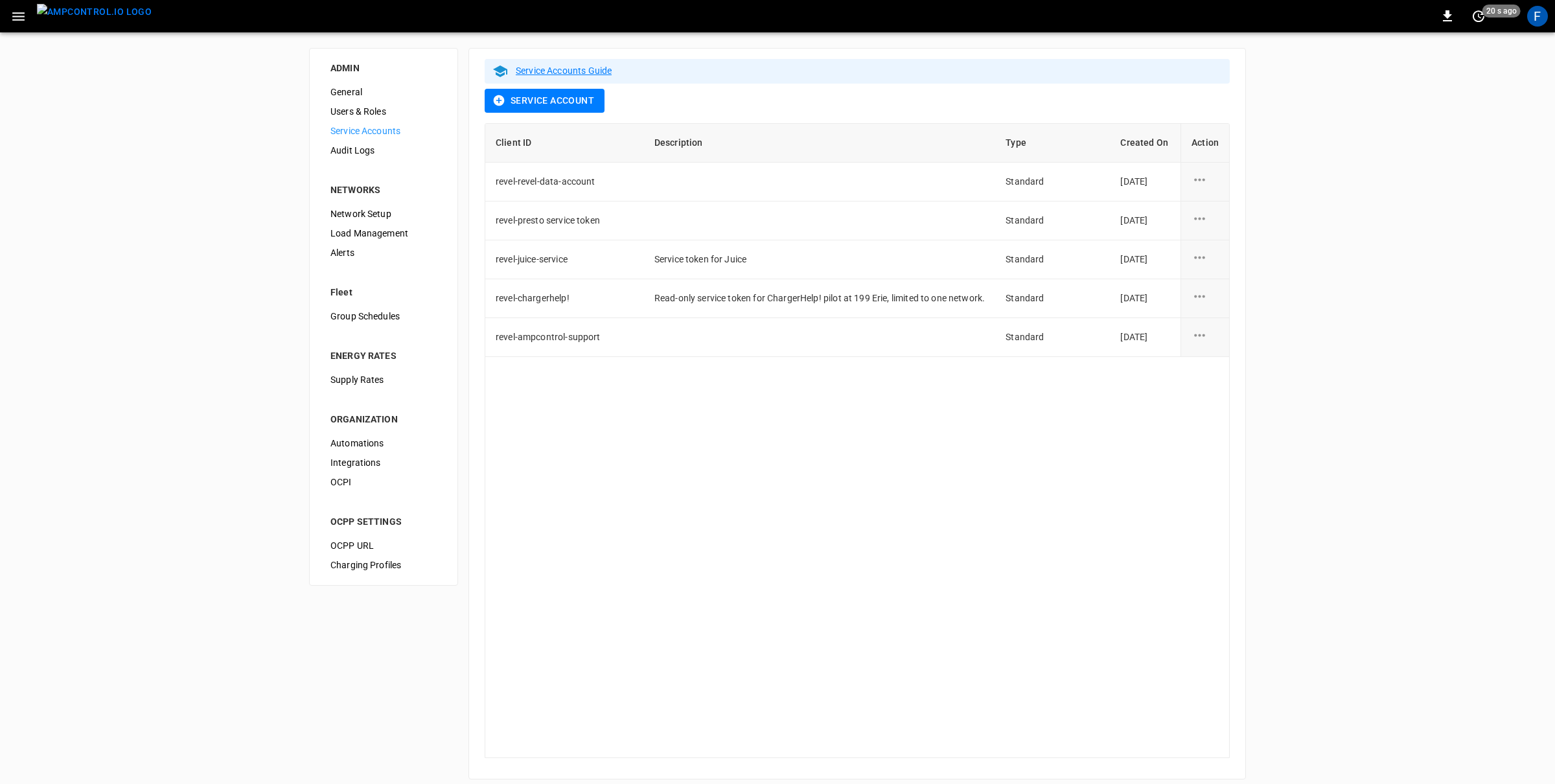
click at [100, 18] on img "menu" at bounding box center [94, 12] width 115 height 16
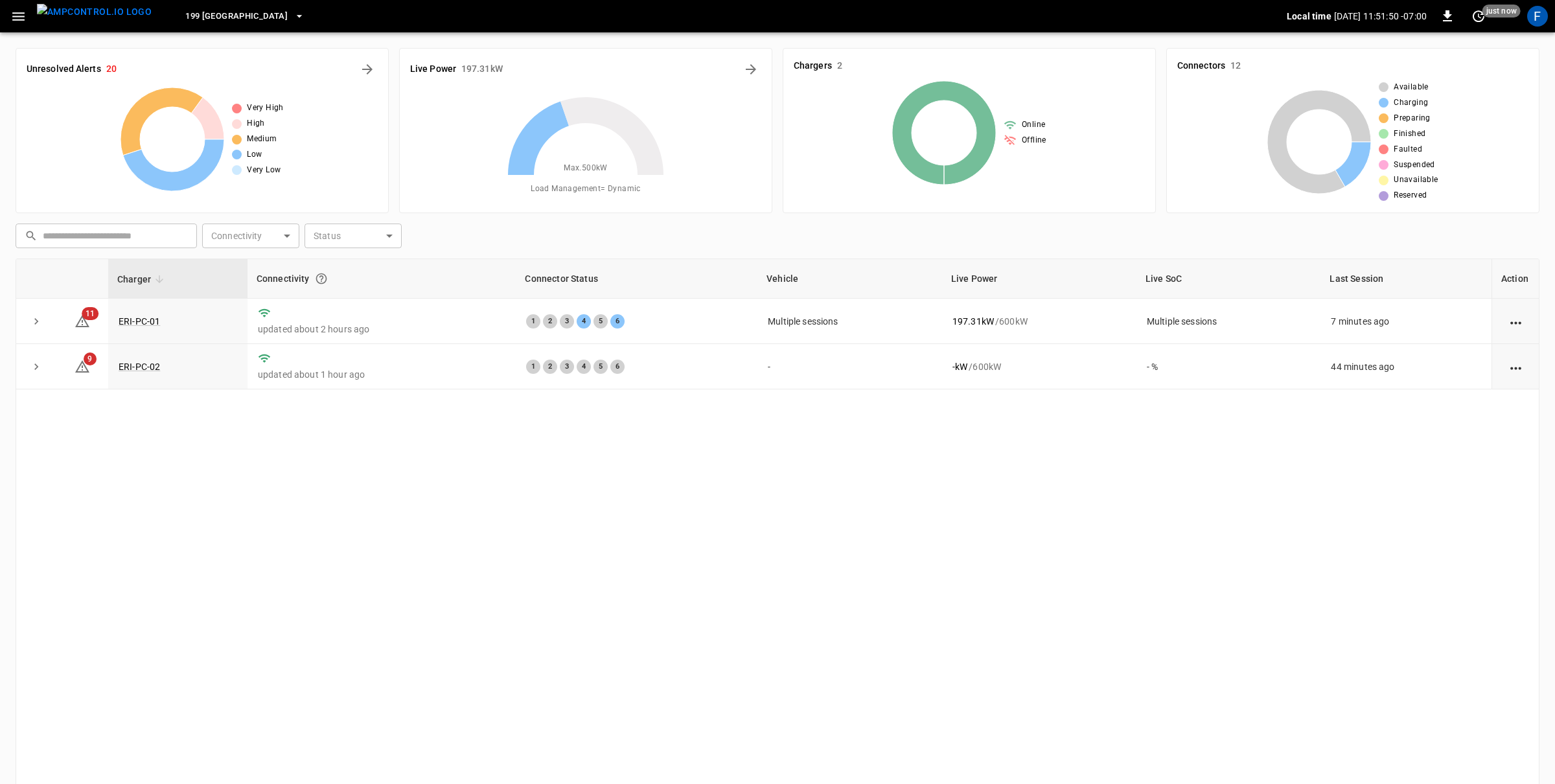
click at [18, 16] on icon "button" at bounding box center [18, 17] width 13 height 8
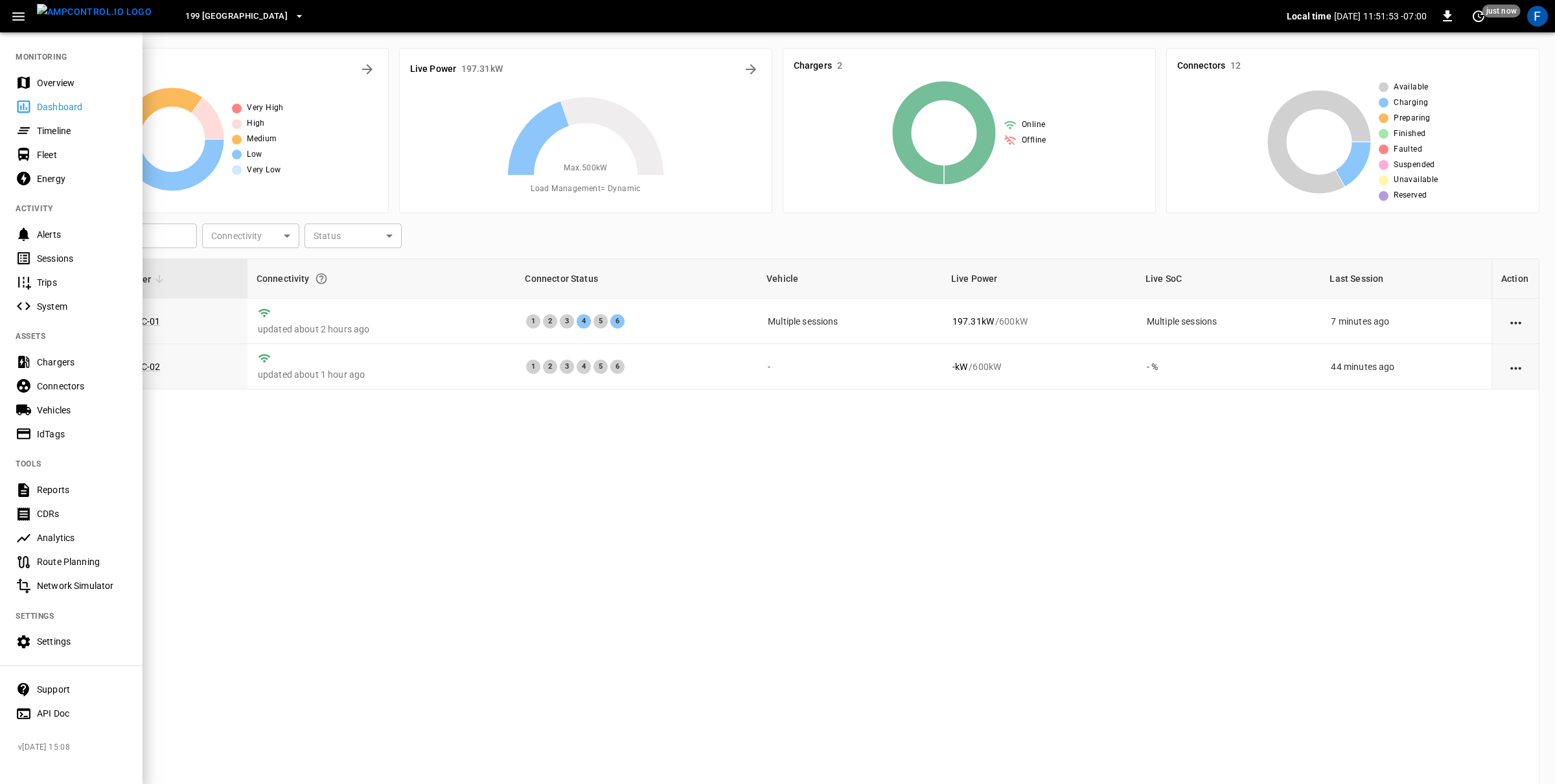
drag, startPoint x: 57, startPoint y: 659, endPoint x: 59, endPoint y: 646, distance: 13.2
click at [56, 658] on nav "MONITORING Overview Dashboard Timeline Fleet Energy ACTIVITY Alerts Sessions Tr…" at bounding box center [71, 380] width 142 height 700
click at [62, 634] on div "Settings" at bounding box center [82, 640] width 90 height 13
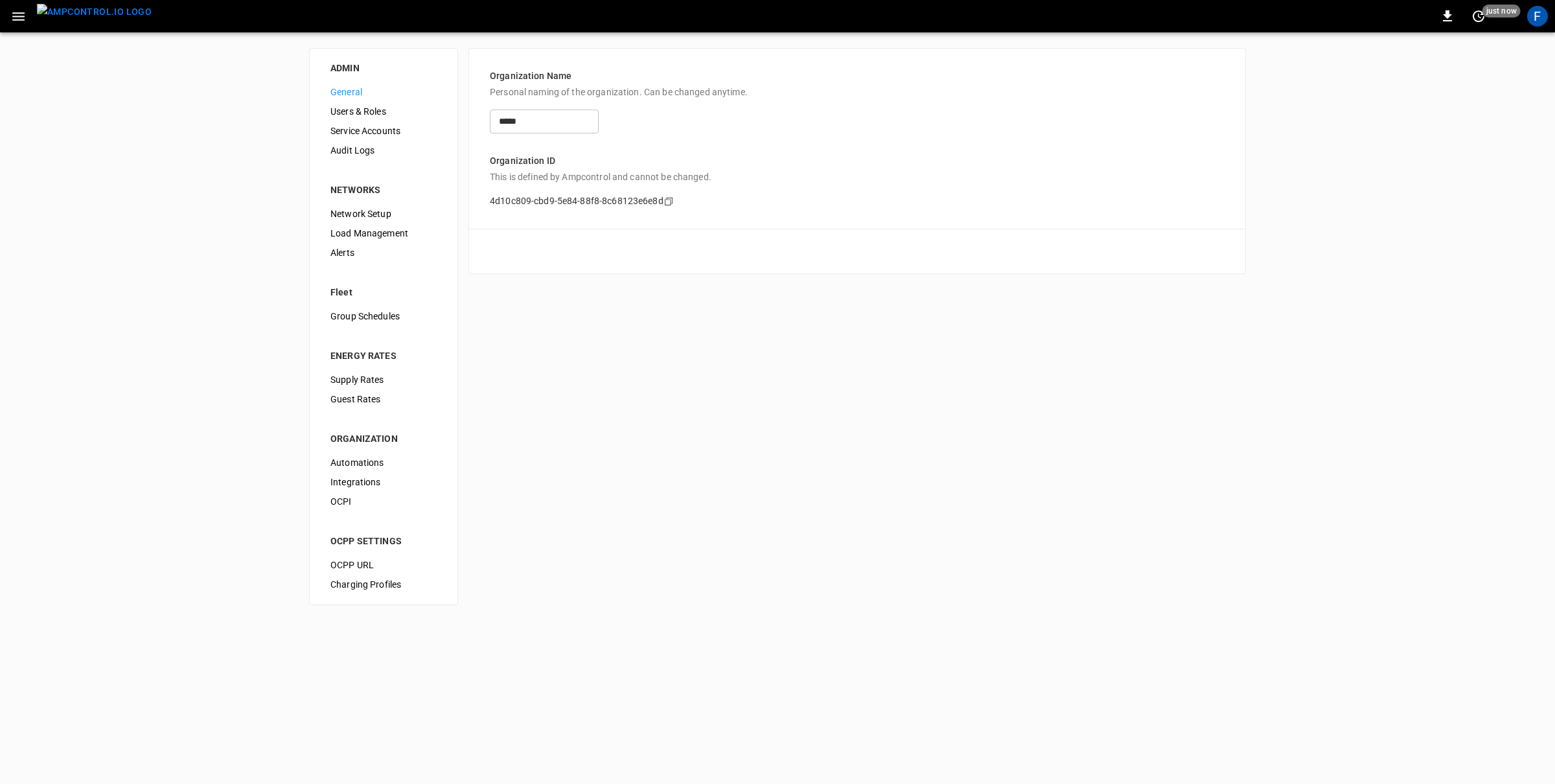
click at [363, 405] on span "Guest Rates" at bounding box center [383, 400] width 106 height 13
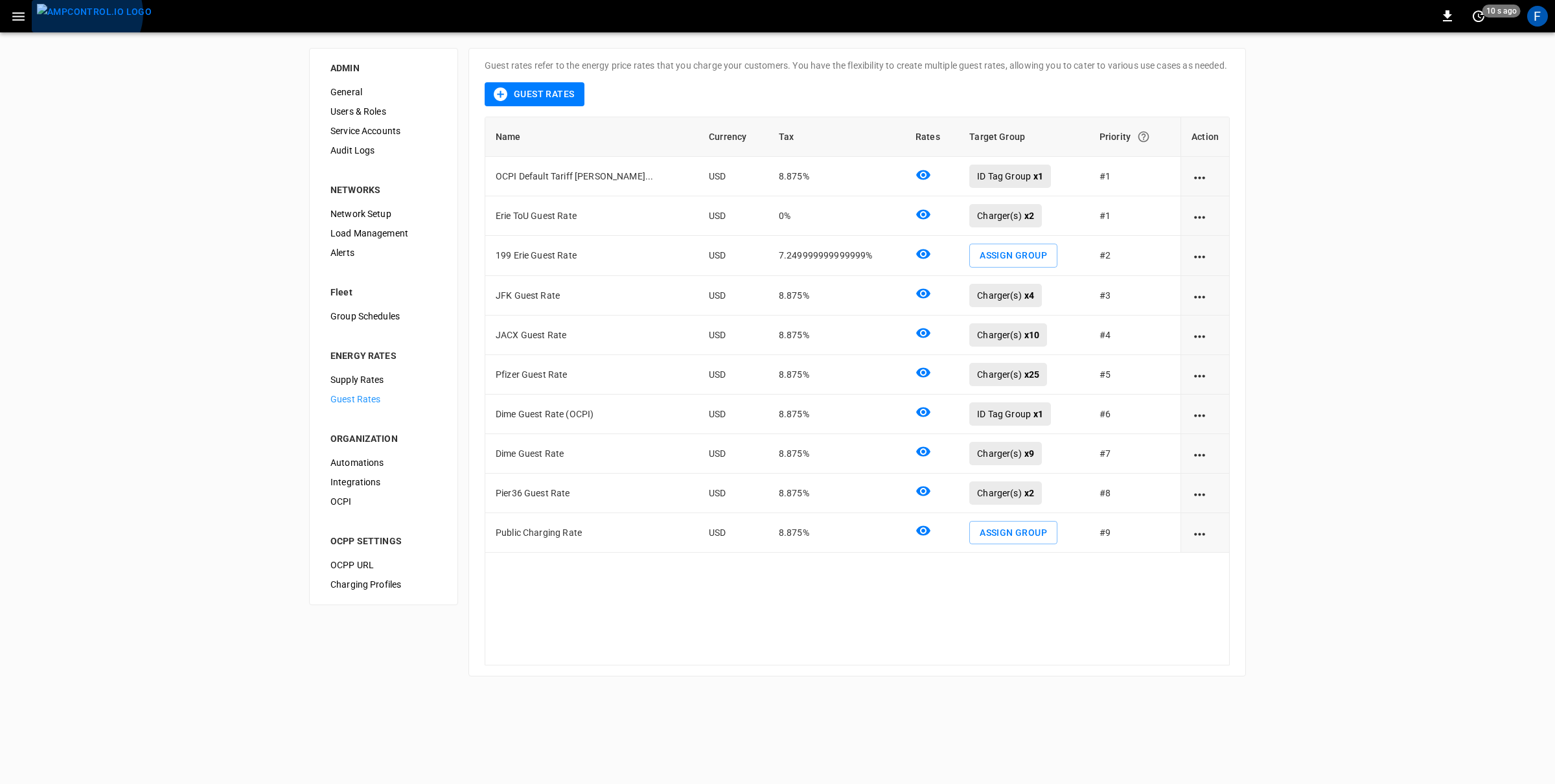
click at [85, 13] on img "menu" at bounding box center [94, 12] width 115 height 16
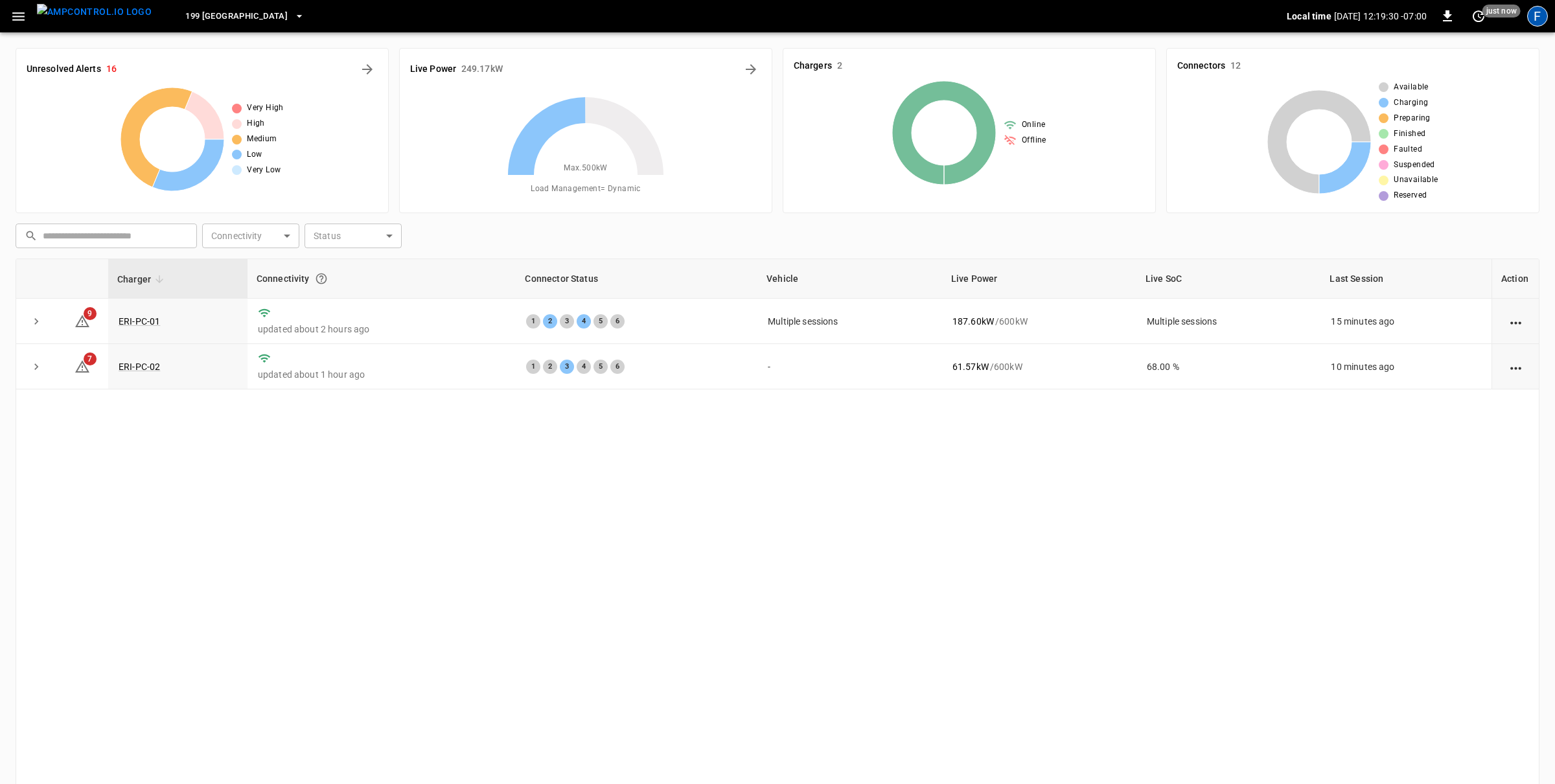
click at [1545, 10] on div "F" at bounding box center [1537, 16] width 21 height 21
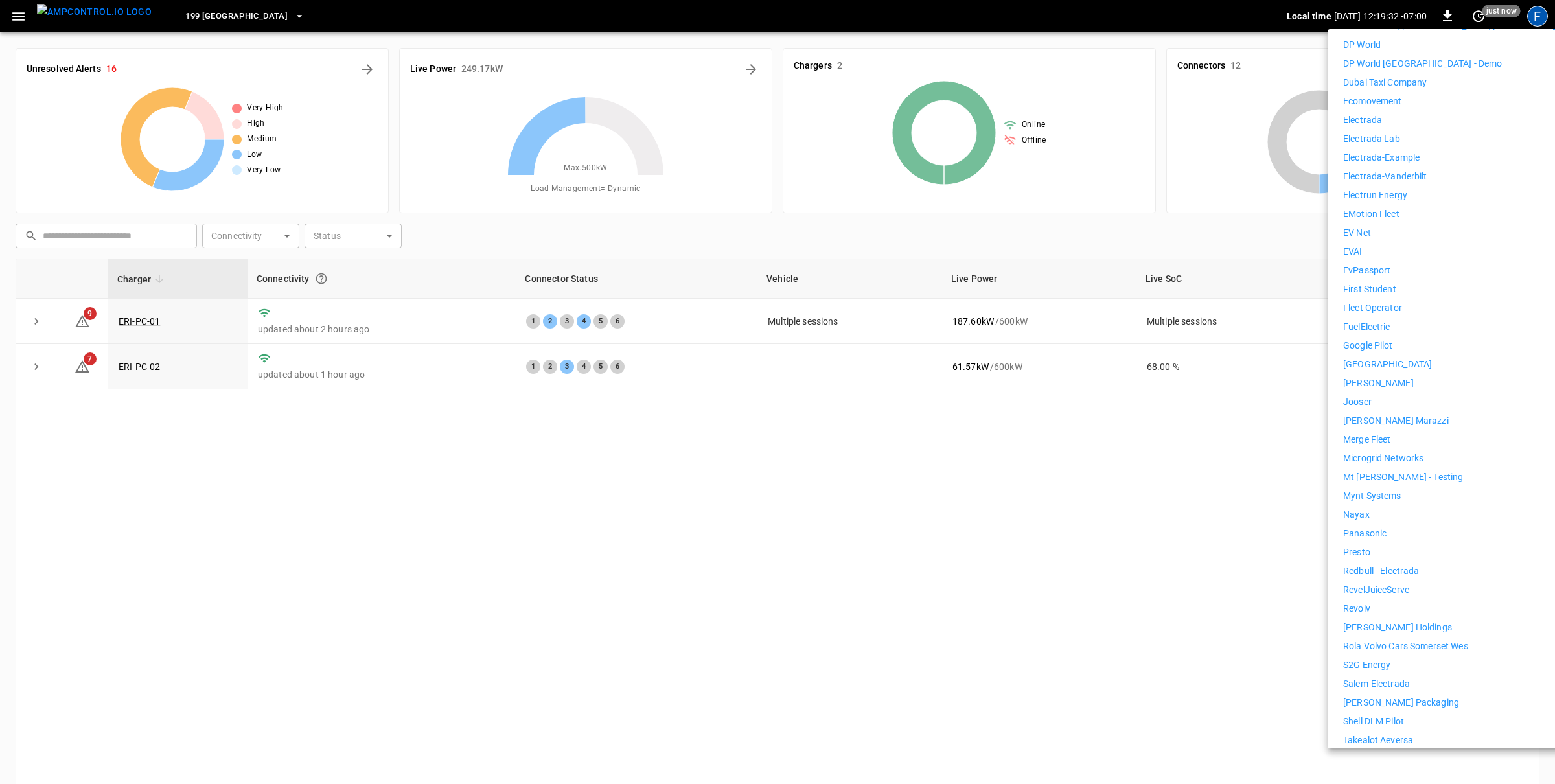
scroll to position [667, 0]
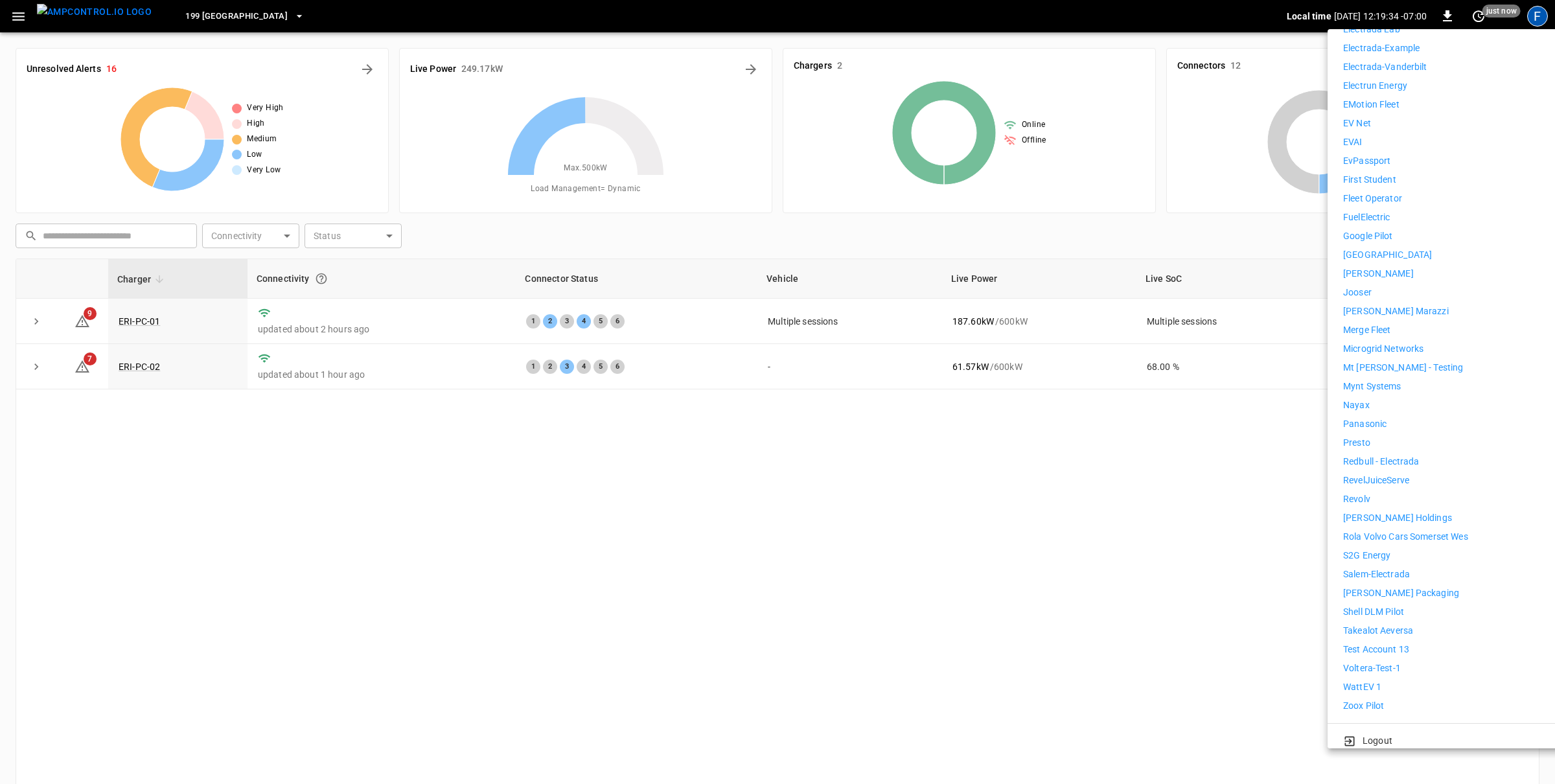
click at [1377, 667] on div "7Gen 7Gen DHL Calgary Aerovolt OCPP Connection Aeversa Aeversa Valternative Alp…" at bounding box center [1461, 151] width 238 height 1122
click at [1376, 680] on p "WattEV 1" at bounding box center [1362, 687] width 38 height 13
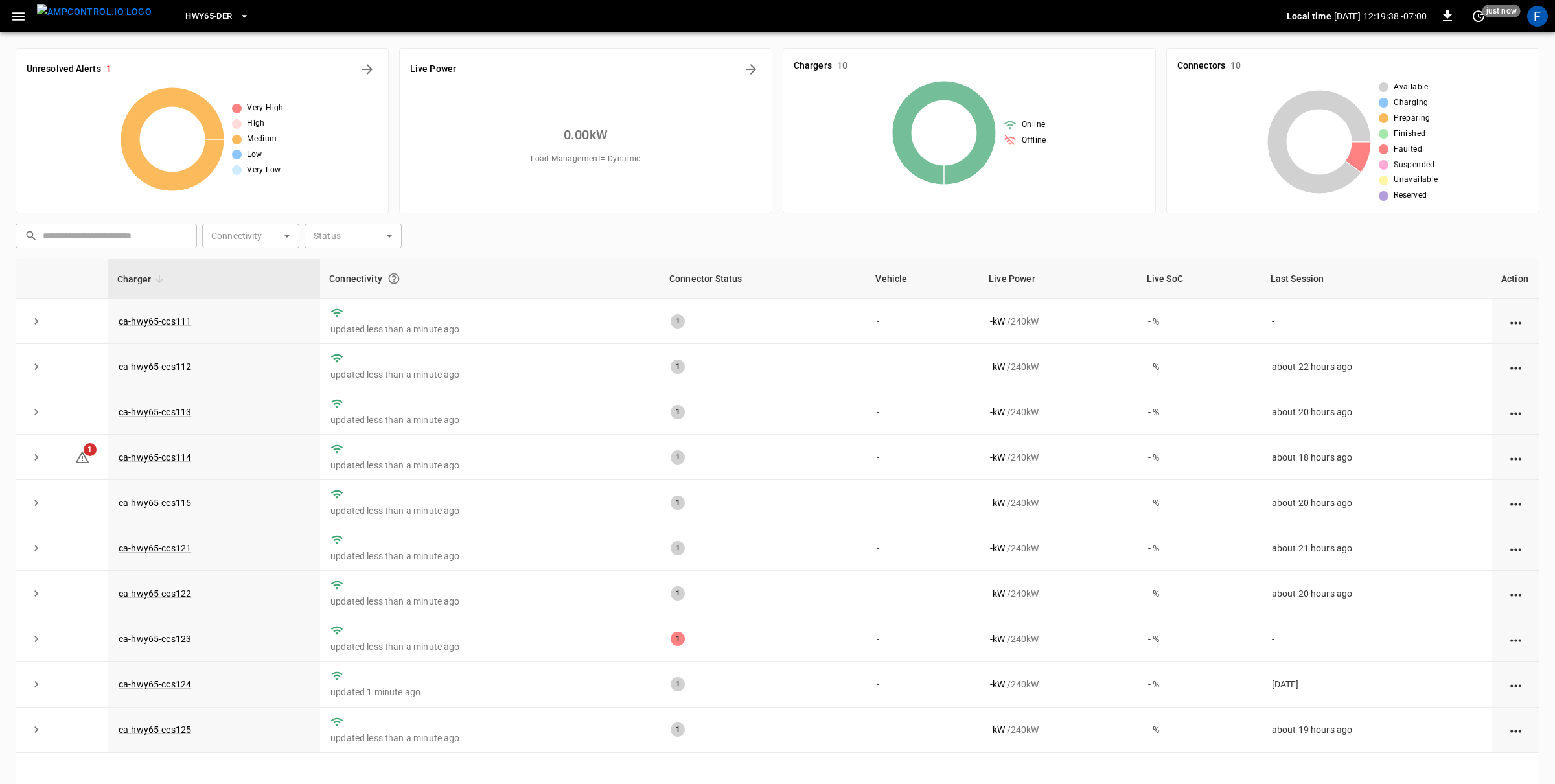
click at [209, 13] on span "HWY65-DER" at bounding box center [209, 17] width 47 height 15
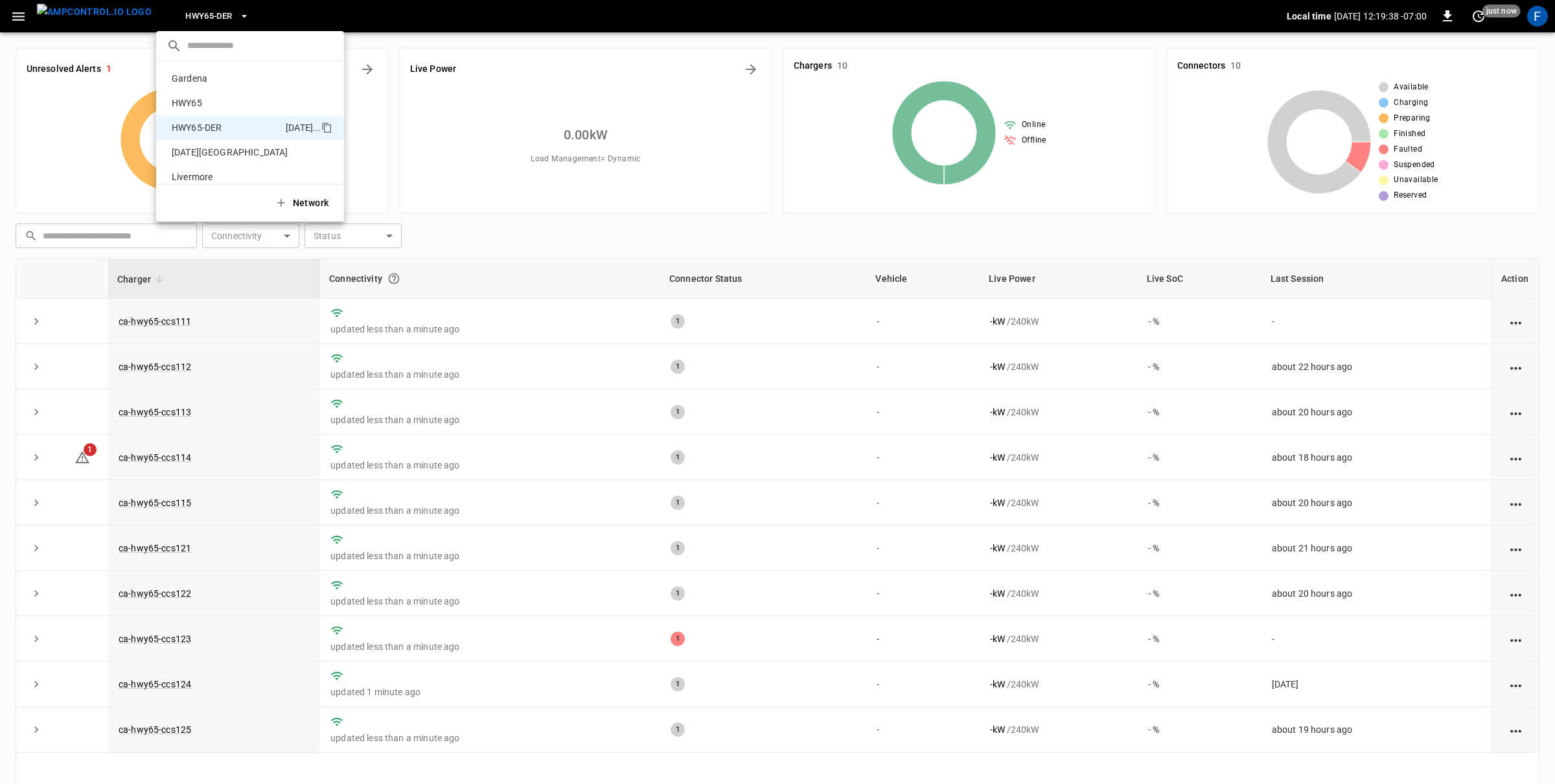
scroll to position [45, 0]
click at [220, 84] on p "HWY65-DER" at bounding box center [226, 82] width 120 height 13
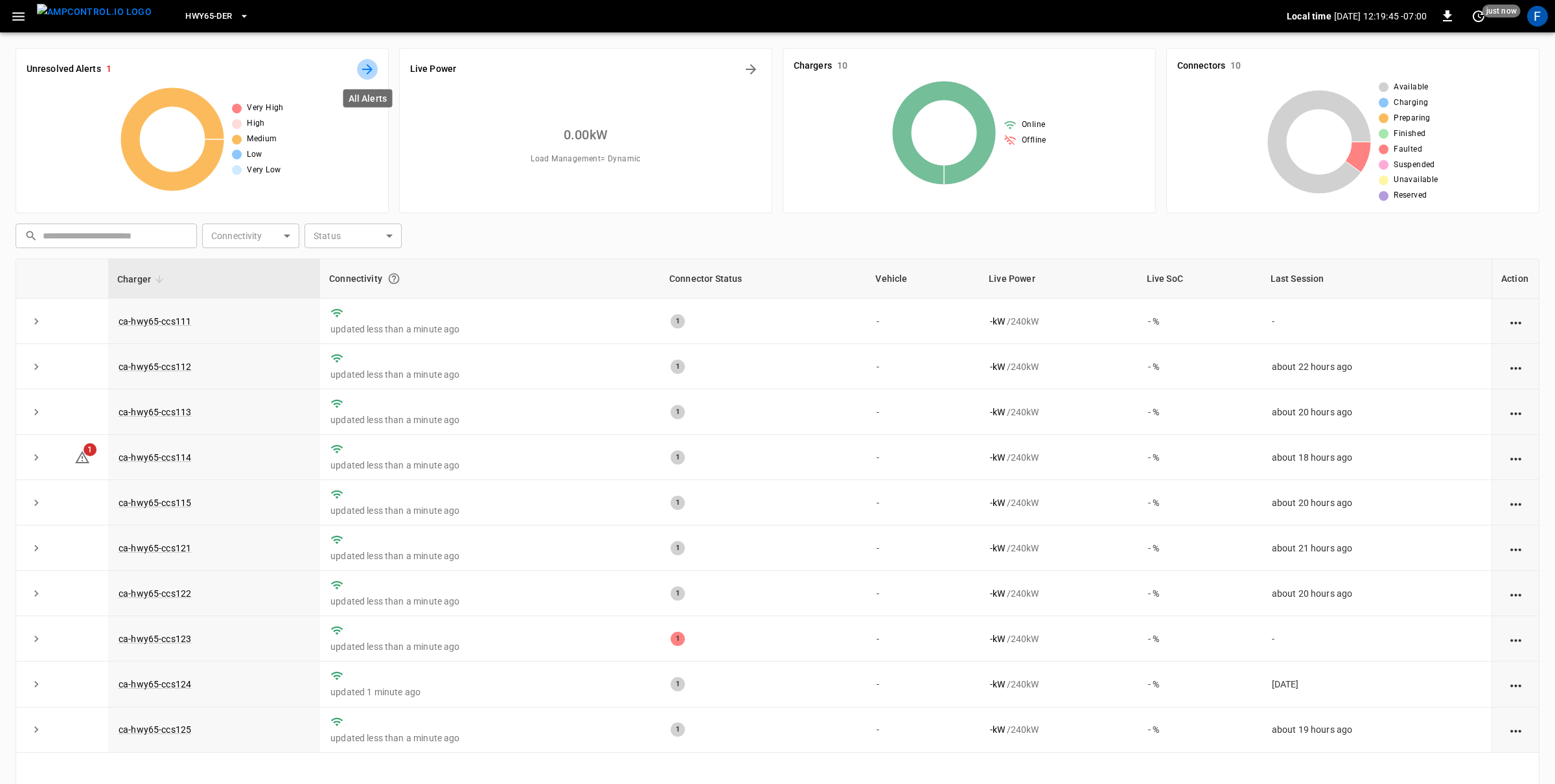
click at [367, 77] on button "All Alerts" at bounding box center [367, 69] width 21 height 21
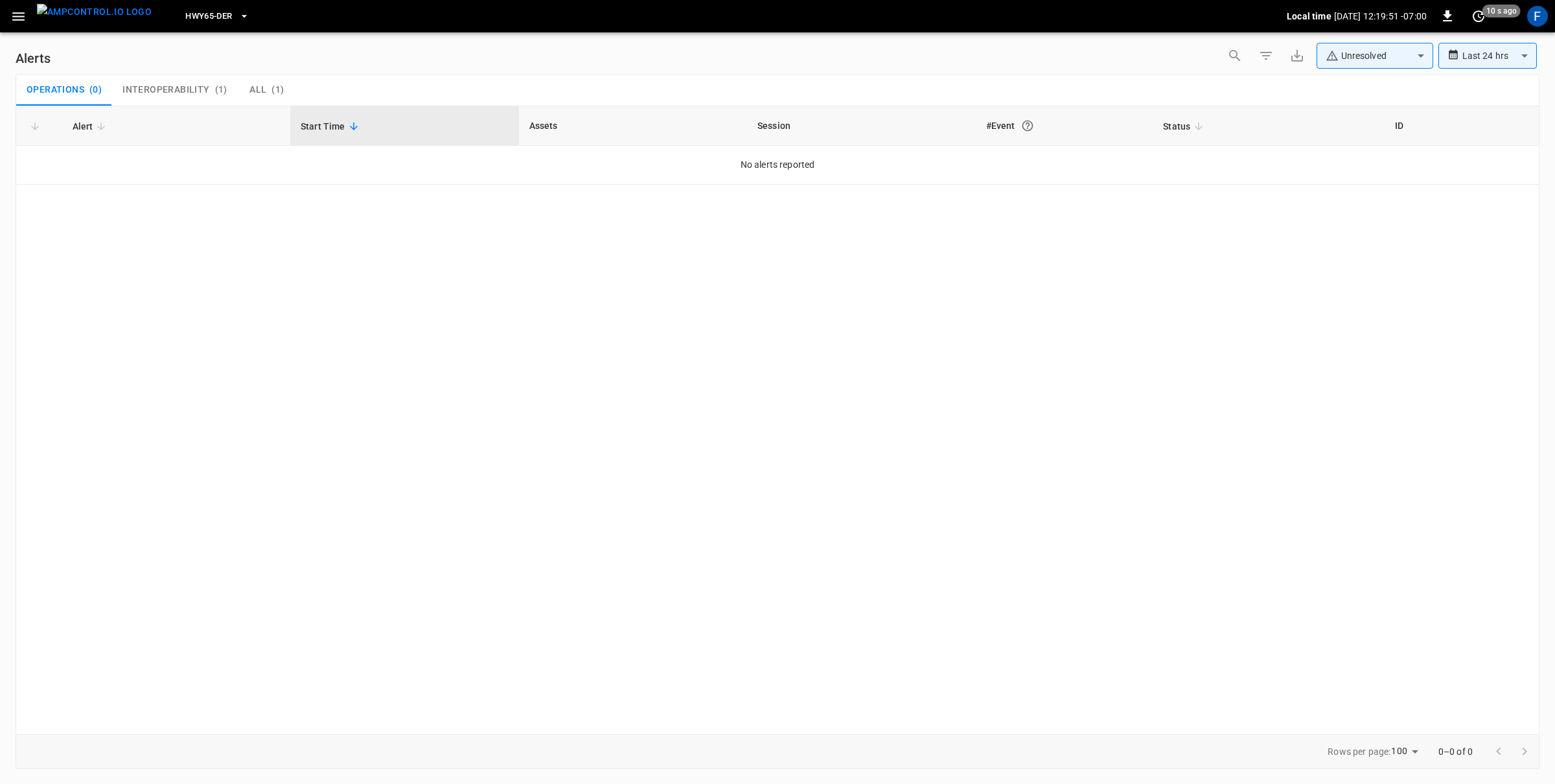
click at [1378, 47] on body "**********" at bounding box center [778, 389] width 1555 height 779
click at [1377, 79] on li "Resolved" at bounding box center [1374, 86] width 116 height 26
type input "**********"
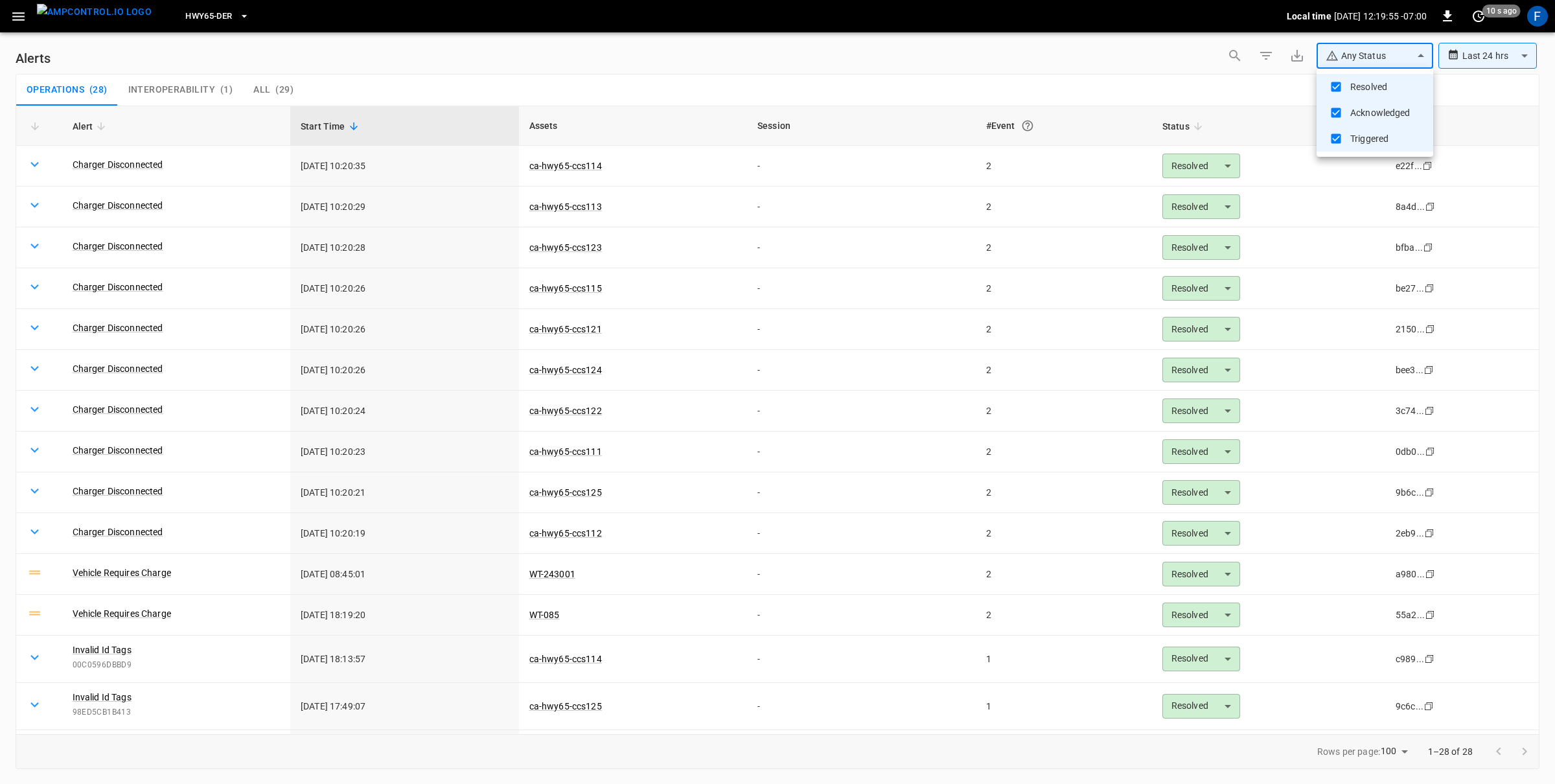
click at [247, 82] on div at bounding box center [778, 392] width 1555 height 784
click at [268, 84] on div "All ( 29 )" at bounding box center [273, 90] width 40 height 12
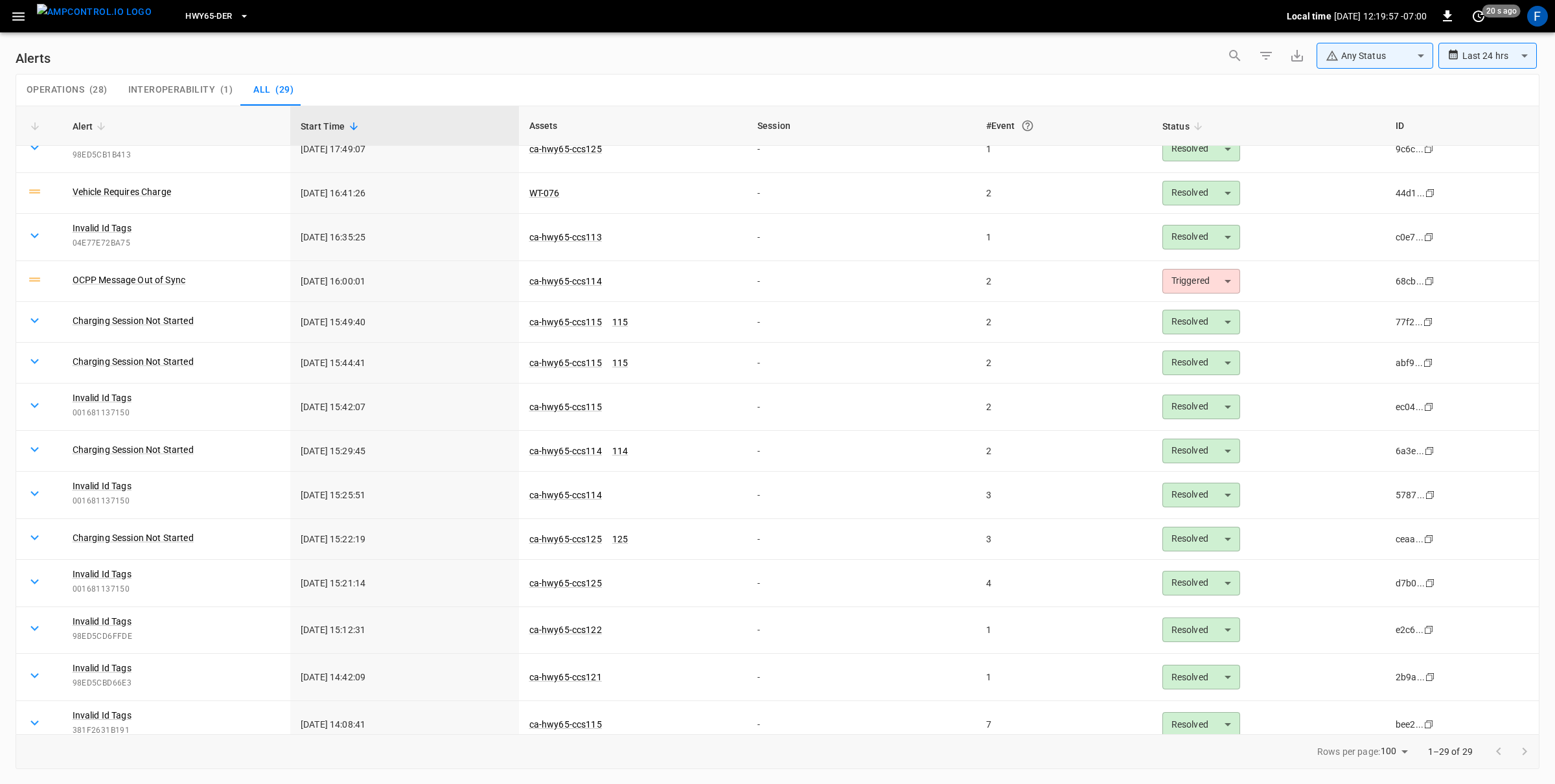
scroll to position [669, 0]
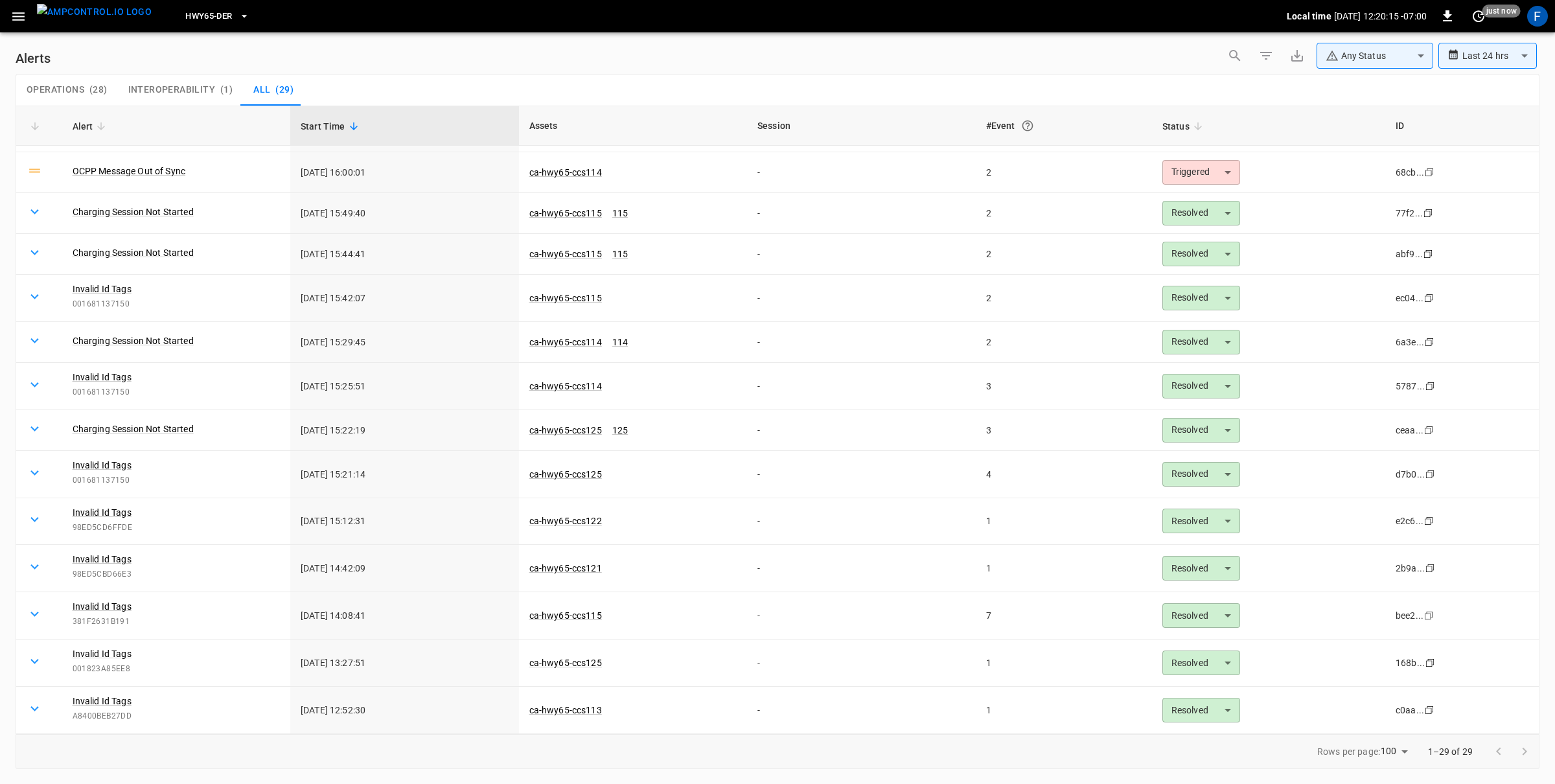
click at [76, 88] on span "Operations" at bounding box center [55, 90] width 58 height 12
click at [99, 20] on img "menu" at bounding box center [94, 12] width 115 height 16
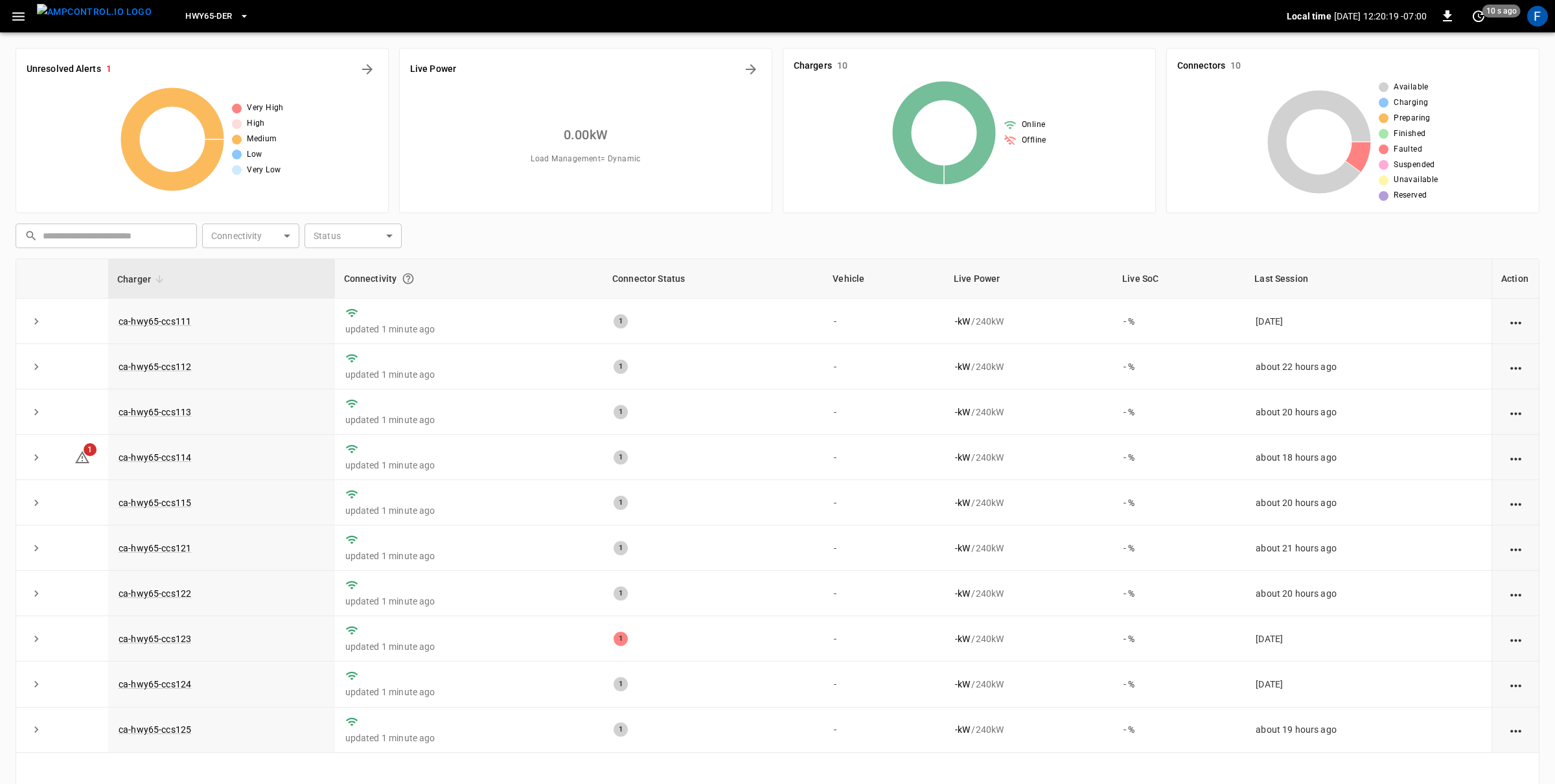
click at [195, 11] on span "HWY65-DER" at bounding box center [209, 17] width 47 height 15
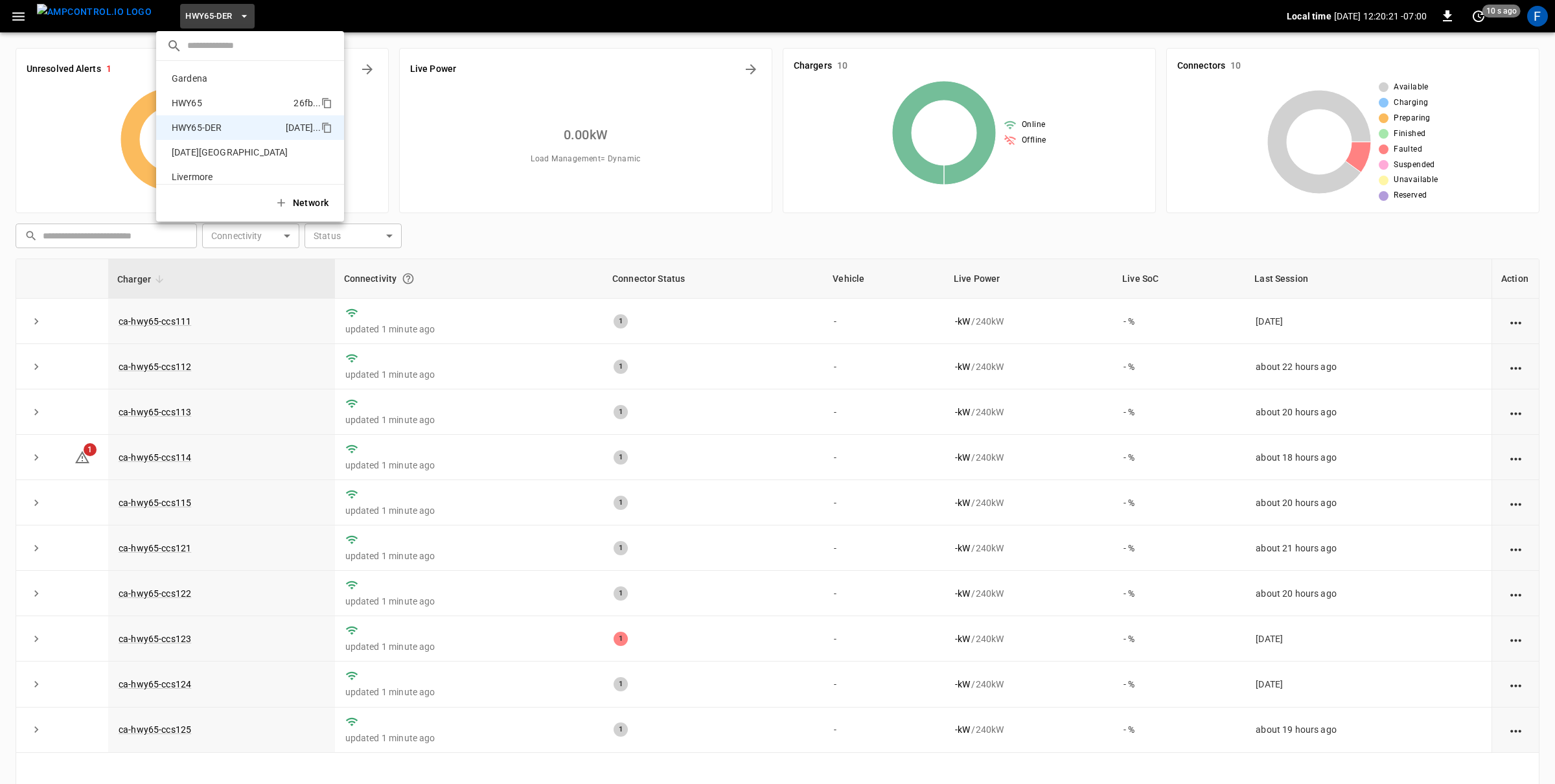
click at [220, 100] on p "HWY65" at bounding box center [230, 102] width 127 height 13
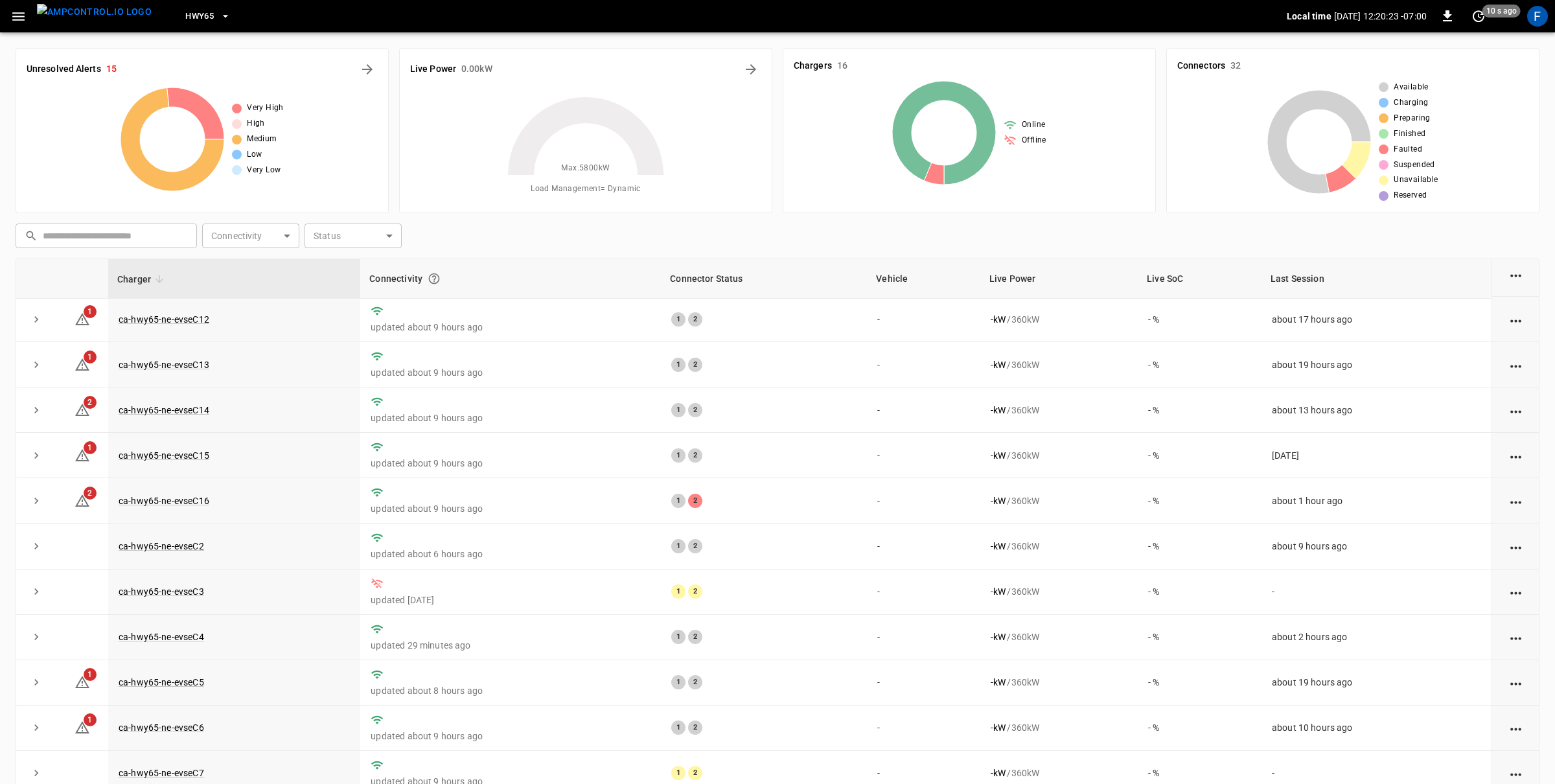
scroll to position [233, 0]
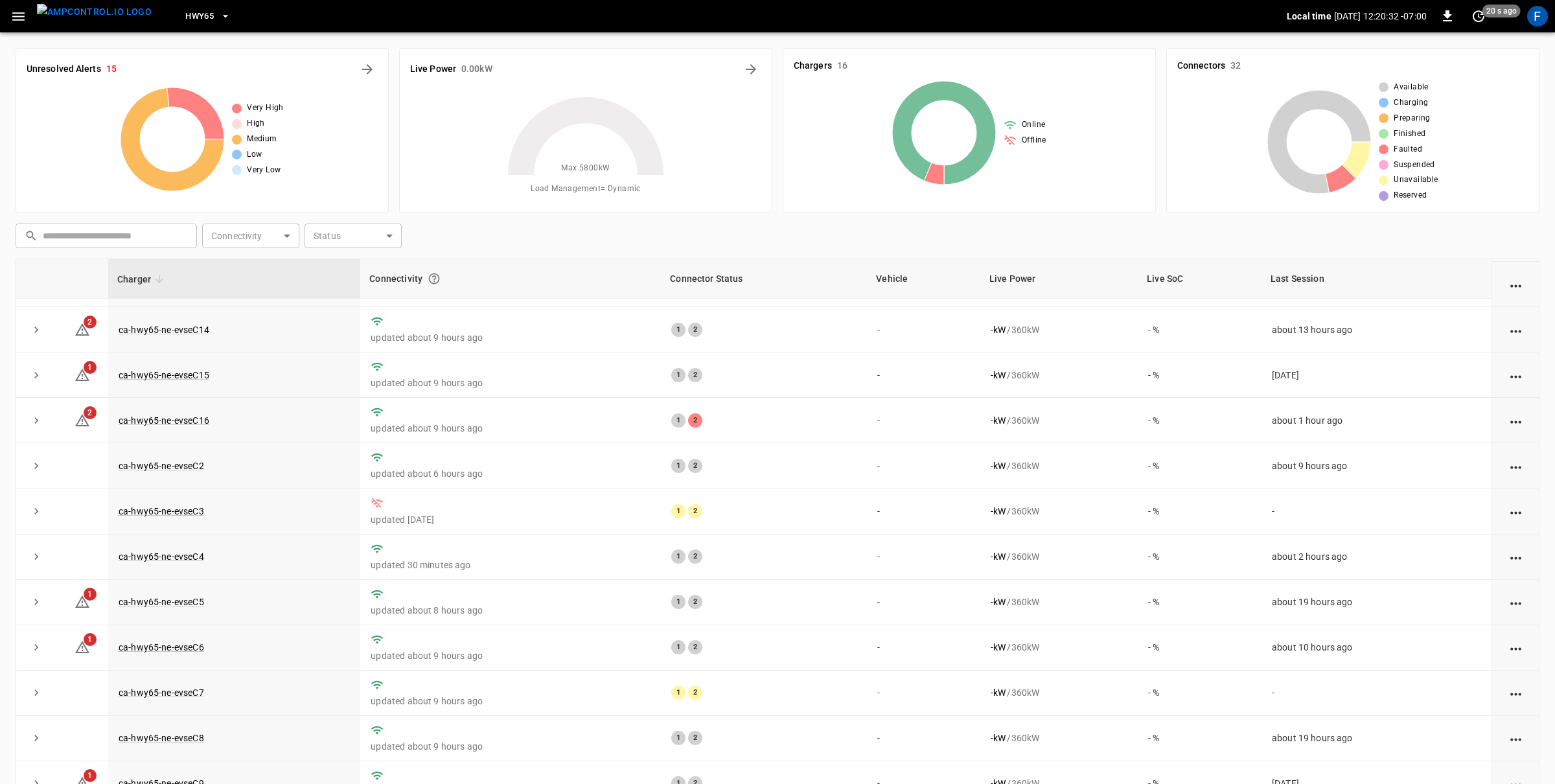
click at [378, 73] on div "Unresolved Alerts 15 Very High High Medium Low Very Low" at bounding box center [202, 130] width 373 height 165
click at [375, 70] on button "All Alerts" at bounding box center [367, 69] width 21 height 21
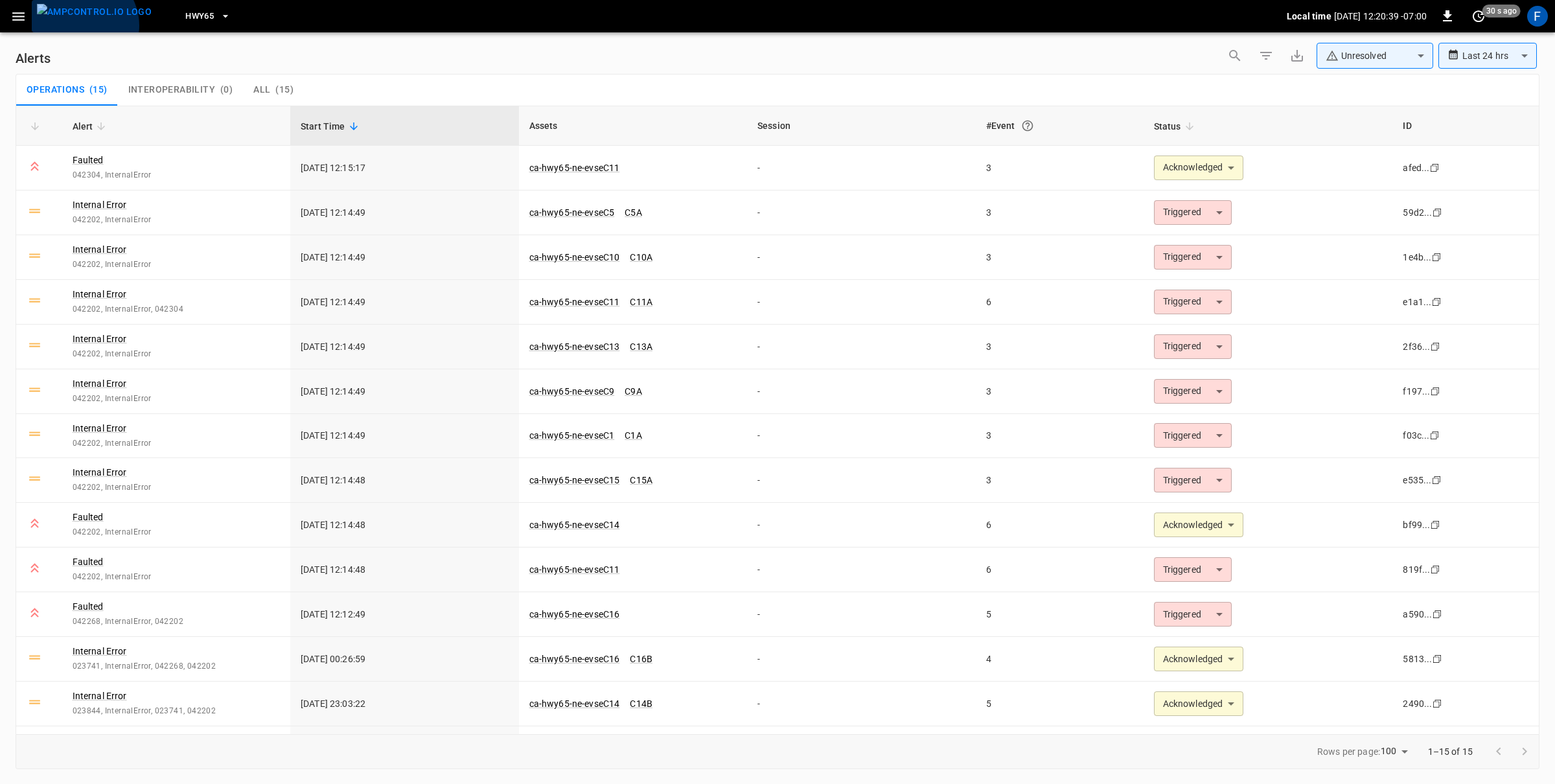
drag, startPoint x: 82, startPoint y: 25, endPoint x: 120, endPoint y: 25, distance: 38.0
click at [82, 20] on img "menu" at bounding box center [94, 12] width 115 height 16
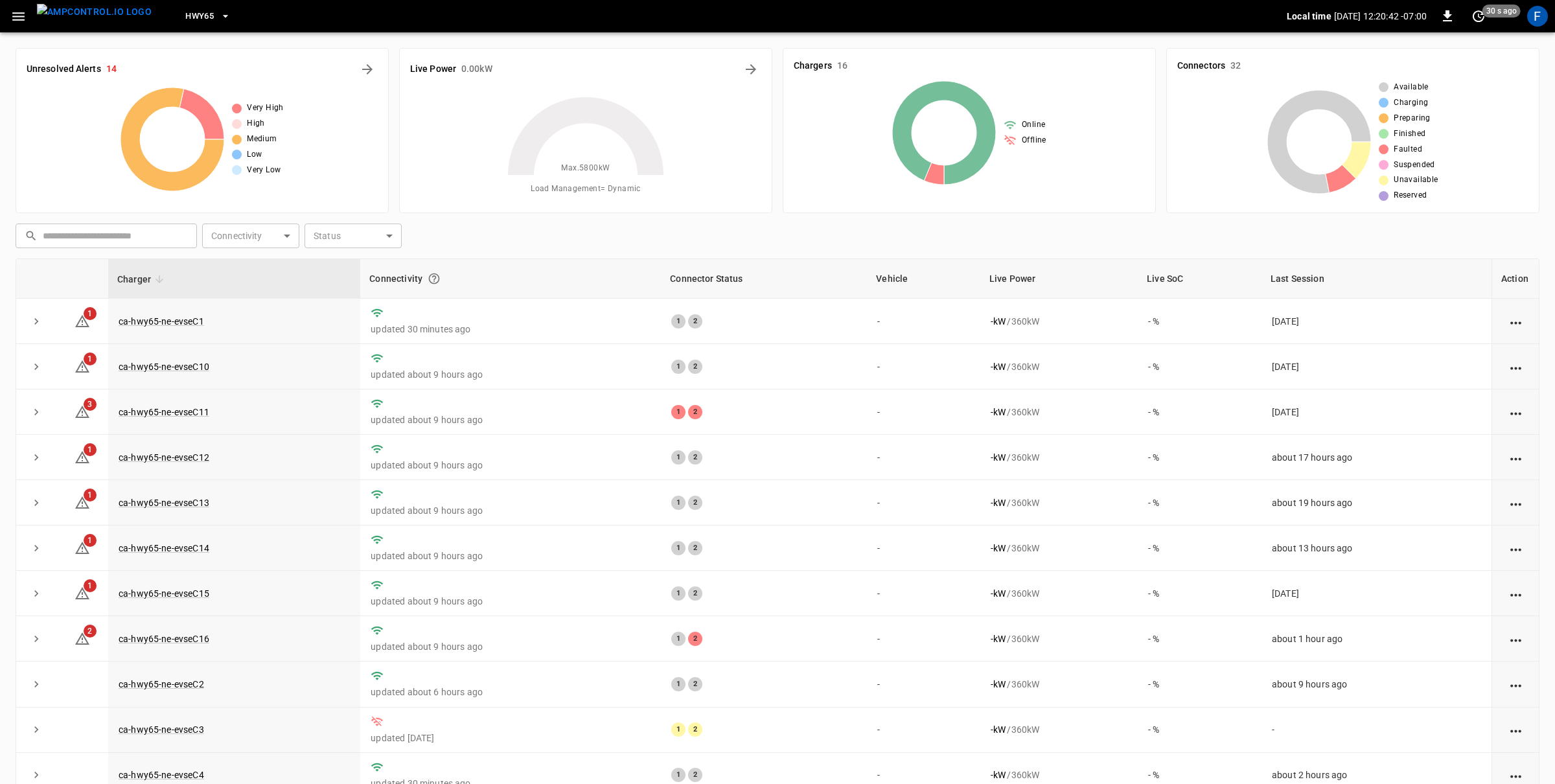
click at [487, 69] on h6 "0.00 kW" at bounding box center [477, 69] width 31 height 14
click at [739, 66] on div "Live Power 0.00 kW" at bounding box center [586, 69] width 351 height 21
click at [745, 65] on icon "Energy Overview" at bounding box center [751, 69] width 16 height 16
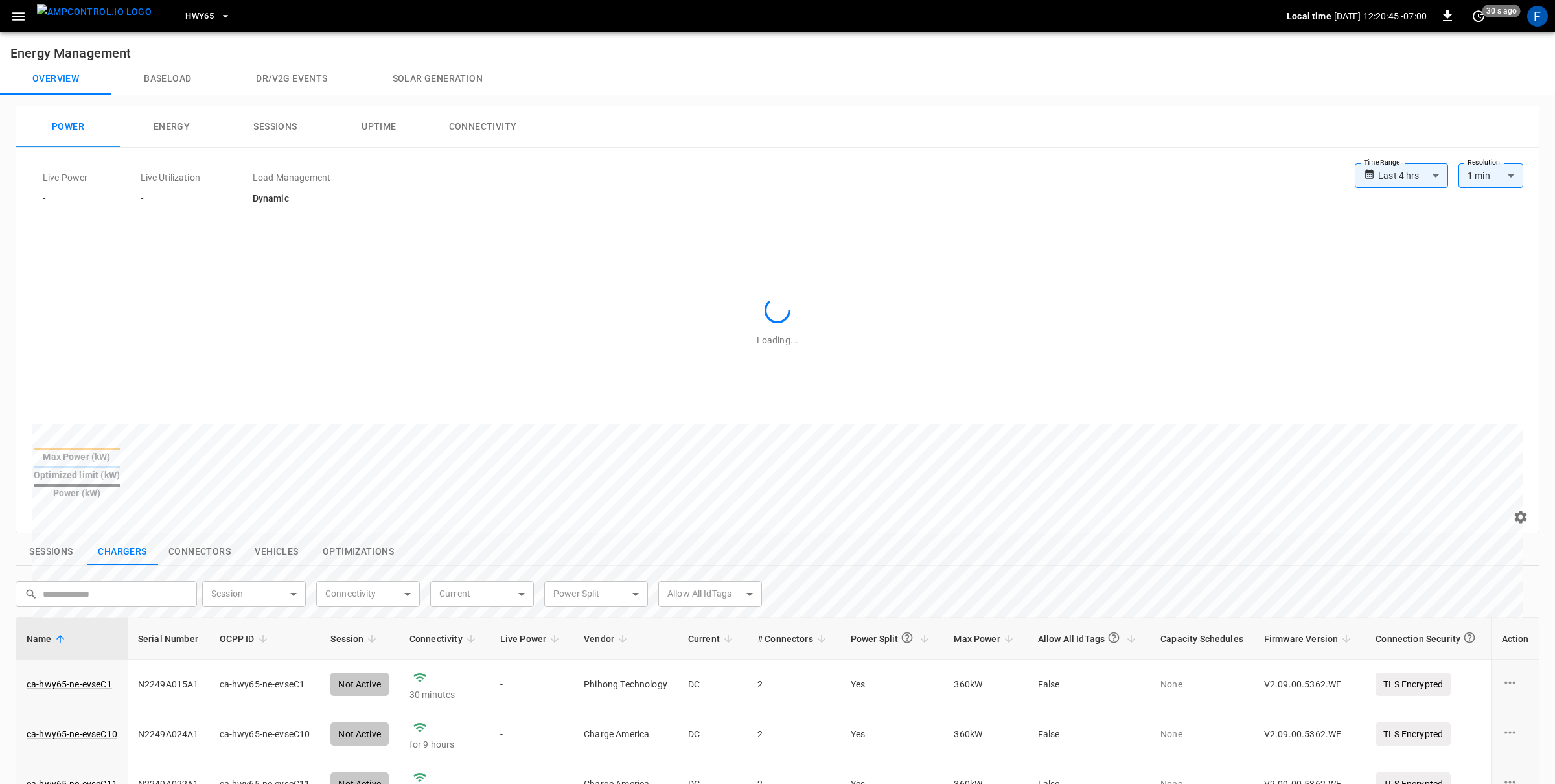
drag, startPoint x: 492, startPoint y: 117, endPoint x: 536, endPoint y: 117, distance: 44.0
click at [492, 117] on button "Connectivity" at bounding box center [482, 127] width 104 height 42
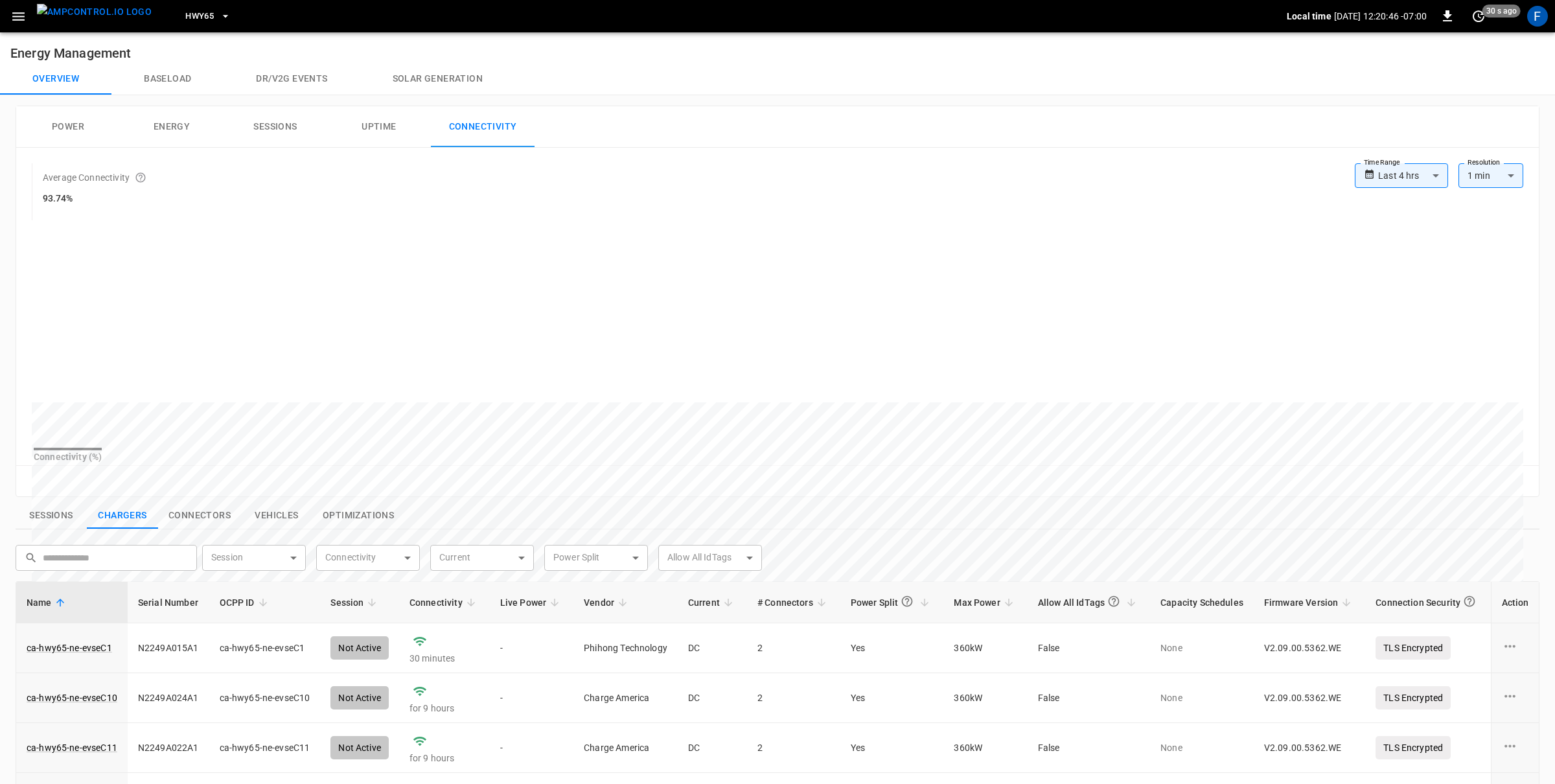
click at [1438, 179] on body "**********" at bounding box center [778, 588] width 1555 height 1175
click at [1410, 206] on li "Last 4 hrs" at bounding box center [1401, 204] width 94 height 22
